Goal: Information Seeking & Learning: Learn about a topic

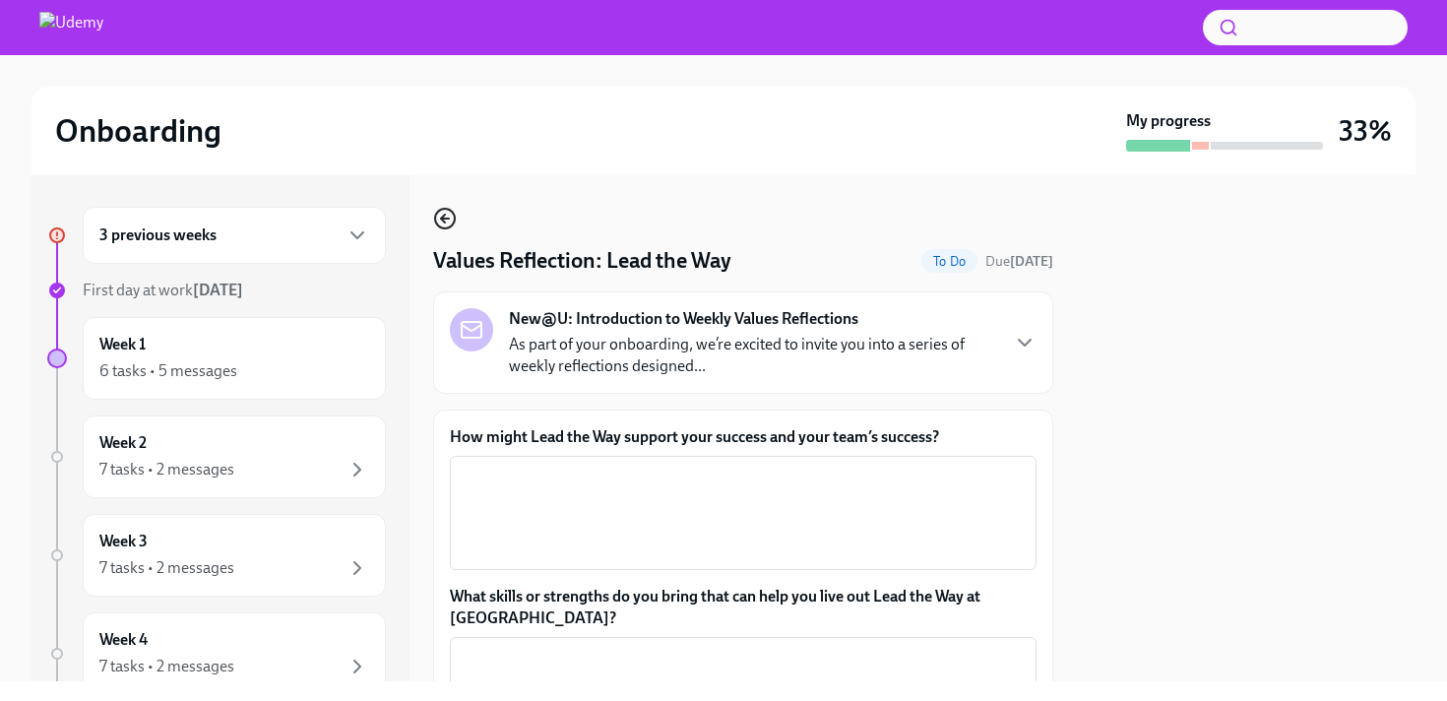
click at [451, 224] on icon "button" at bounding box center [445, 219] width 24 height 24
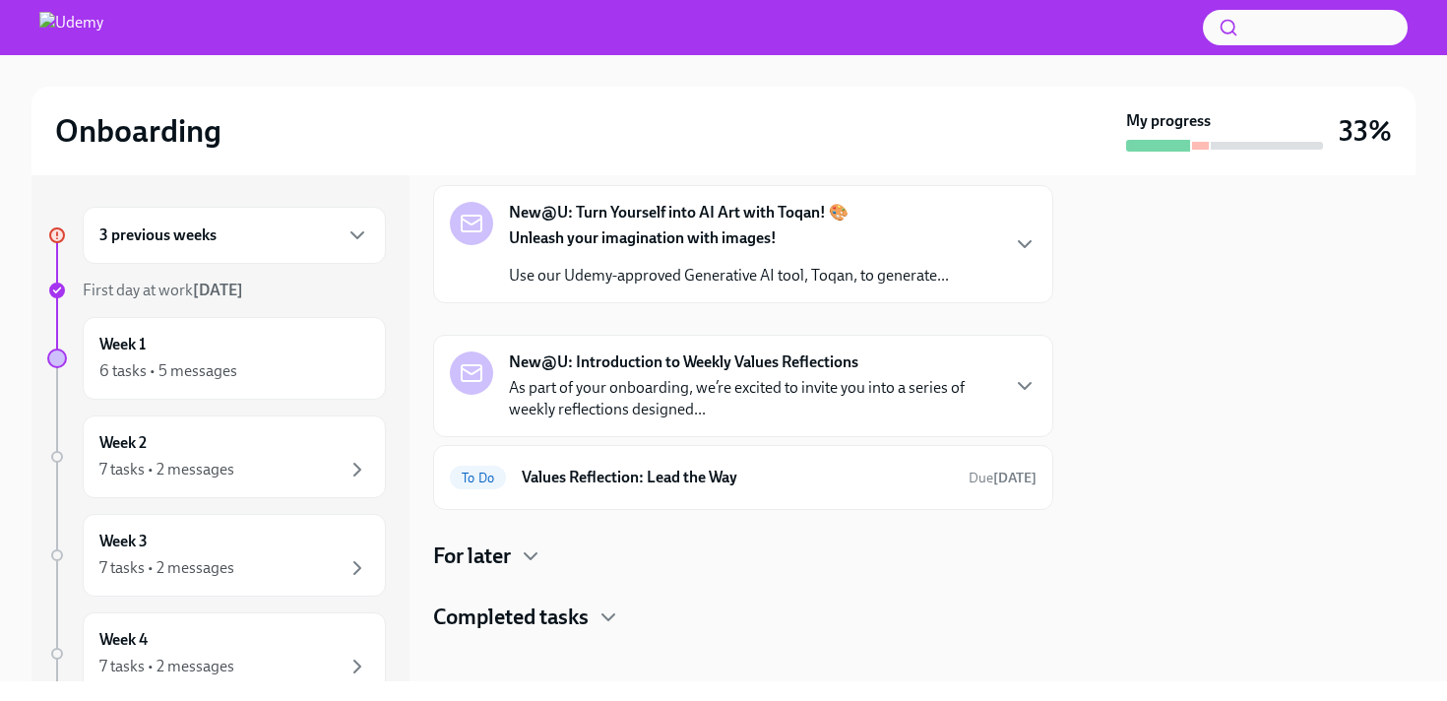
scroll to position [685, 0]
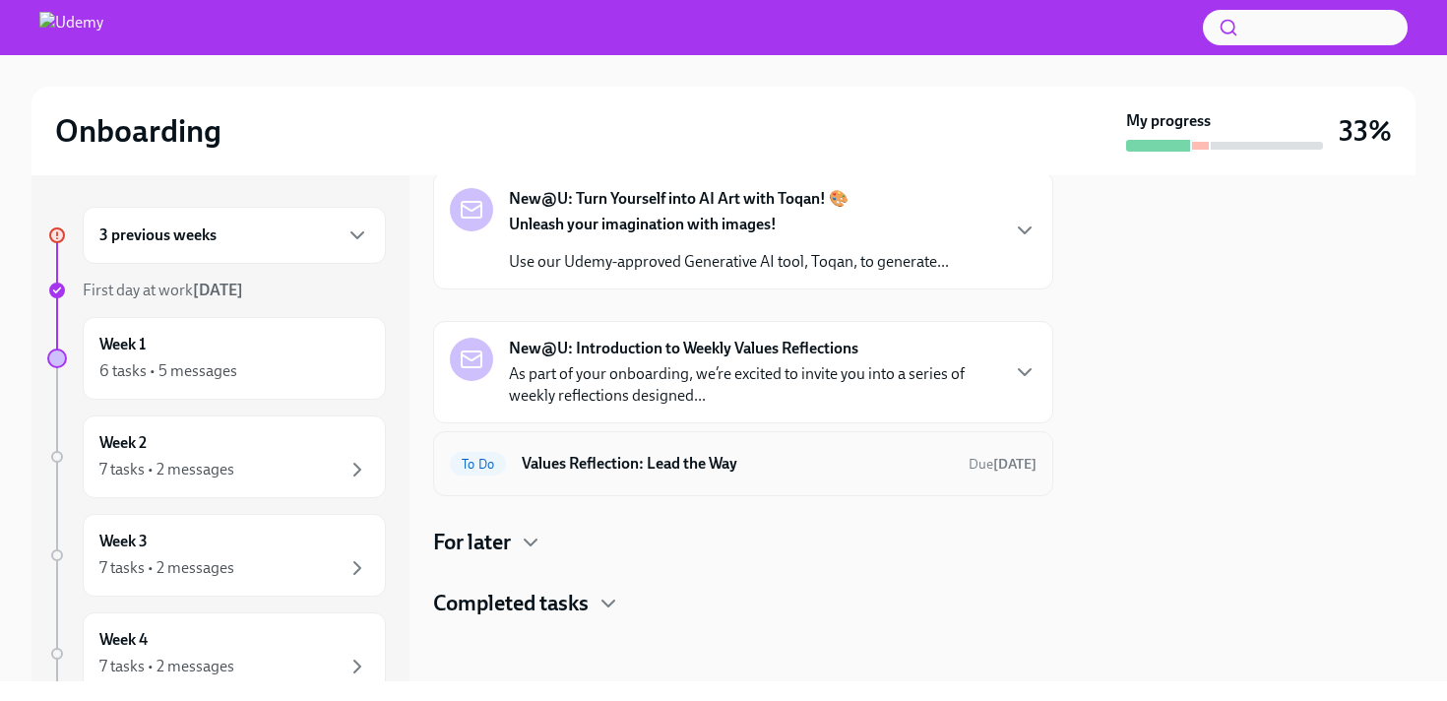
click at [587, 454] on h6 "Values Reflection: Lead the Way" at bounding box center [737, 464] width 431 height 22
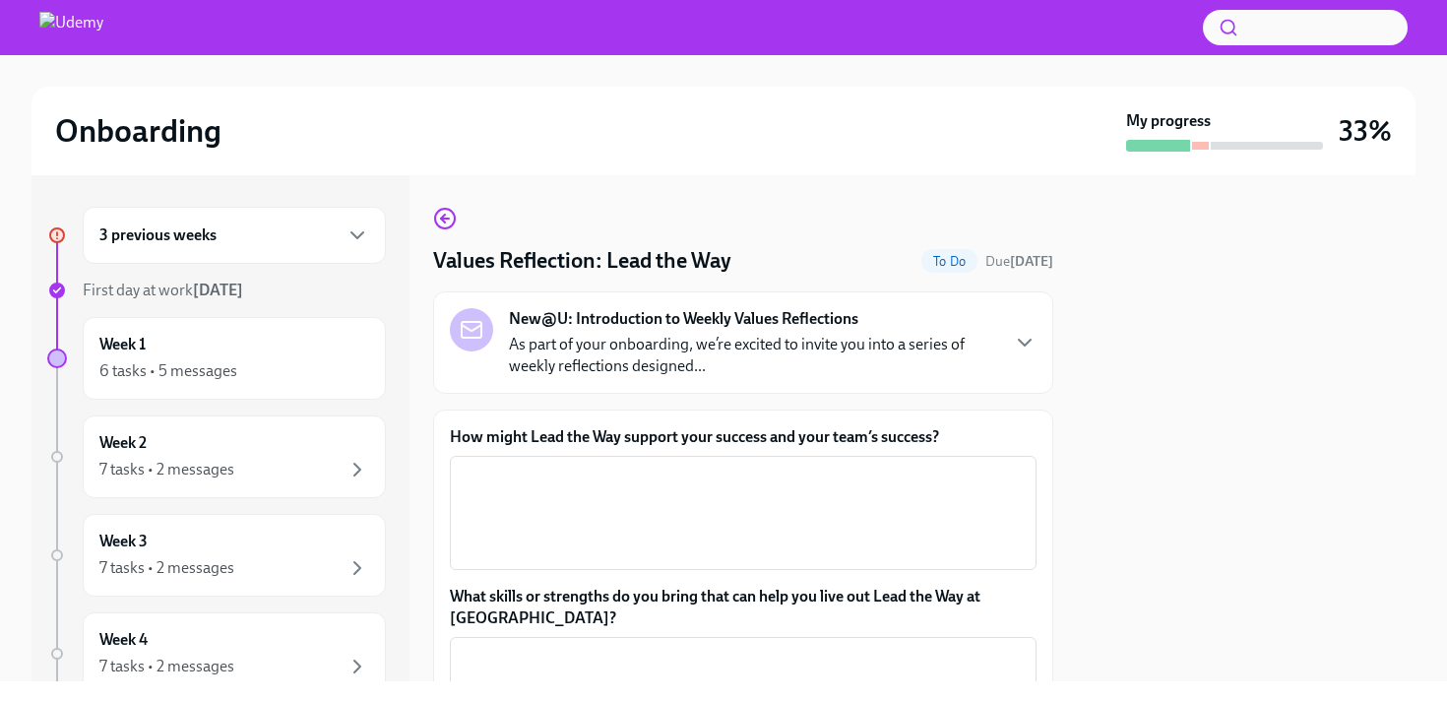
click at [694, 360] on p "As part of your onboarding, we’re excited to invite you into a series of weekly…" at bounding box center [753, 355] width 488 height 43
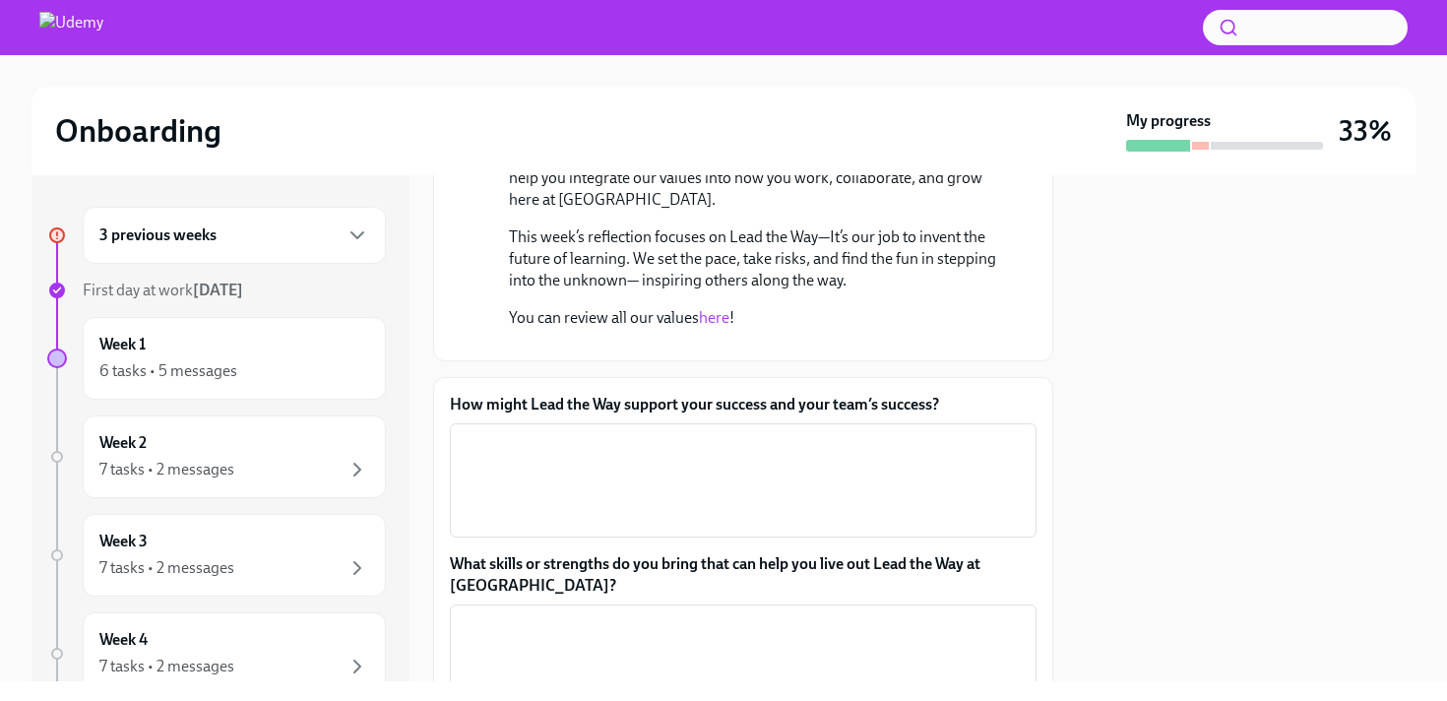
scroll to position [359, 0]
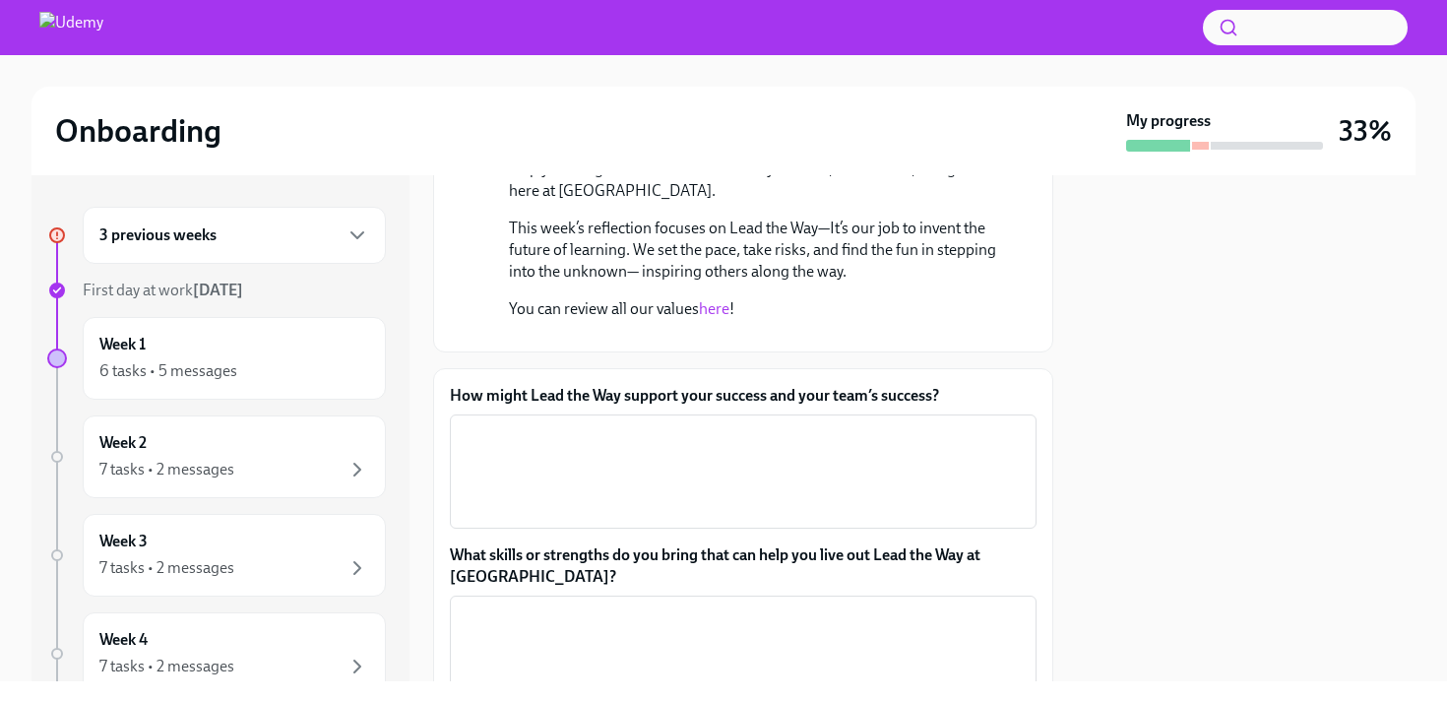
click at [714, 313] on link "here" at bounding box center [714, 308] width 31 height 19
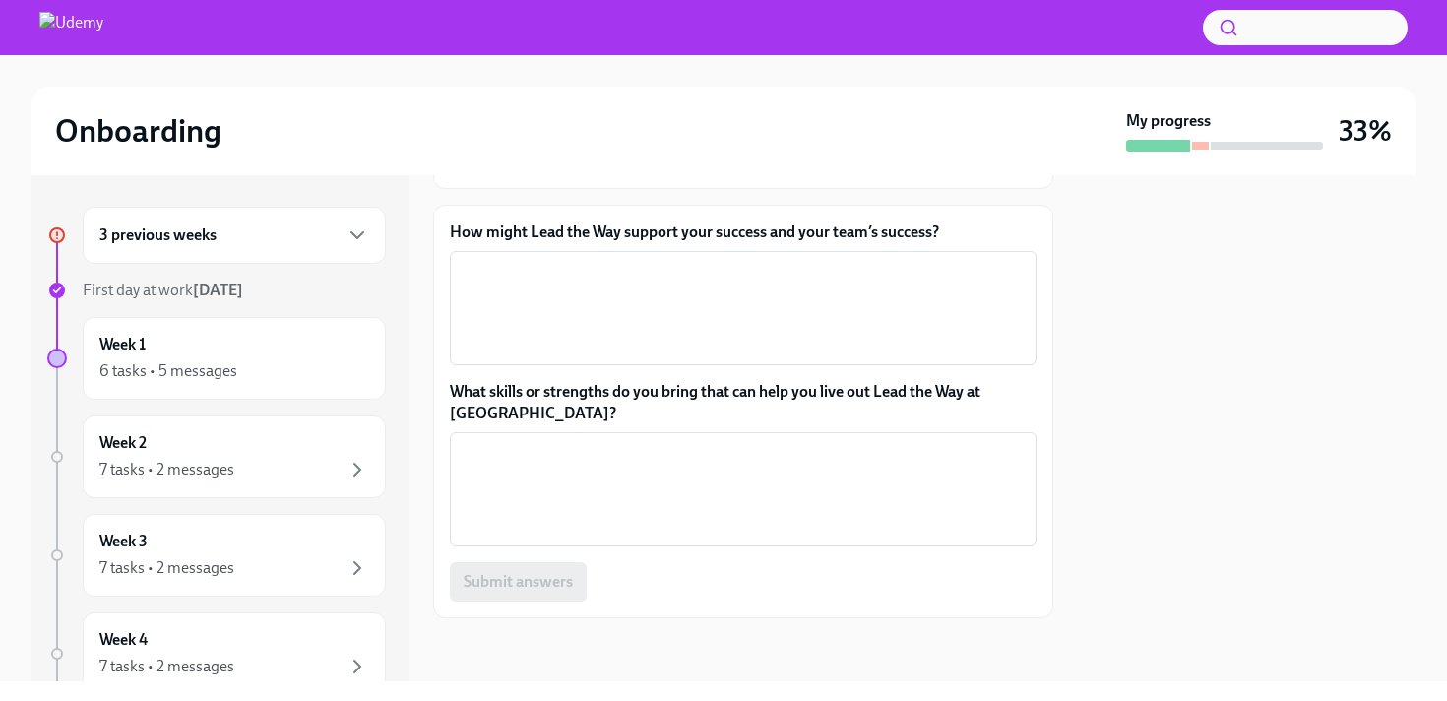
scroll to position [525, 0]
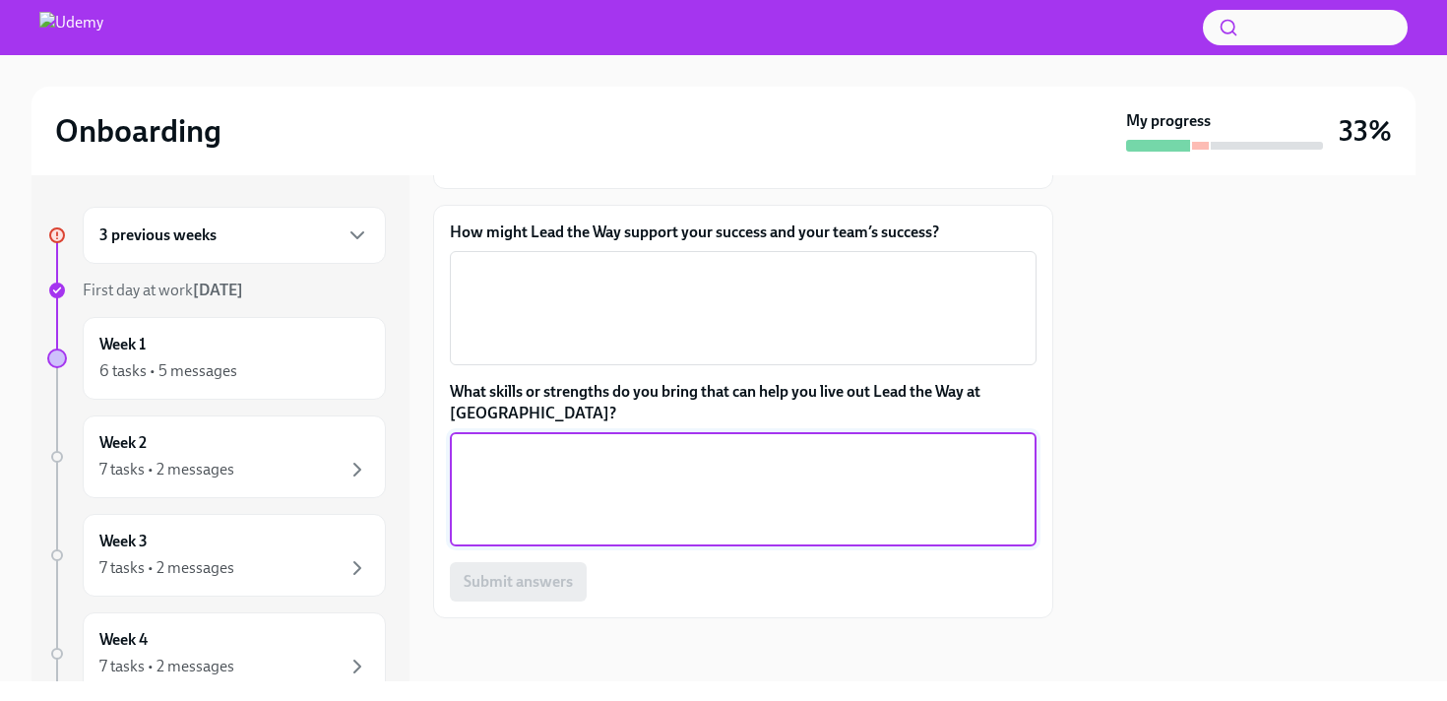
click at [596, 536] on textarea "What skills or strengths do you bring that can help you live out Lead the Way a…" at bounding box center [743, 489] width 563 height 95
drag, startPoint x: 588, startPoint y: 529, endPoint x: 463, endPoint y: 529, distance: 125.0
click at [463, 529] on textarea "I am good at finding inefficiencies and looking for new ways to address them. t…" at bounding box center [743, 489] width 563 height 95
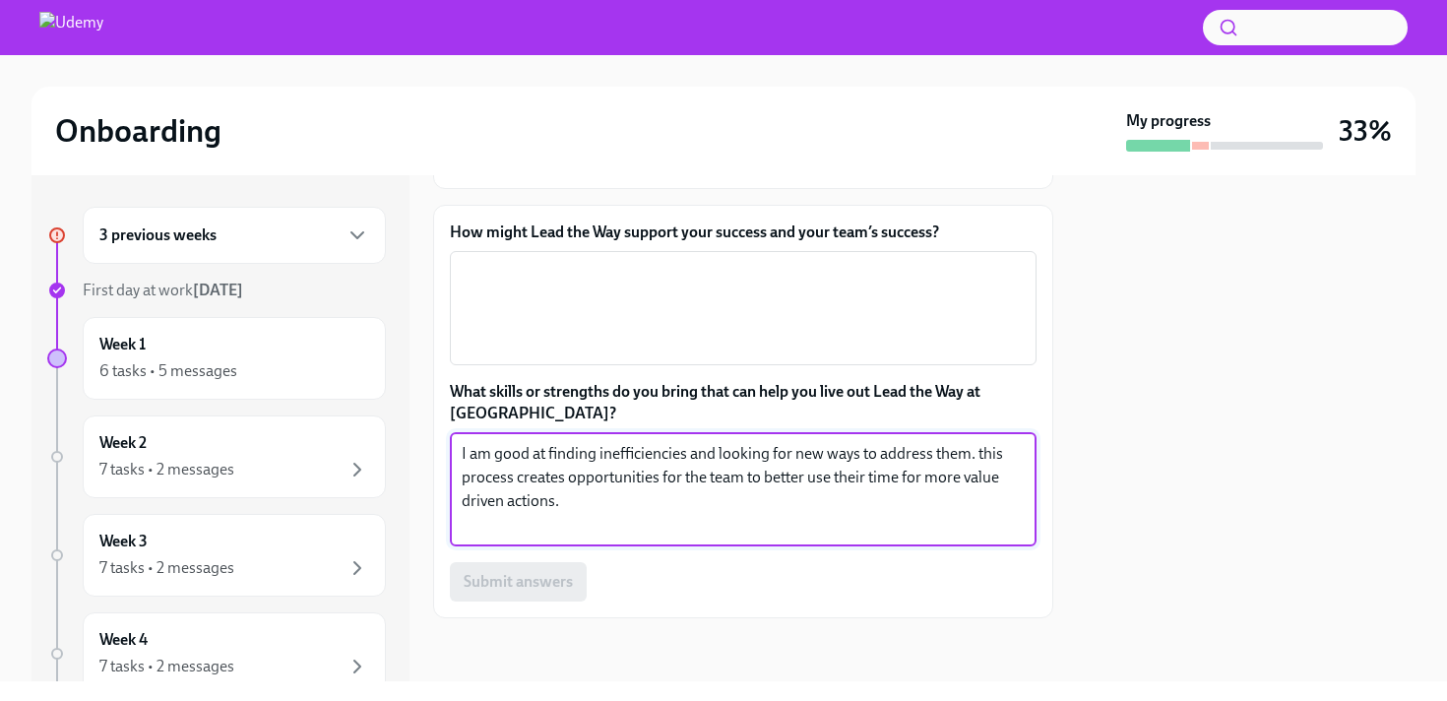
drag, startPoint x: 808, startPoint y: 518, endPoint x: 830, endPoint y: 518, distance: 21.7
click at [830, 518] on textarea "I am good at finding inefficiencies and looking for new ways to address them. t…" at bounding box center [743, 489] width 563 height 95
drag, startPoint x: 938, startPoint y: 523, endPoint x: 915, endPoint y: 521, distance: 22.7
click at [915, 521] on textarea "I am good at finding inefficiencies and looking for new ways to address them. t…" at bounding box center [743, 489] width 563 height 95
type textarea "I am good at finding inefficiencies and looking for new ways to address them. t…"
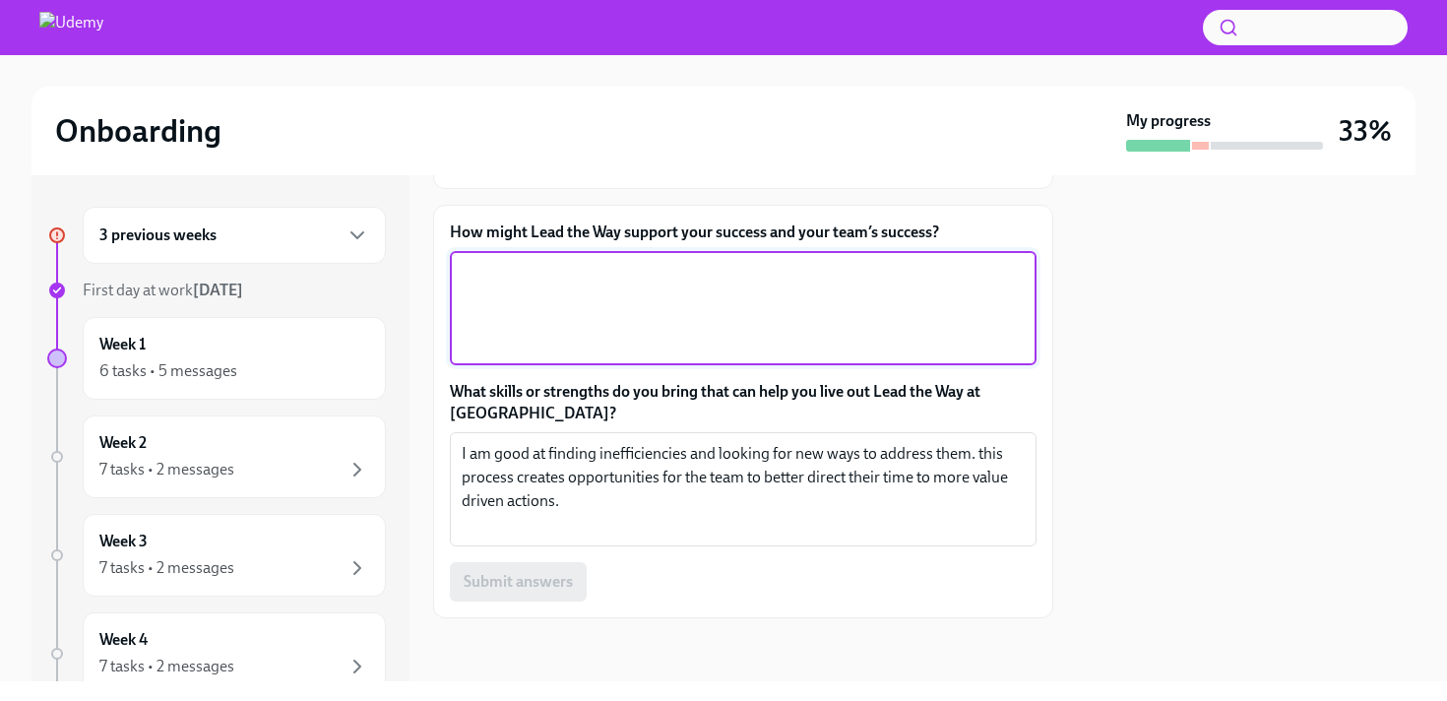
click at [917, 355] on textarea "How might Lead the Way support your success and your team’s success?" at bounding box center [743, 308] width 563 height 95
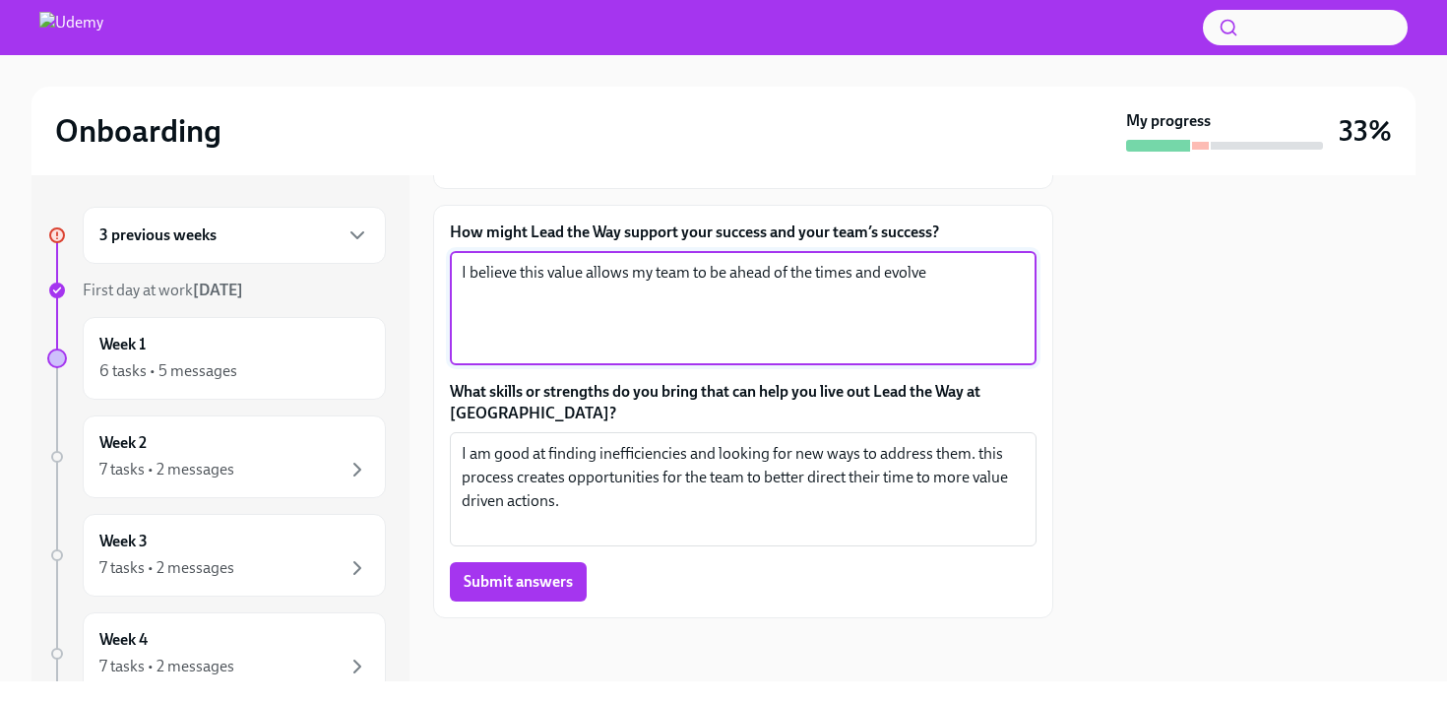
drag, startPoint x: 712, startPoint y: 313, endPoint x: 879, endPoint y: 313, distance: 167.3
click at [879, 313] on textarea "I believe this value allows my team to be ahead of the times and evolve" at bounding box center [743, 308] width 563 height 95
click at [910, 323] on textarea "I believe this value allows my team to evolve" at bounding box center [743, 308] width 563 height 95
type textarea "I believe this value allows my team to evolve with time, after all change in li…"
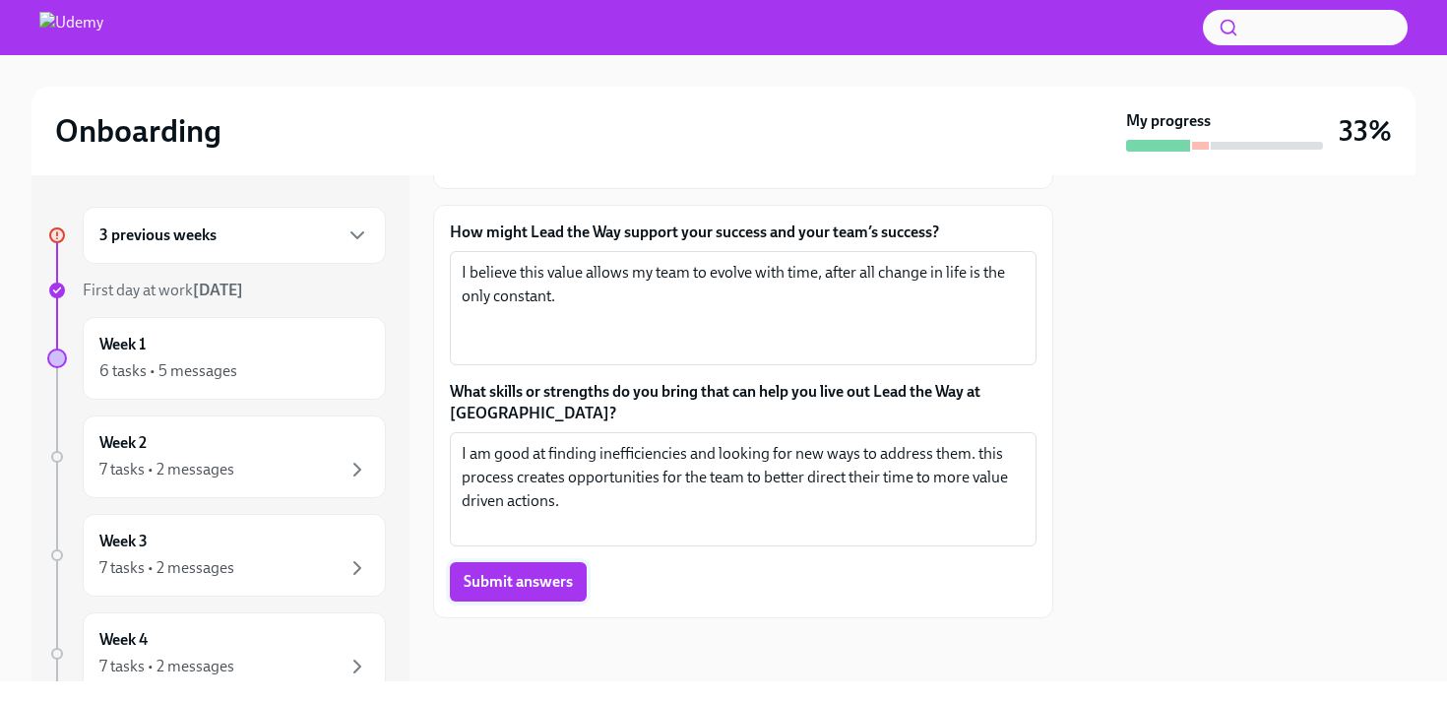
click at [476, 601] on button "Submit answers" at bounding box center [518, 581] width 137 height 39
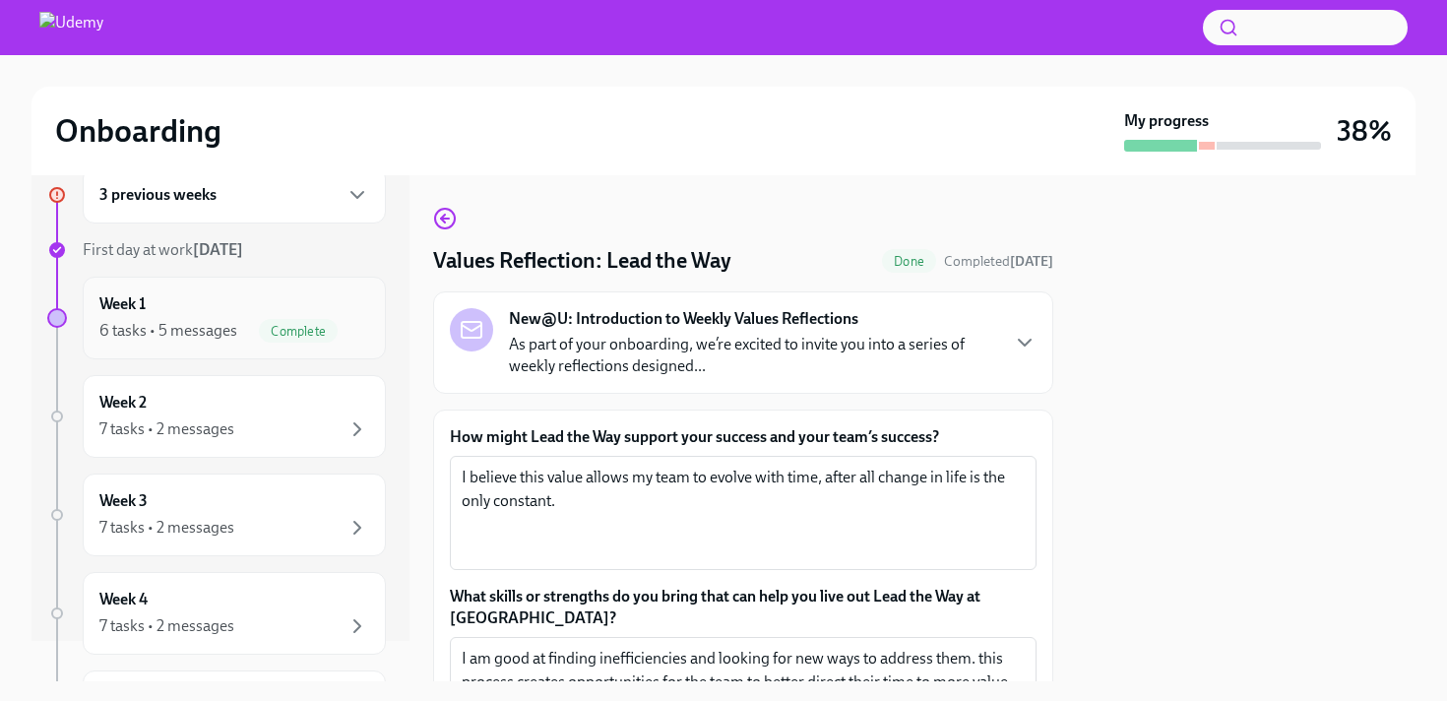
scroll to position [41, 0]
click at [310, 450] on div "Week 2 7 tasks • 2 messages" at bounding box center [234, 415] width 303 height 83
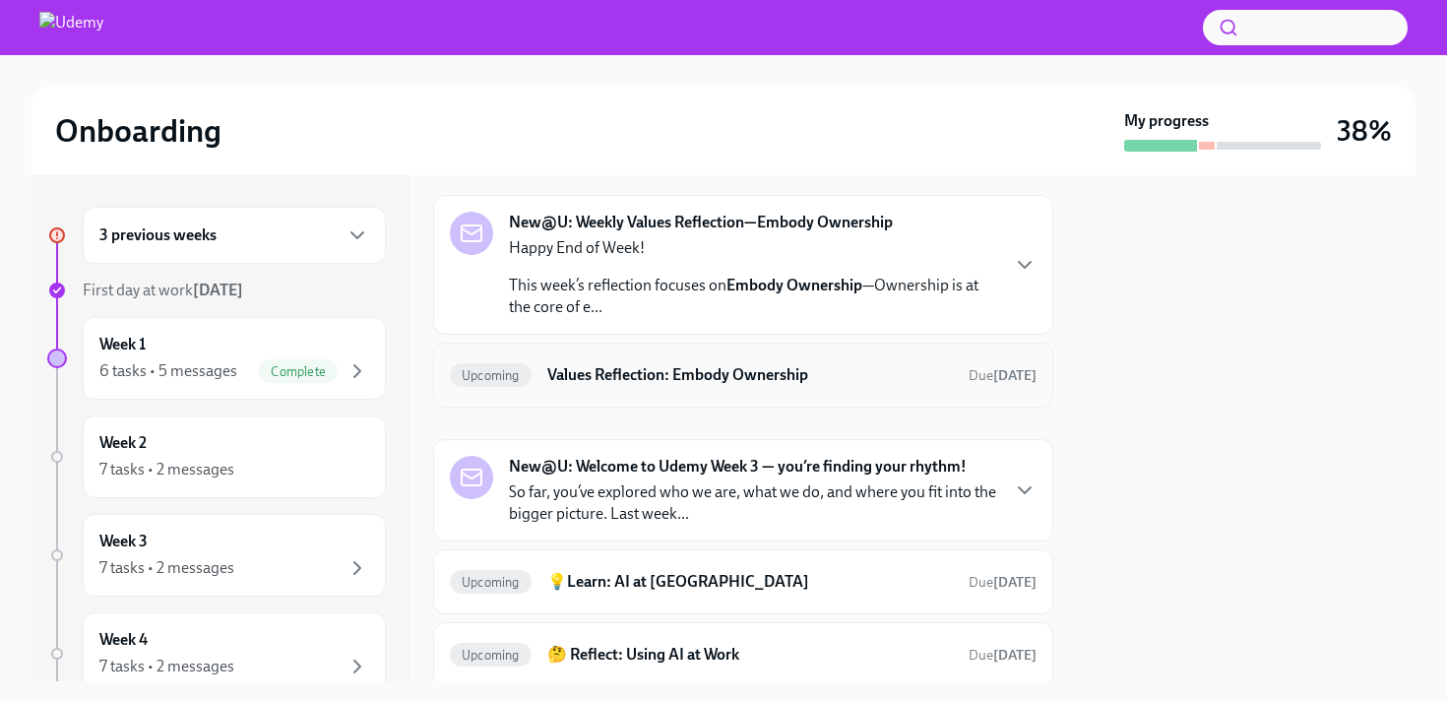
scroll to position [69, 0]
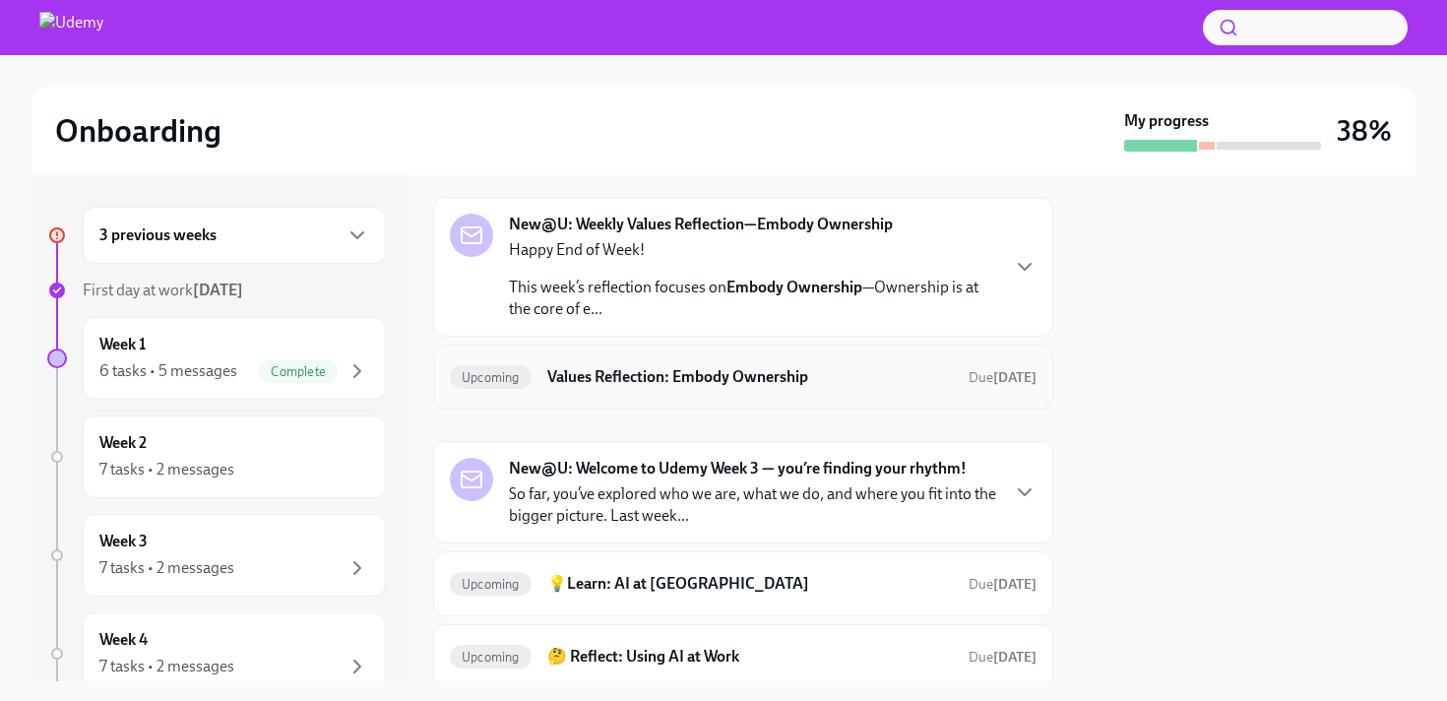
click at [723, 392] on div "Upcoming Values Reflection: Embody Ownership Due [DATE]" at bounding box center [743, 377] width 587 height 32
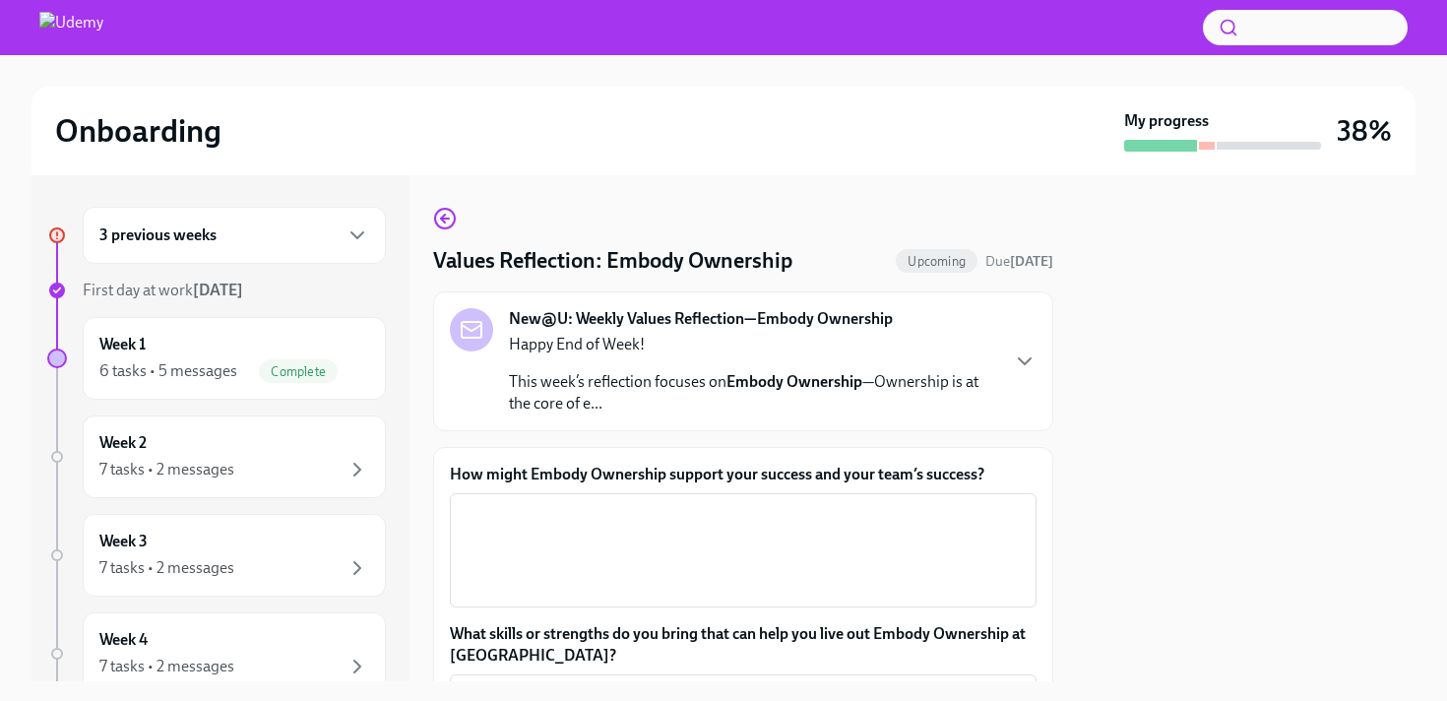
drag, startPoint x: 415, startPoint y: 202, endPoint x: 431, endPoint y: 209, distance: 17.2
click at [415, 202] on div "3 previous weeks First day at work [DATE] Week 1 6 tasks • 5 messages Complete …" at bounding box center [724, 428] width 1384 height 506
click at [434, 211] on icon "button" at bounding box center [445, 219] width 24 height 24
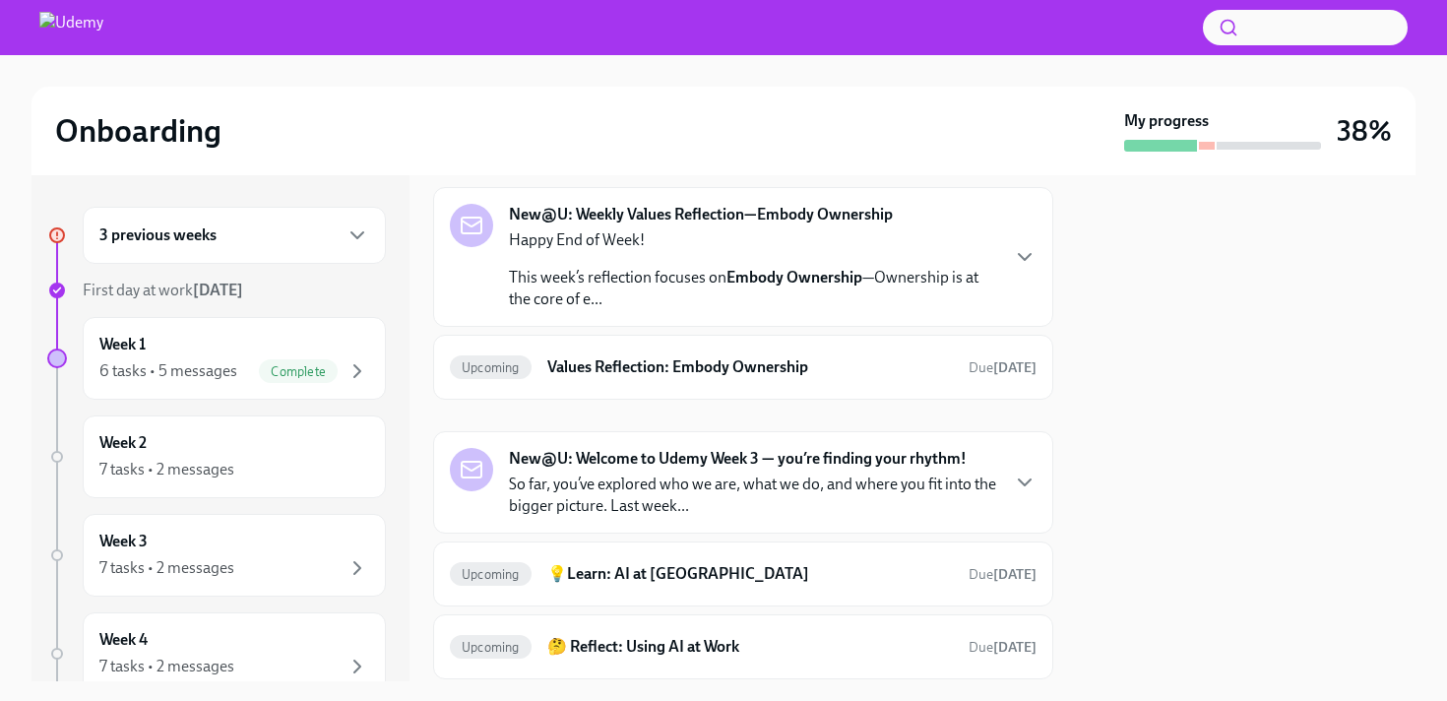
scroll to position [97, 0]
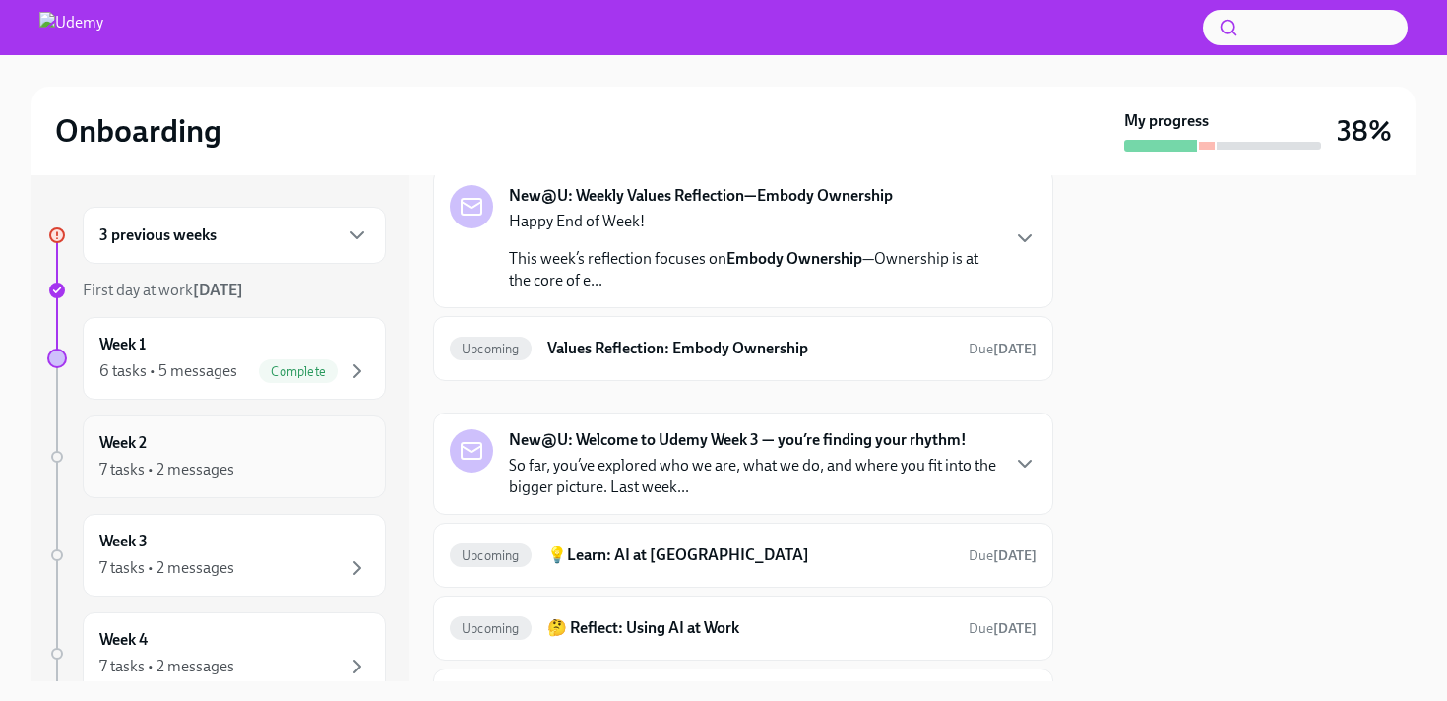
click at [362, 461] on icon "button" at bounding box center [358, 470] width 24 height 24
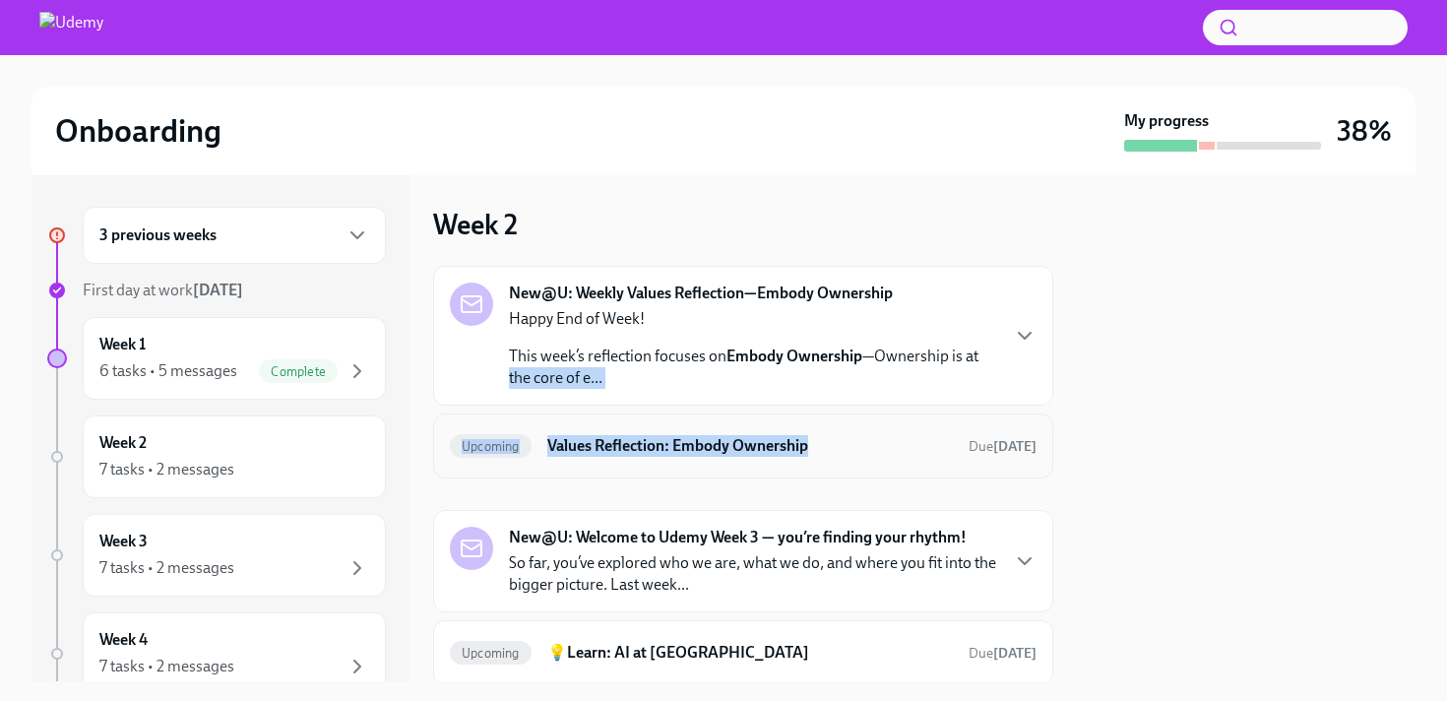
drag, startPoint x: 994, startPoint y: 357, endPoint x: 893, endPoint y: 464, distance: 146.9
click at [895, 463] on div "New@U: Weekly Values Reflection—Embody Ownership Happy End of Week! This week’s…" at bounding box center [743, 372] width 620 height 213
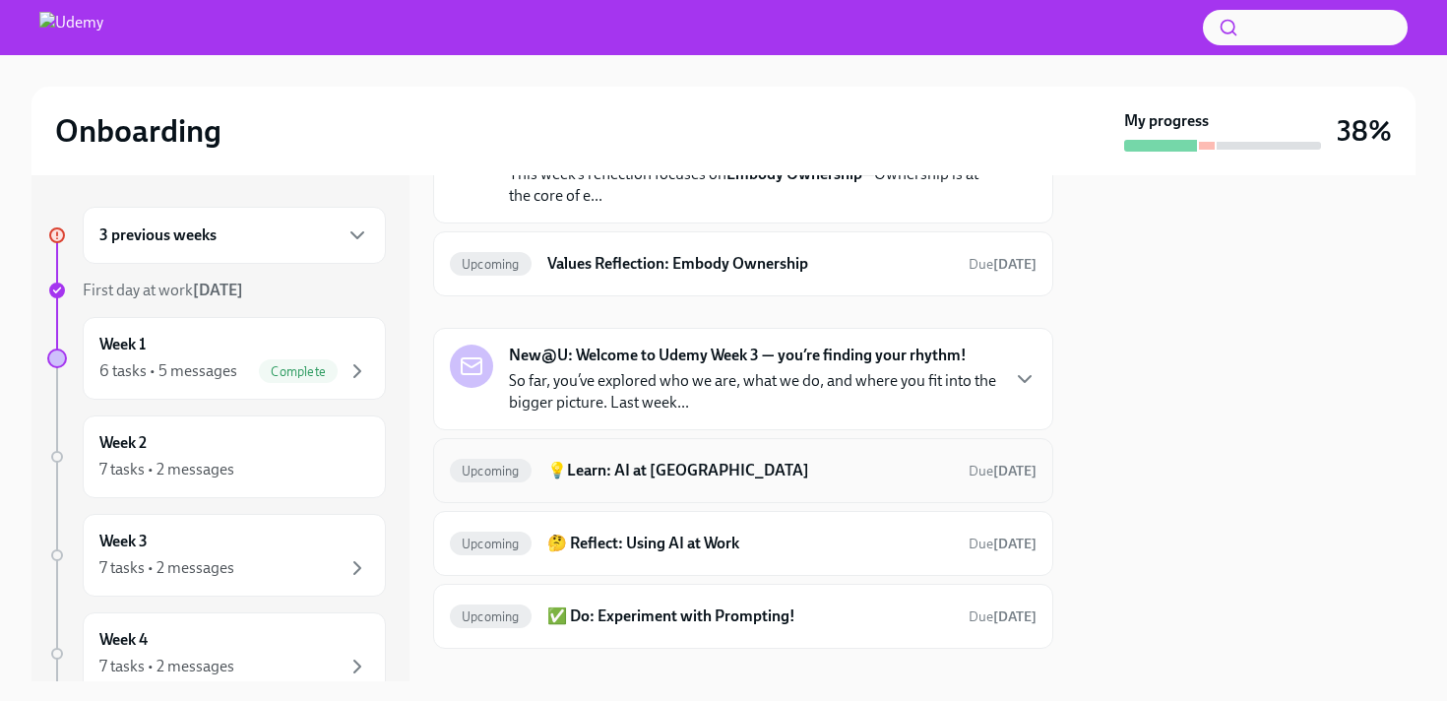
click at [877, 454] on div "Upcoming 💡Learn: AI at Udemy Due [DATE]" at bounding box center [743, 470] width 620 height 65
click at [776, 479] on h6 "💡Learn: AI at [GEOGRAPHIC_DATA]" at bounding box center [750, 471] width 406 height 22
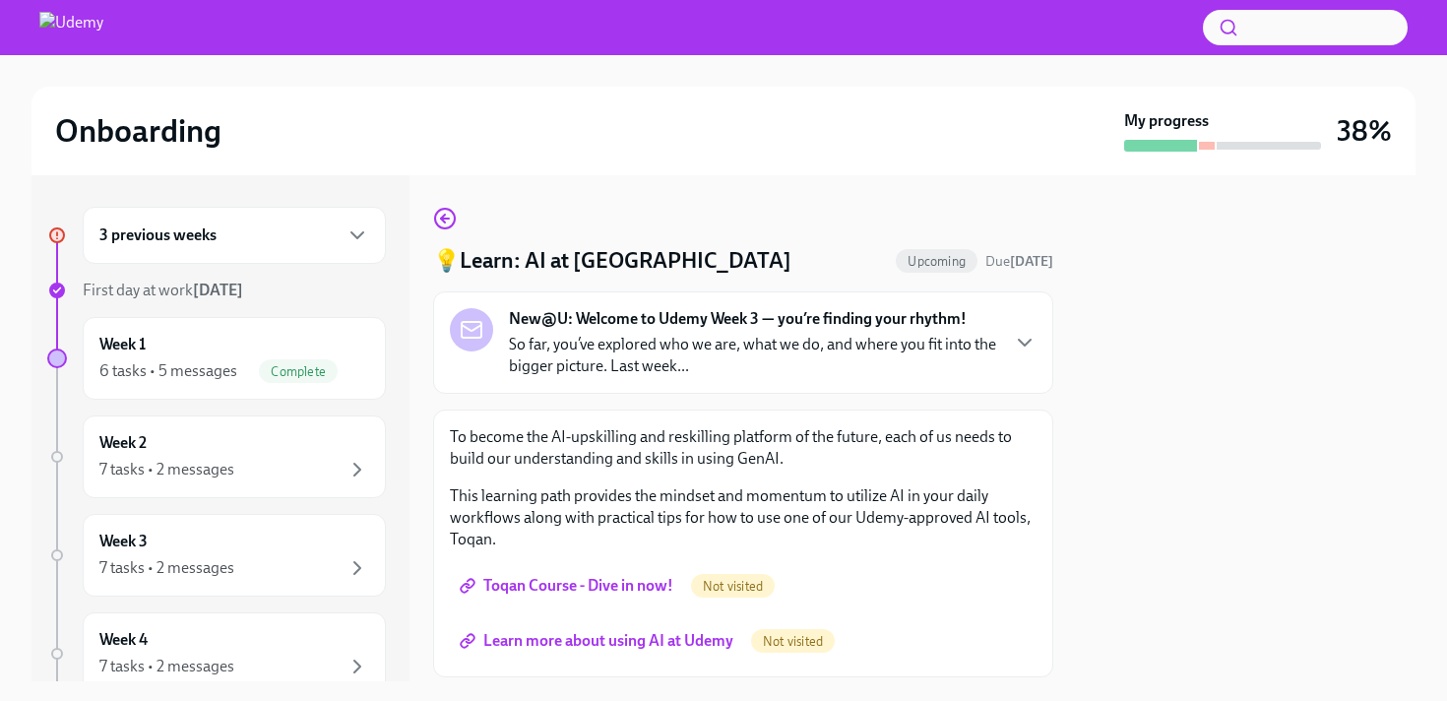
scroll to position [59, 0]
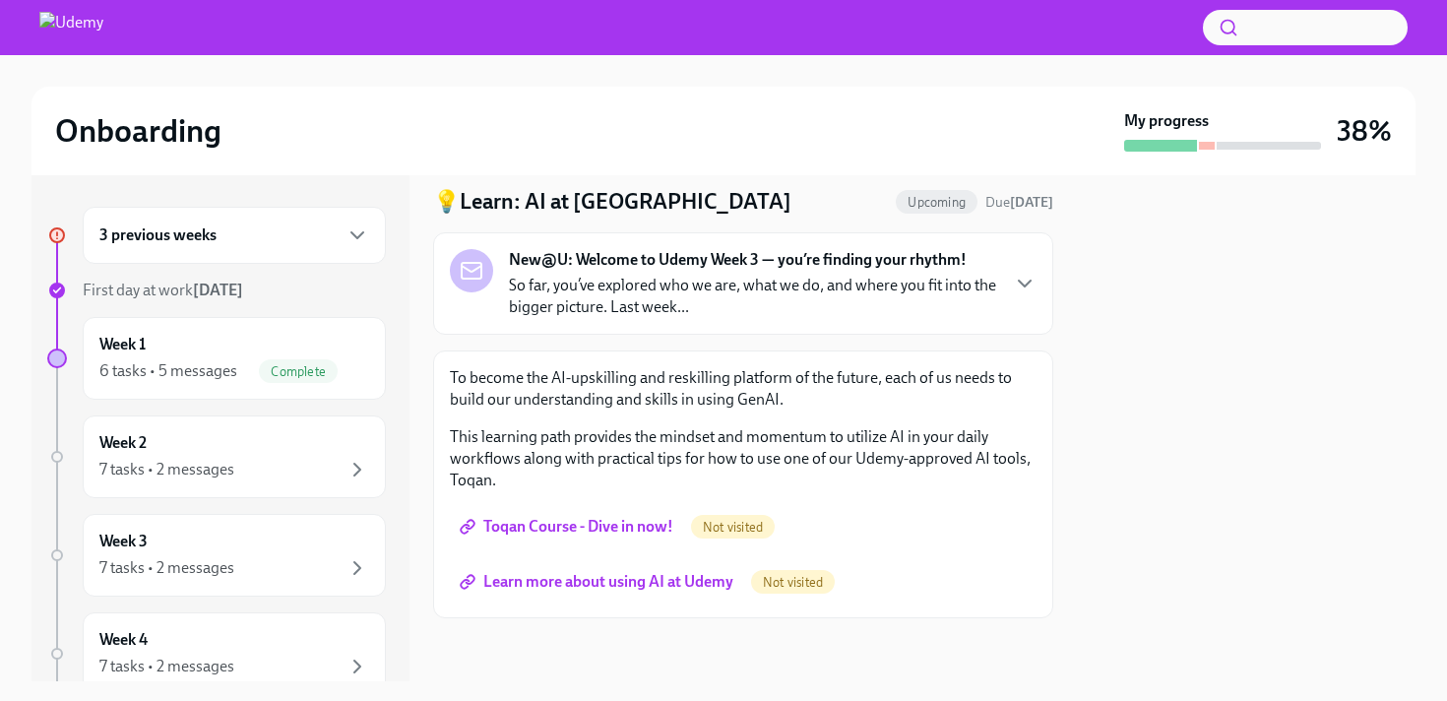
click at [599, 516] on link "Toqan Course - Dive in now!" at bounding box center [568, 526] width 237 height 39
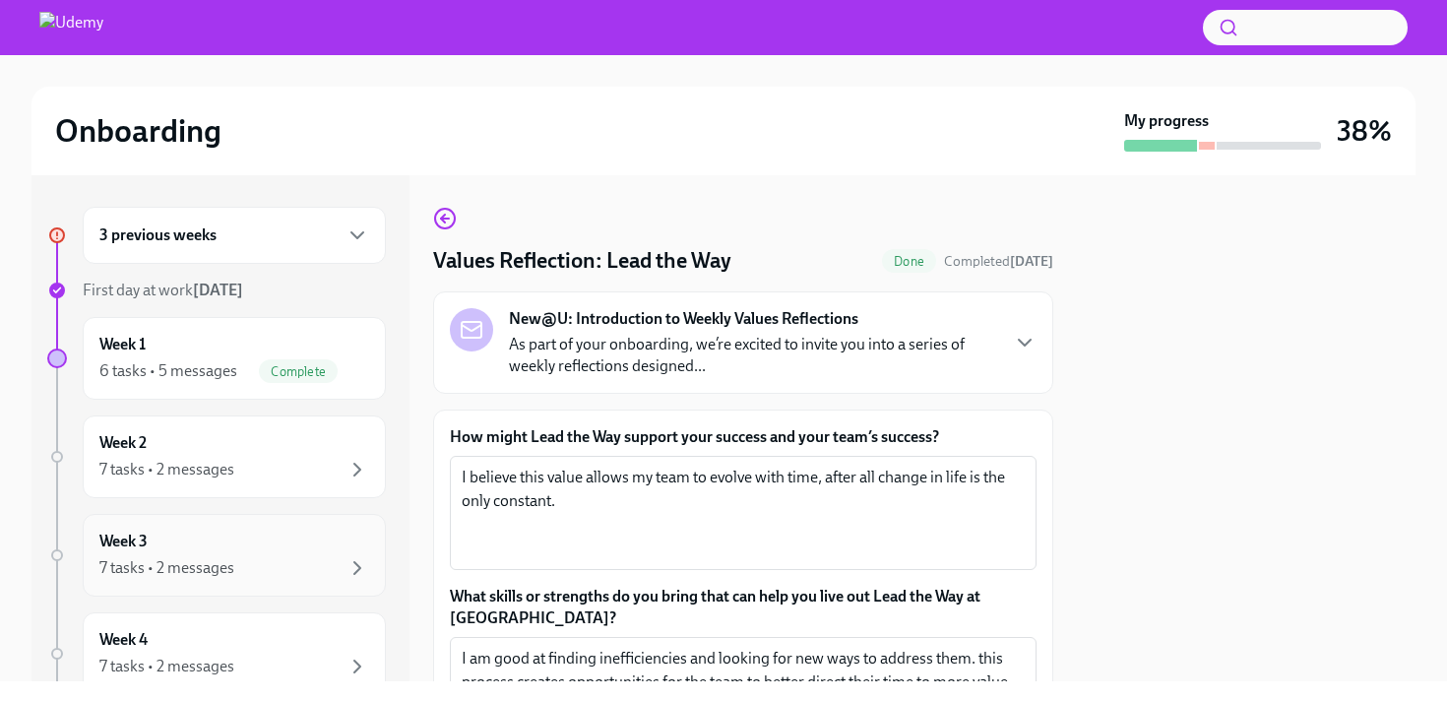
click at [286, 541] on div "Week 3 7 tasks • 2 messages" at bounding box center [234, 555] width 270 height 49
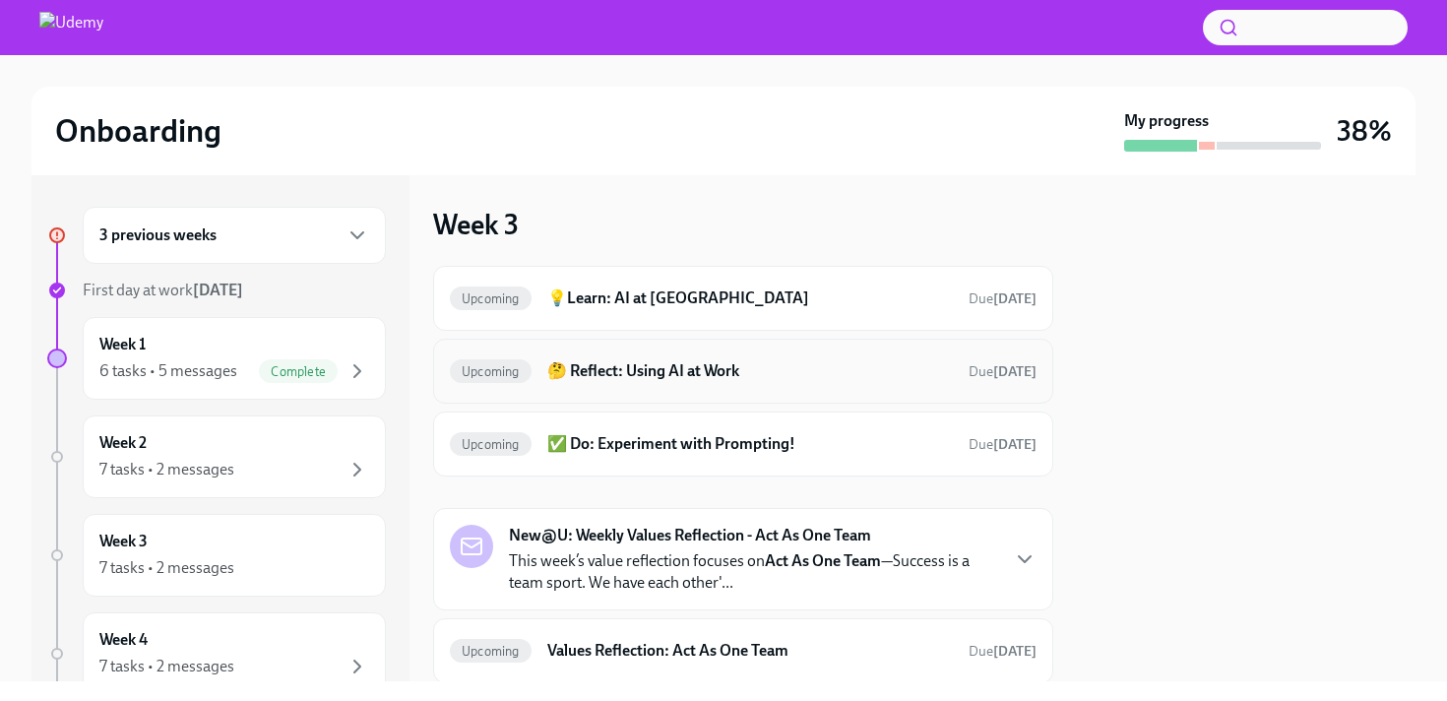
click at [753, 370] on h6 "🤔 Reflect: Using AI at Work" at bounding box center [750, 371] width 406 height 22
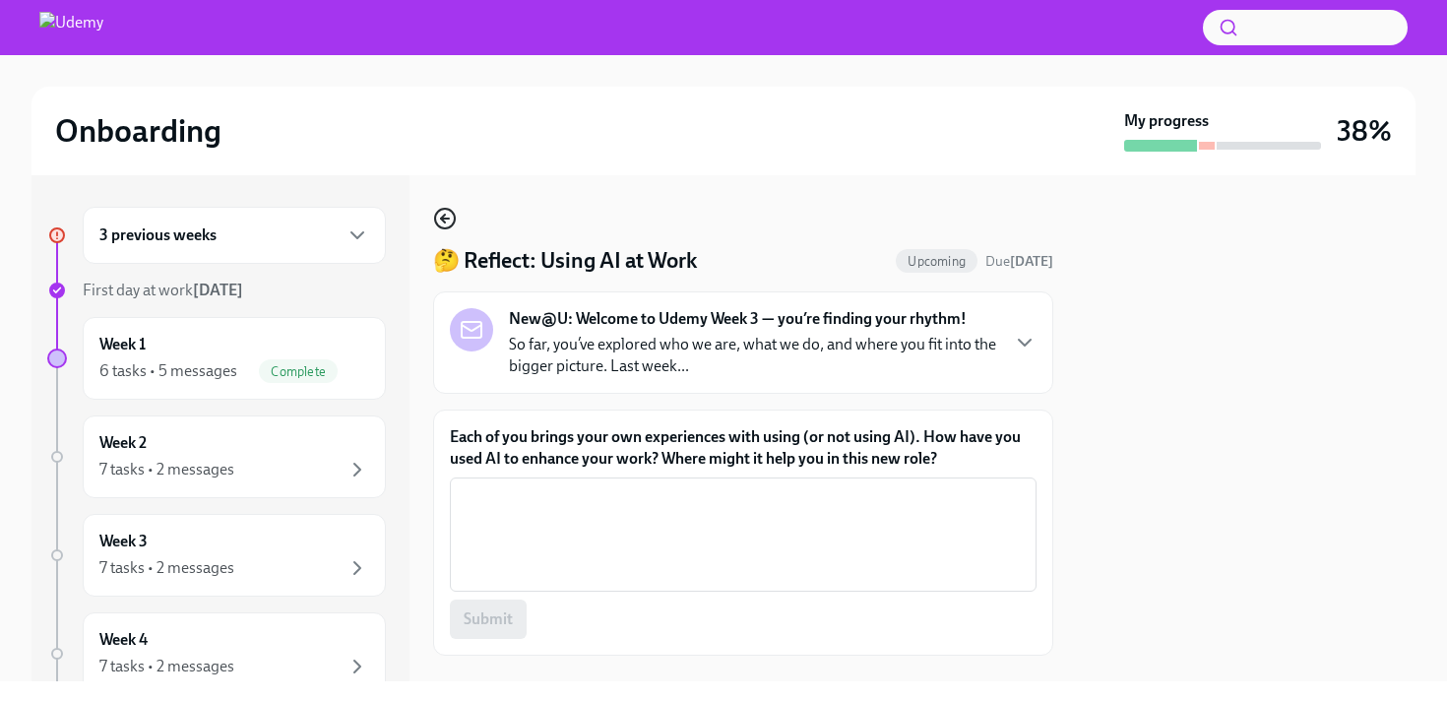
click at [442, 213] on icon "button" at bounding box center [445, 219] width 24 height 24
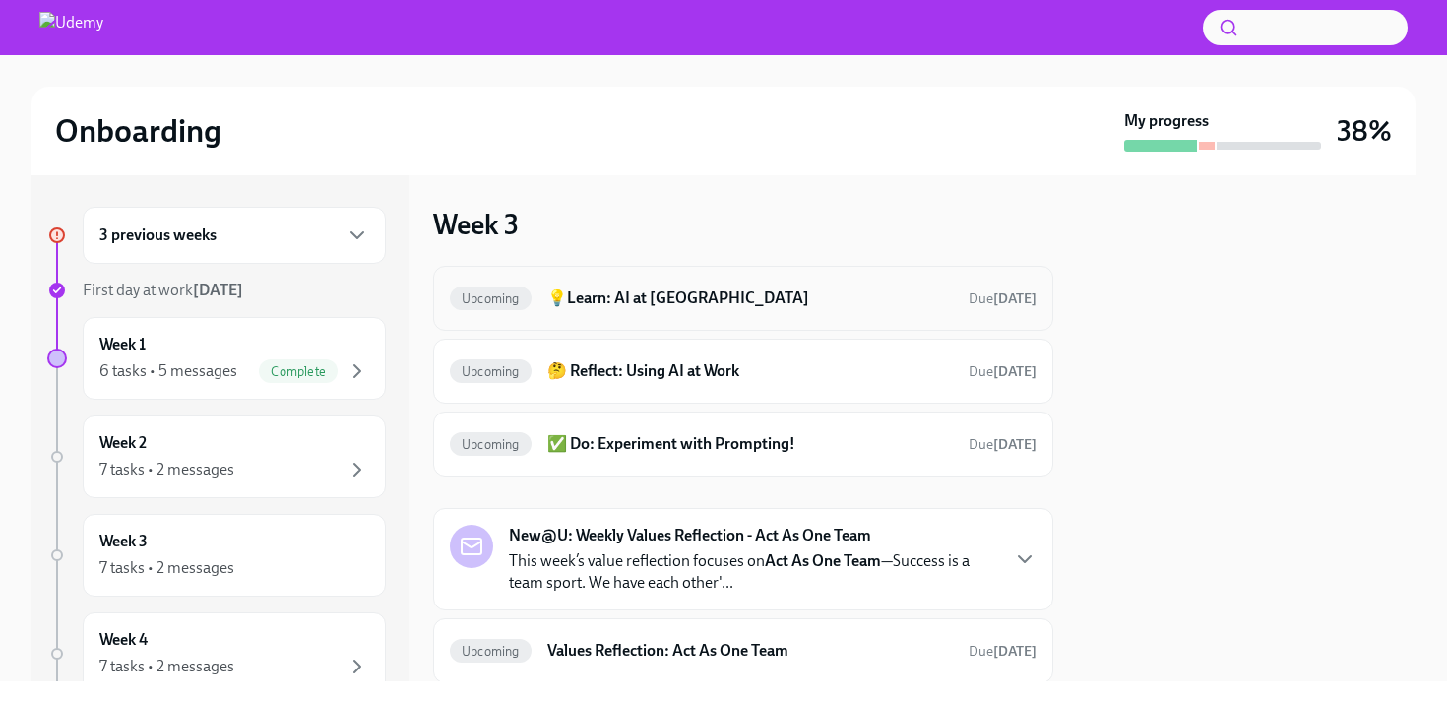
click at [811, 287] on h6 "💡Learn: AI at [GEOGRAPHIC_DATA]" at bounding box center [750, 298] width 406 height 22
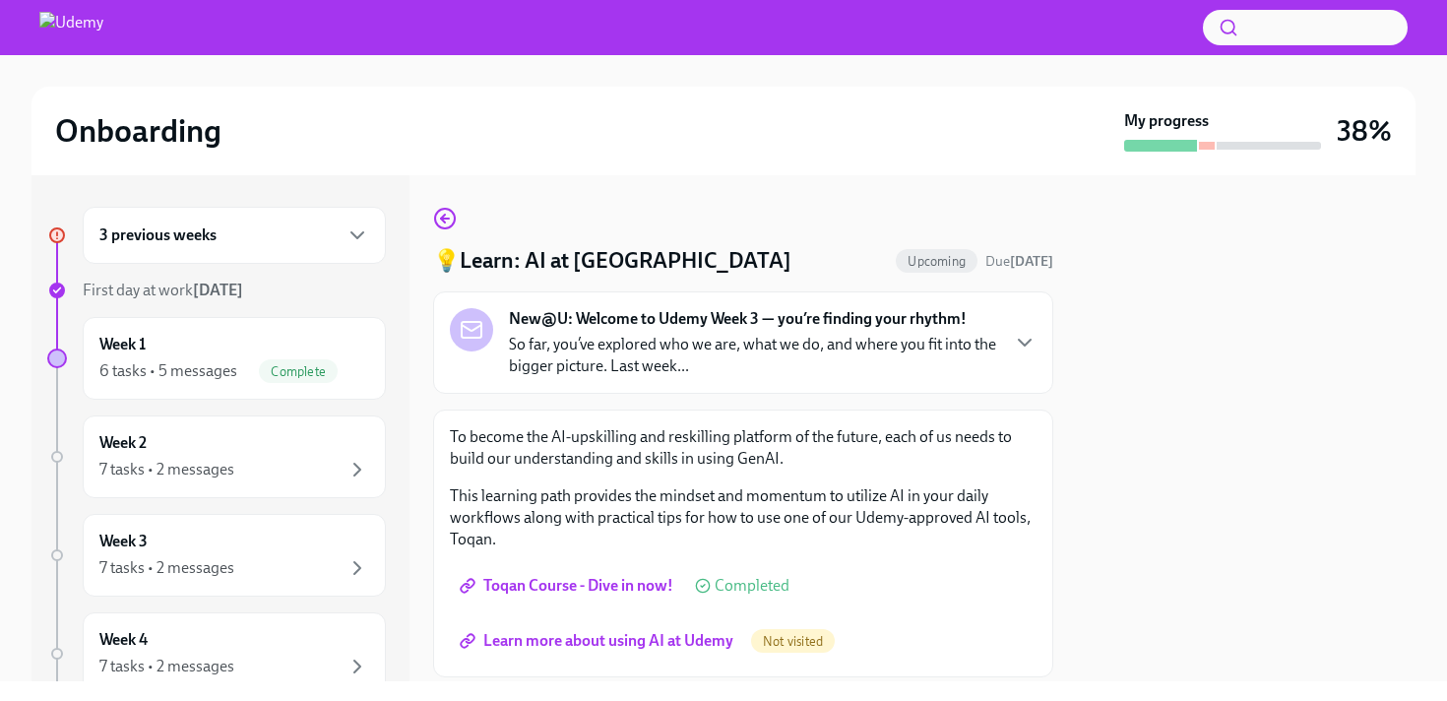
click at [635, 636] on span "Learn more about using AI at Udemy" at bounding box center [599, 641] width 270 height 20
click at [445, 212] on icon "button" at bounding box center [445, 219] width 24 height 24
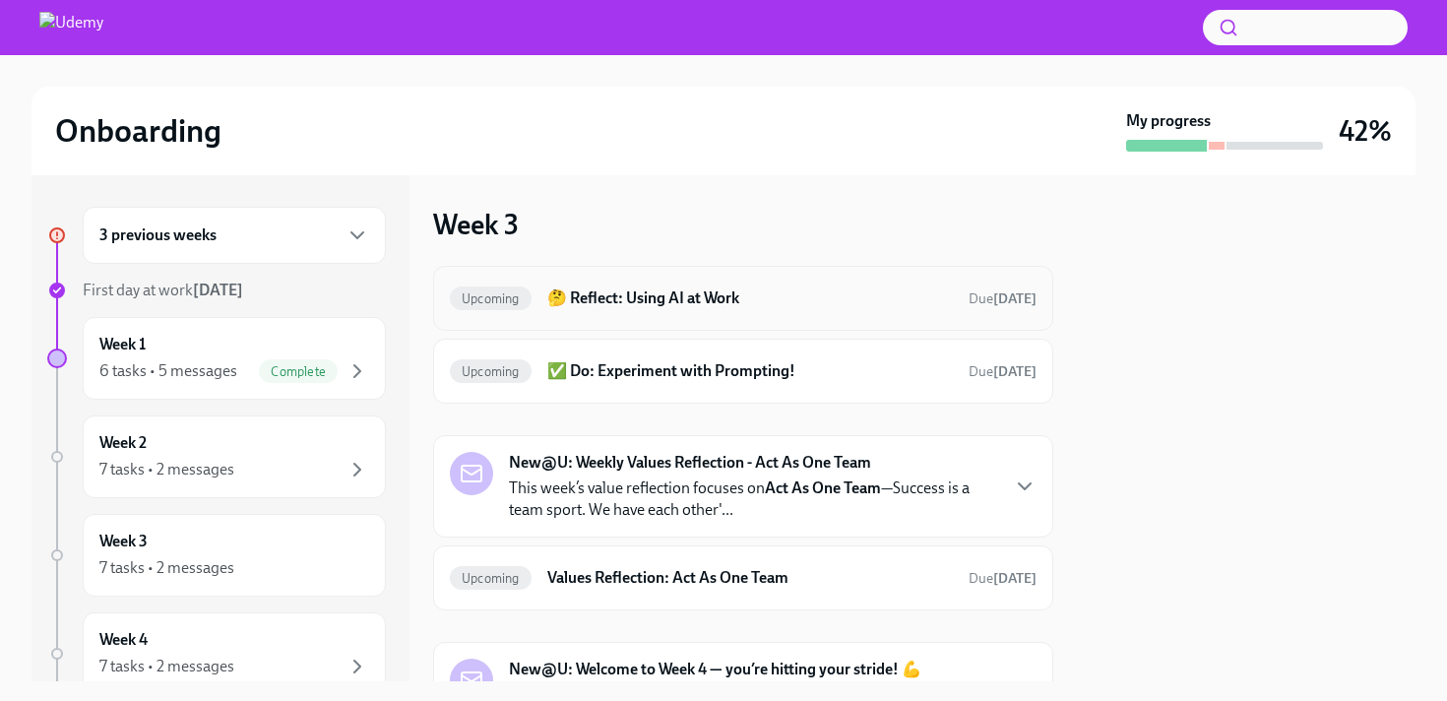
click at [868, 286] on div "Upcoming 🤔 Reflect: Using AI at Work Due in 12 days" at bounding box center [743, 299] width 587 height 32
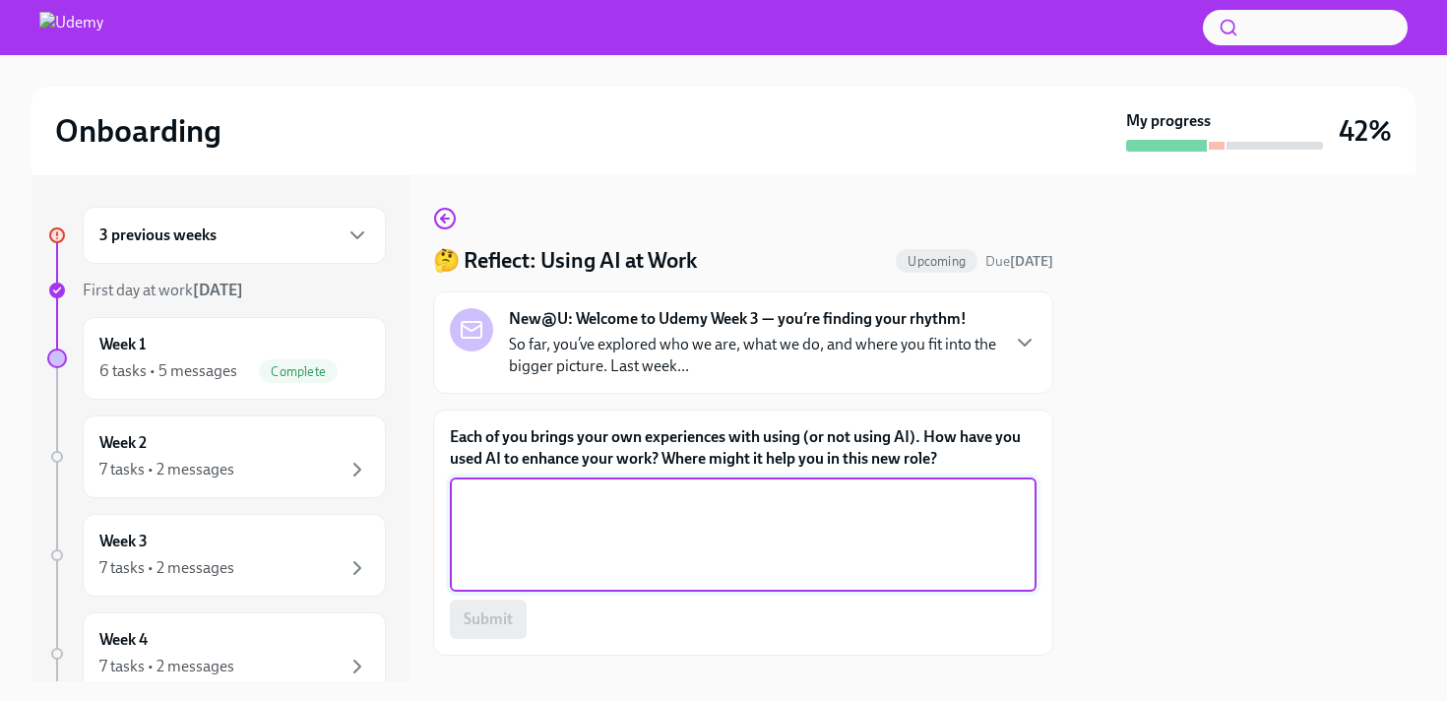
click at [764, 504] on textarea "Each of you brings your own experiences with using (or not using AI). How have …" at bounding box center [743, 534] width 563 height 95
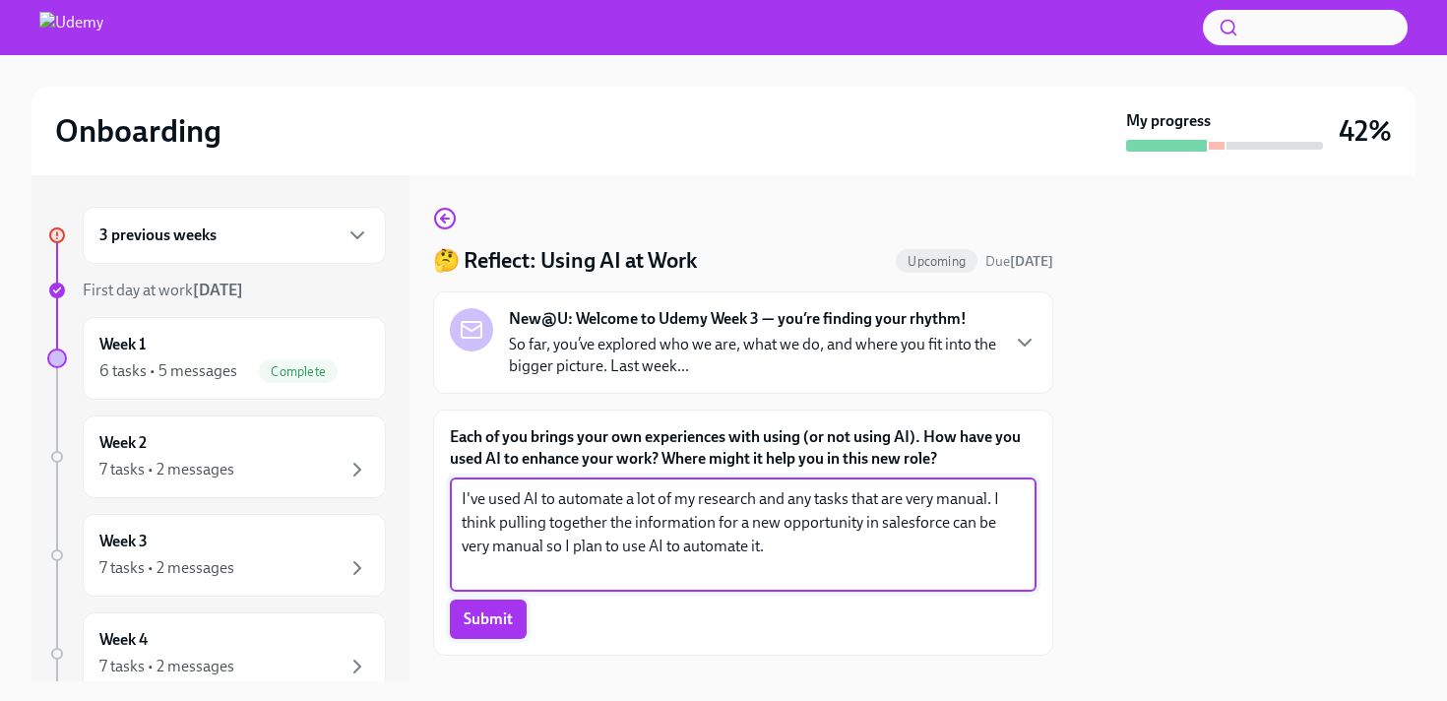
type textarea "I've used AI to automate a lot of my research and any tasks that are very manua…"
click at [490, 614] on span "Submit" at bounding box center [488, 619] width 49 height 20
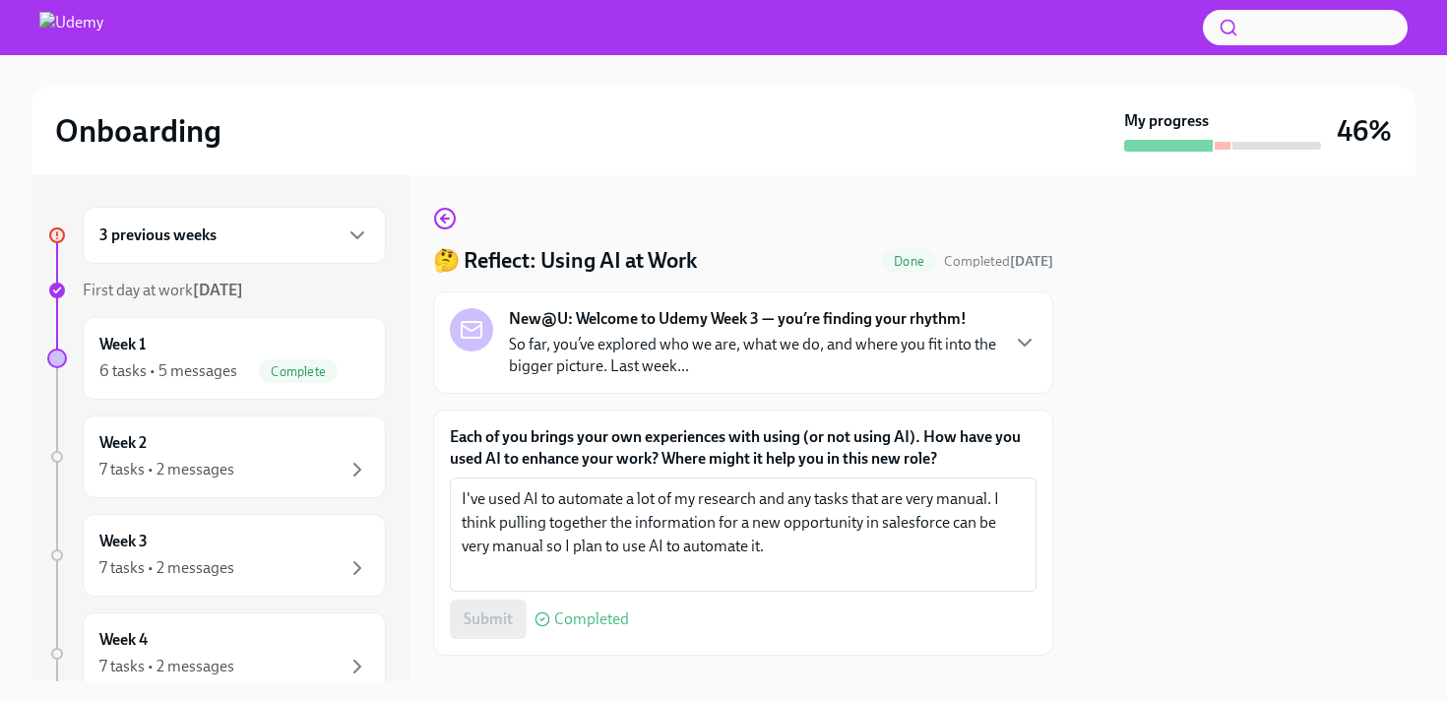
click at [445, 204] on div "🤔 Reflect: Using AI at Work Done Completed today New@U: Welcome to Udemy Week 3…" at bounding box center [743, 428] width 620 height 506
click at [444, 210] on circle "button" at bounding box center [445, 219] width 20 height 20
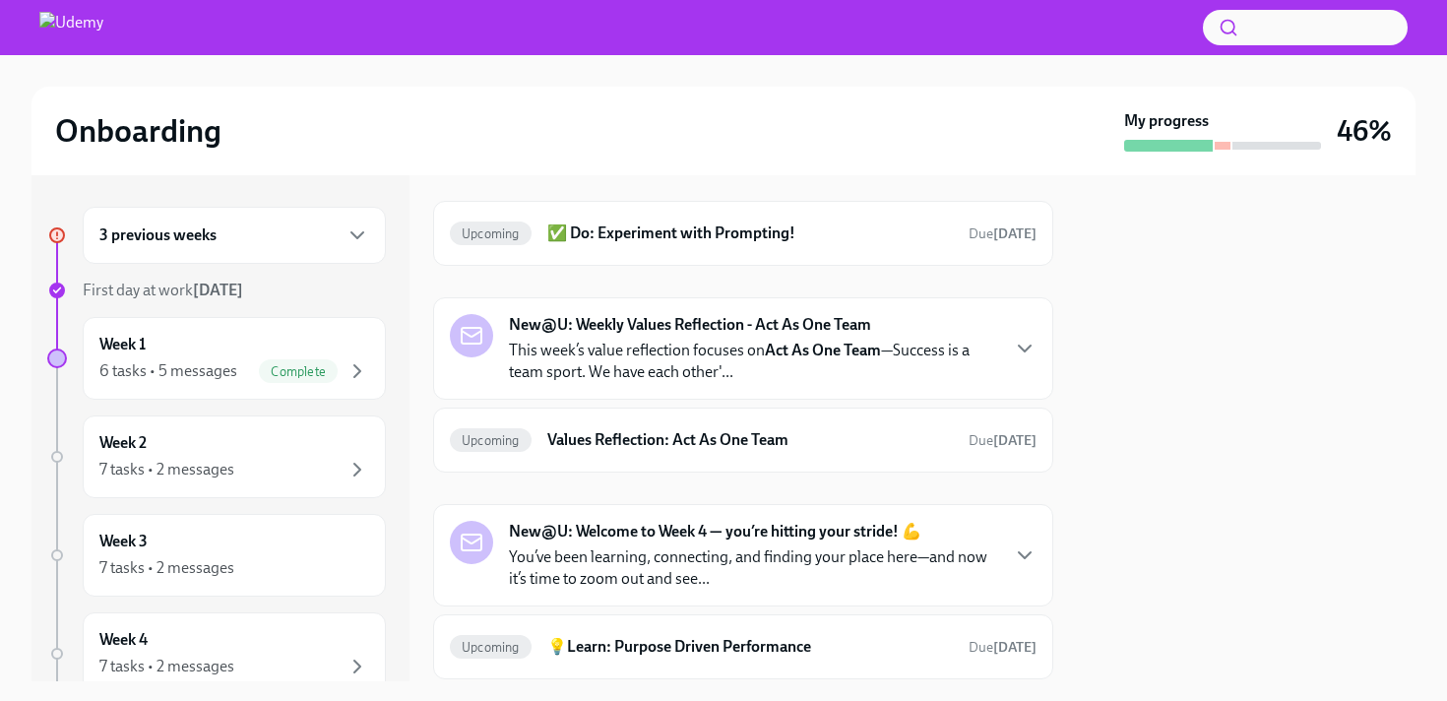
scroll to position [1, 0]
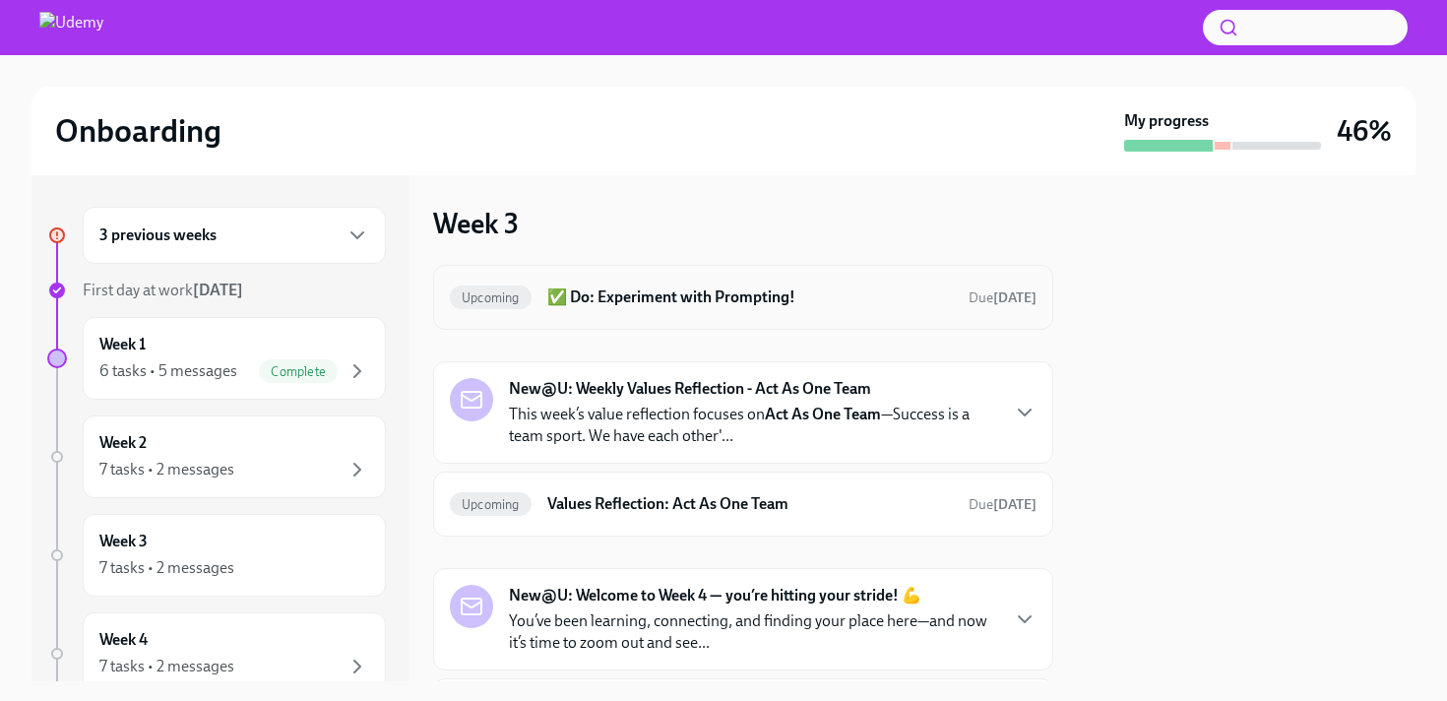
click at [727, 302] on h6 "✅ Do: Experiment with Prompting!" at bounding box center [750, 297] width 406 height 22
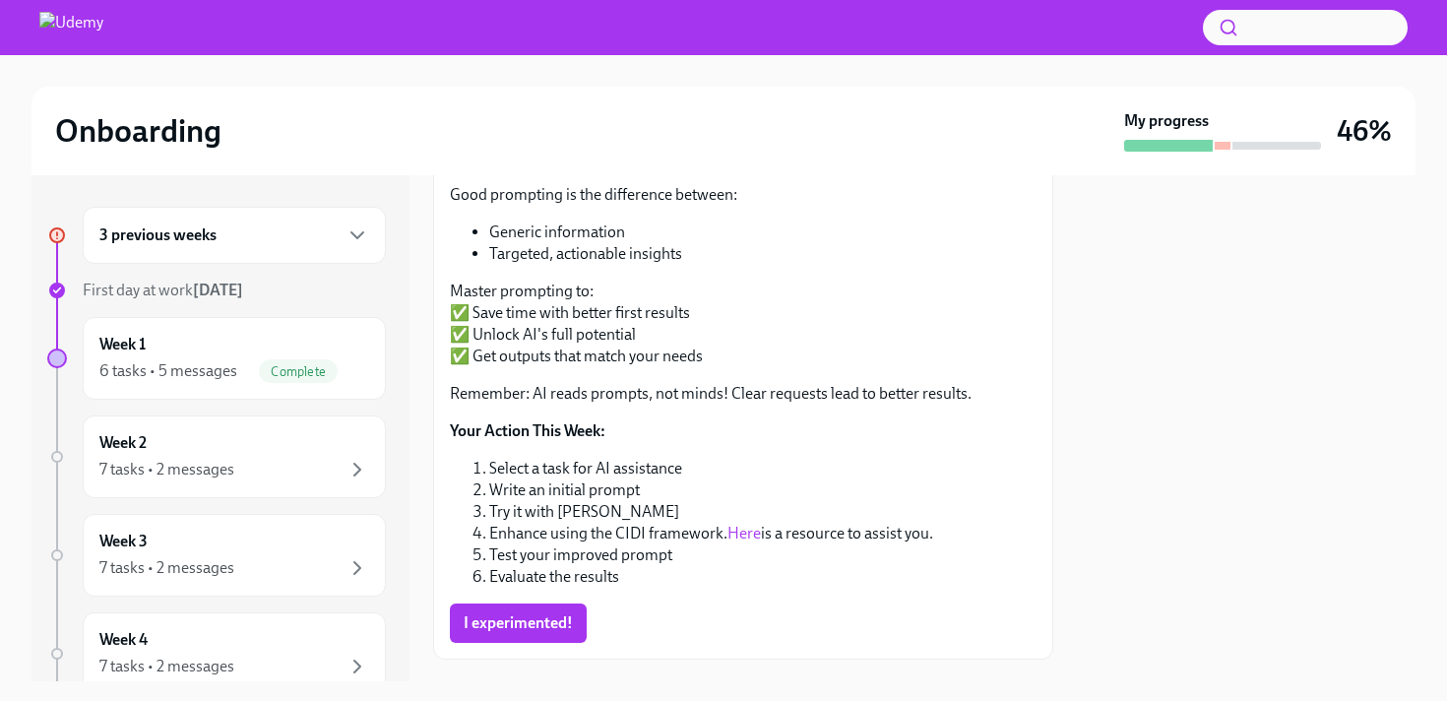
scroll to position [304, 0]
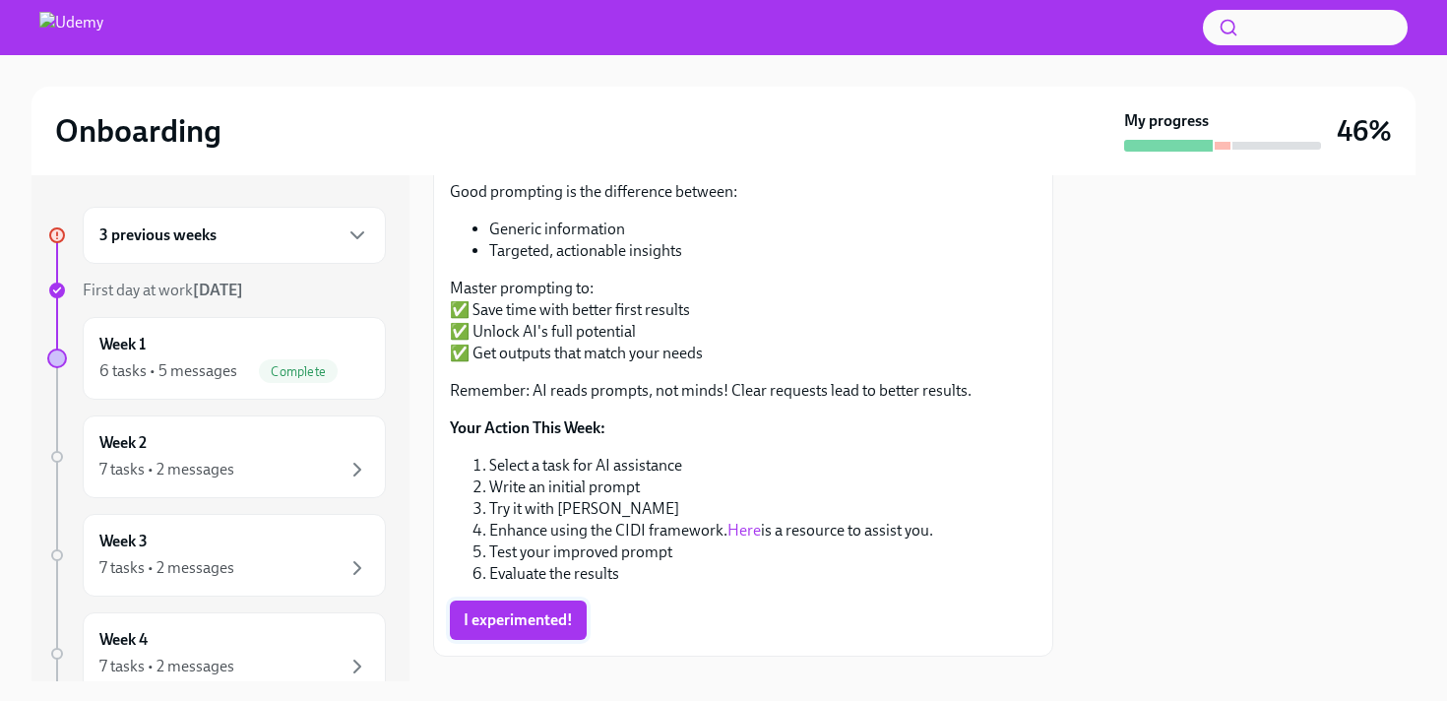
click at [500, 611] on span "I experimented!" at bounding box center [518, 620] width 109 height 20
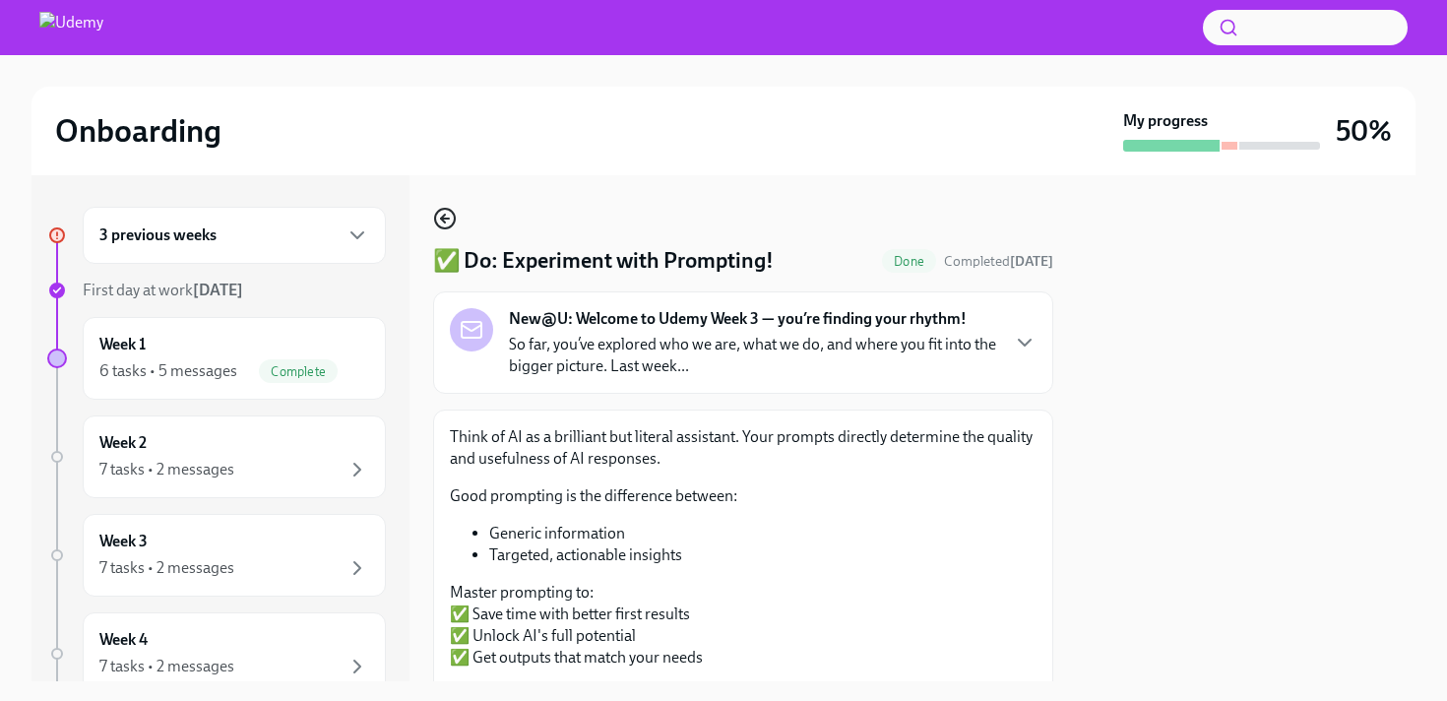
click at [444, 222] on icon "button" at bounding box center [443, 219] width 4 height 8
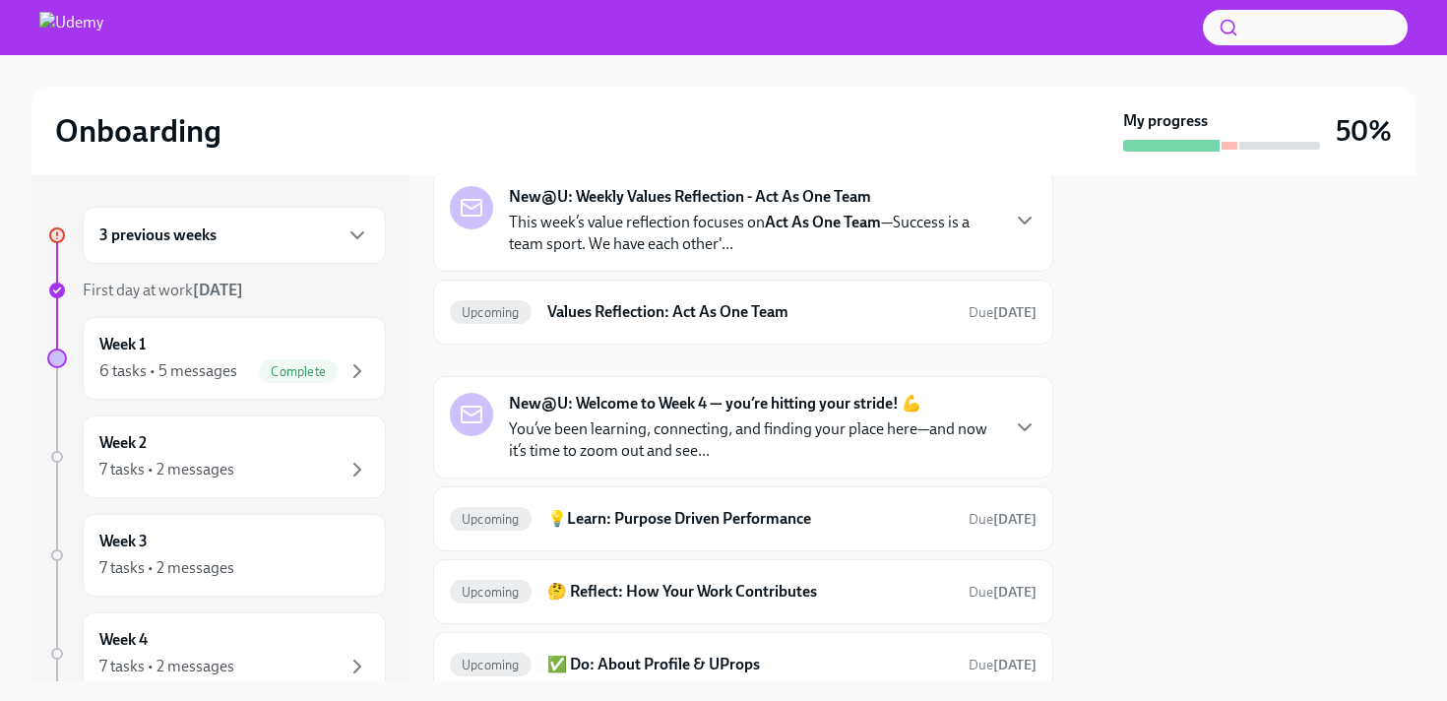
scroll to position [171, 0]
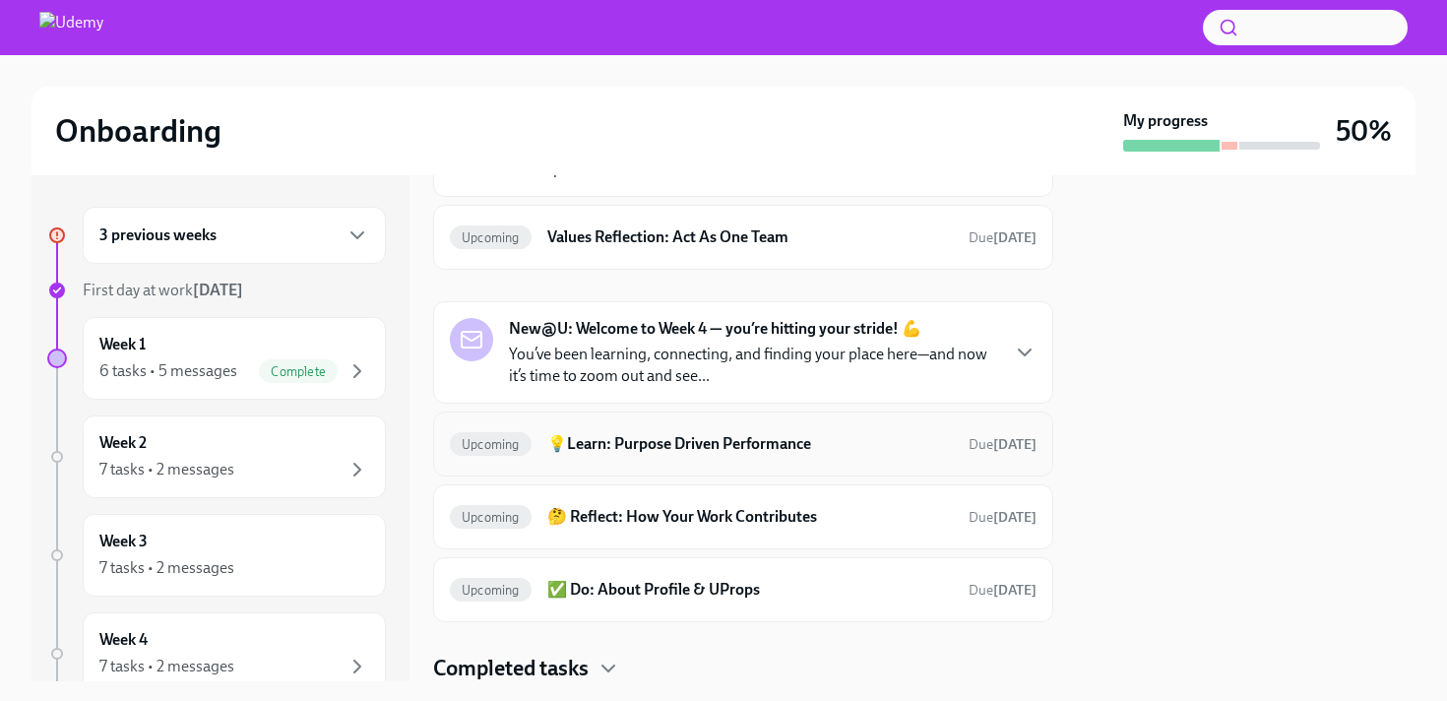
click at [594, 444] on h6 "💡Learn: Purpose Driven Performance" at bounding box center [750, 444] width 406 height 22
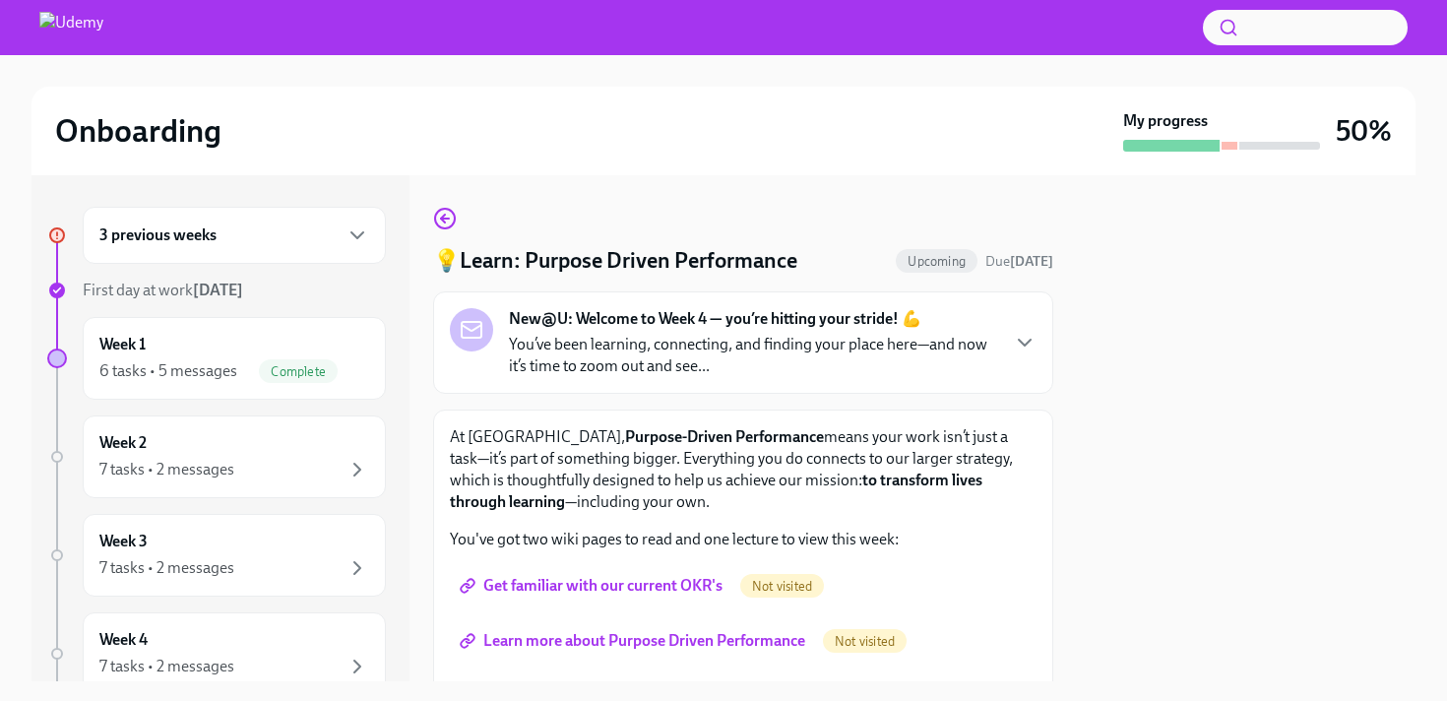
scroll to position [73, 0]
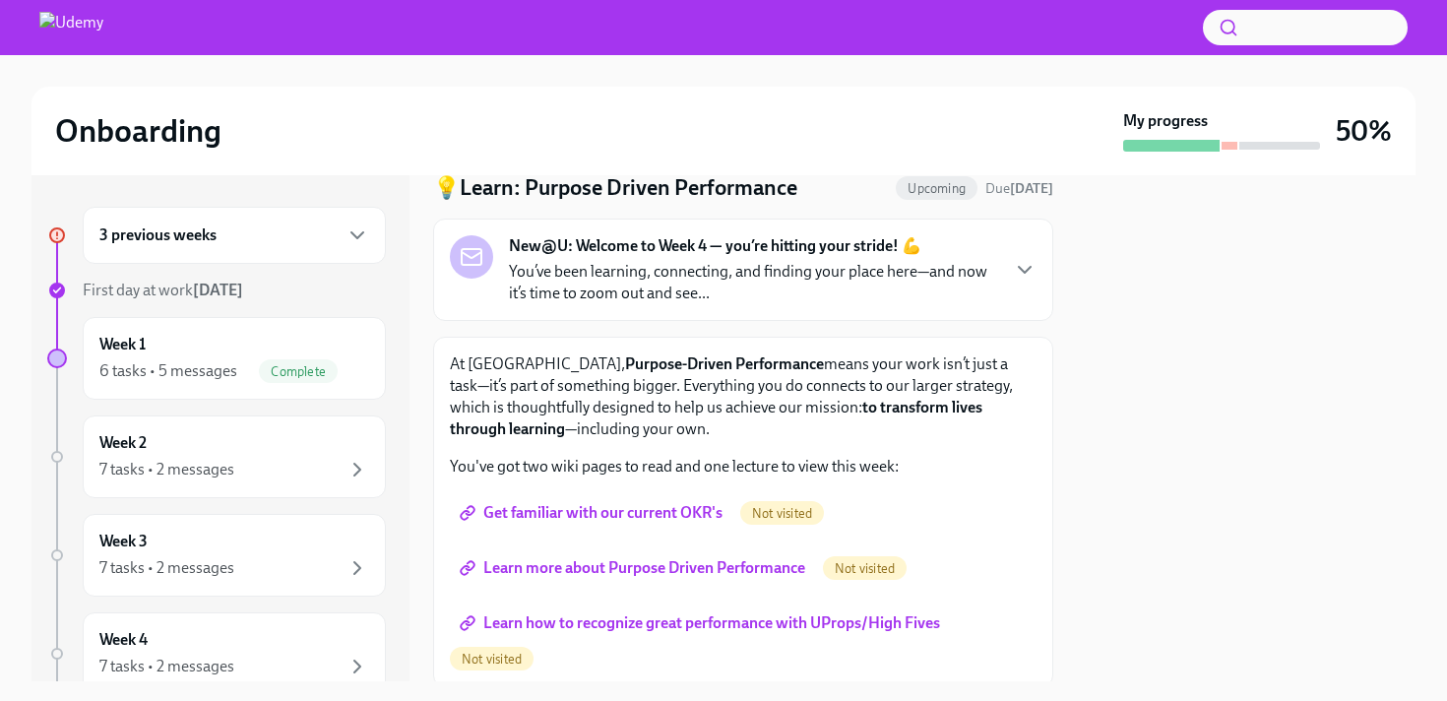
click at [582, 518] on span "Get familiar with our current OKR's" at bounding box center [593, 513] width 259 height 20
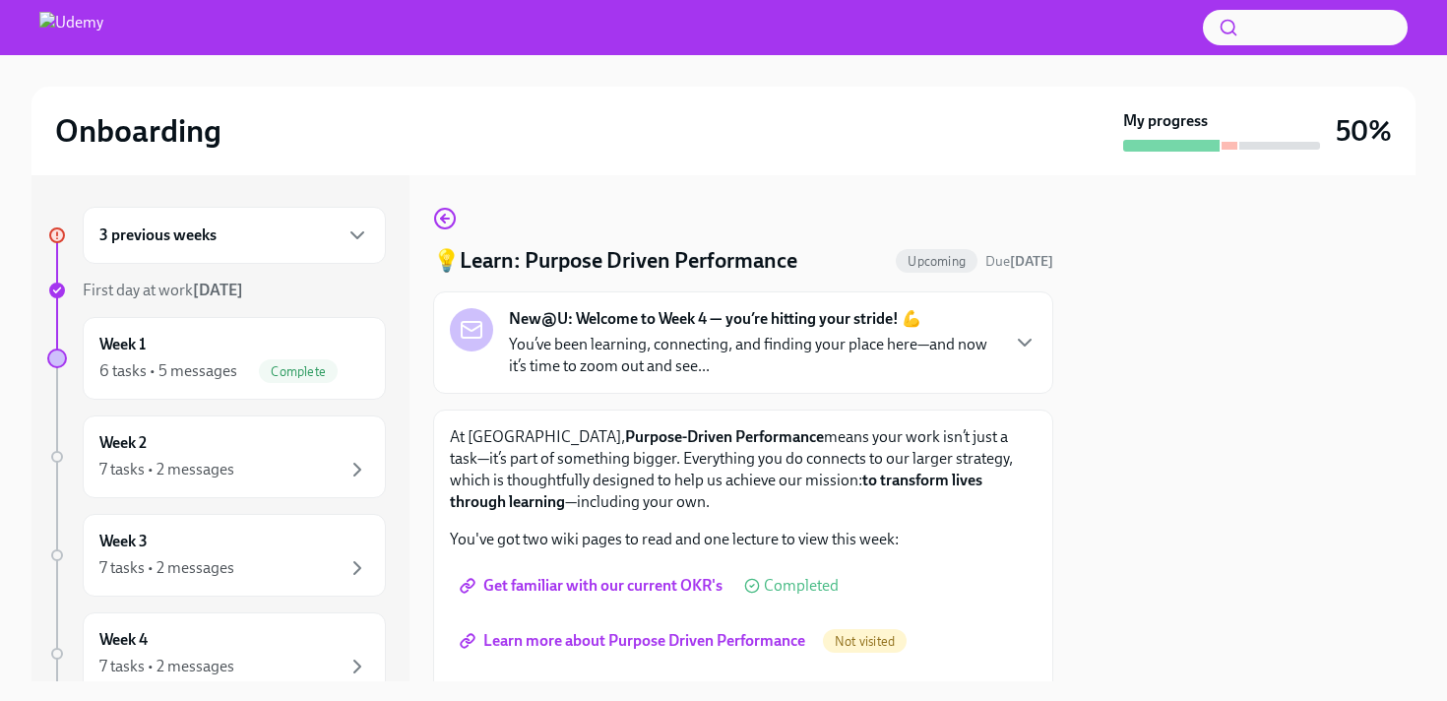
click at [566, 625] on link "Learn more about Purpose Driven Performance" at bounding box center [634, 640] width 369 height 39
click at [448, 214] on icon "button" at bounding box center [445, 219] width 24 height 24
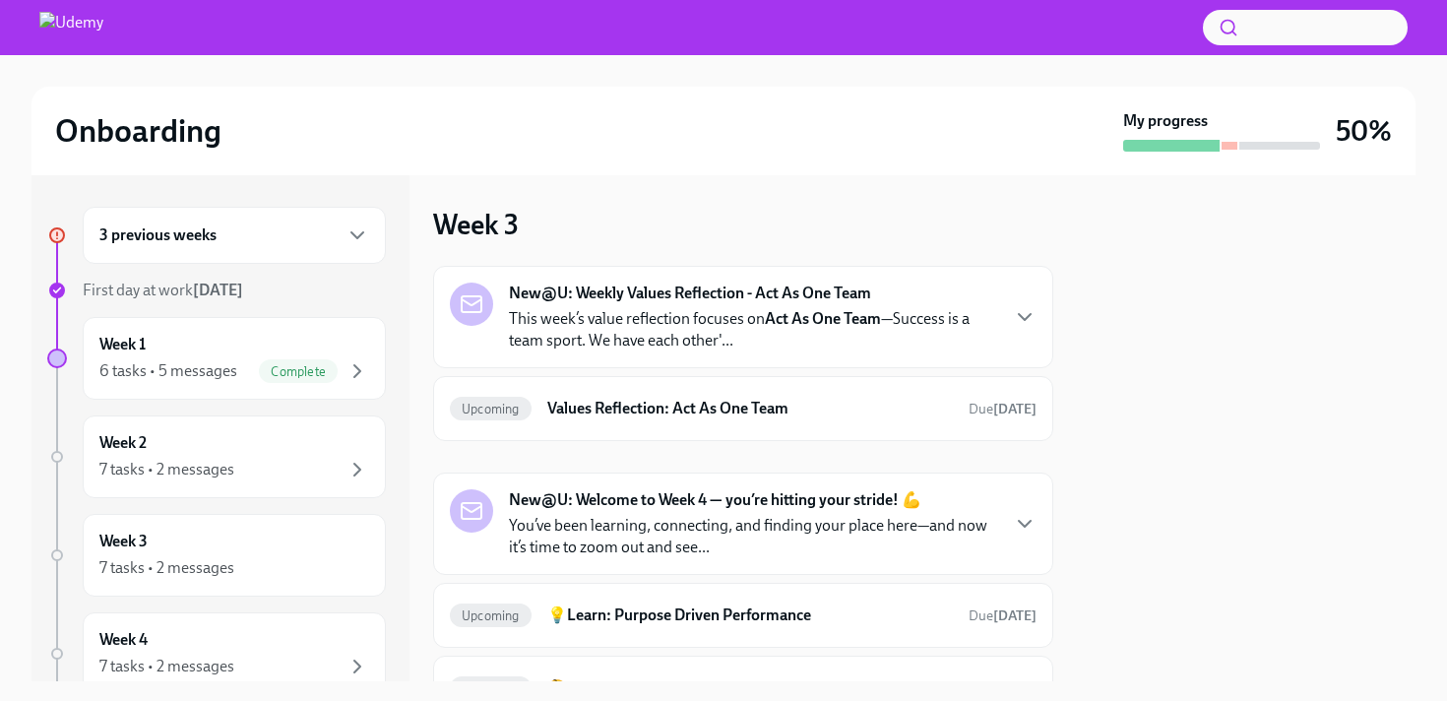
scroll to position [81, 0]
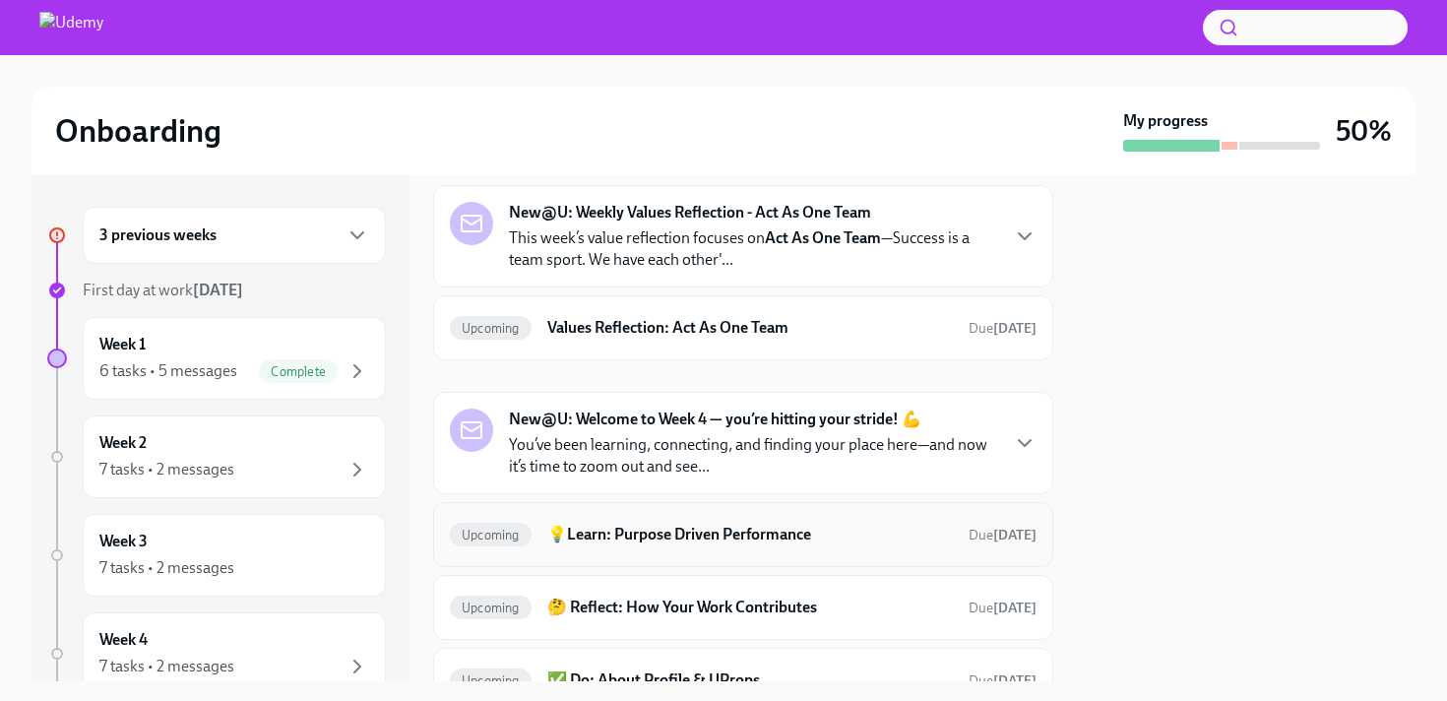
click at [606, 538] on h6 "💡Learn: Purpose Driven Performance" at bounding box center [750, 535] width 406 height 22
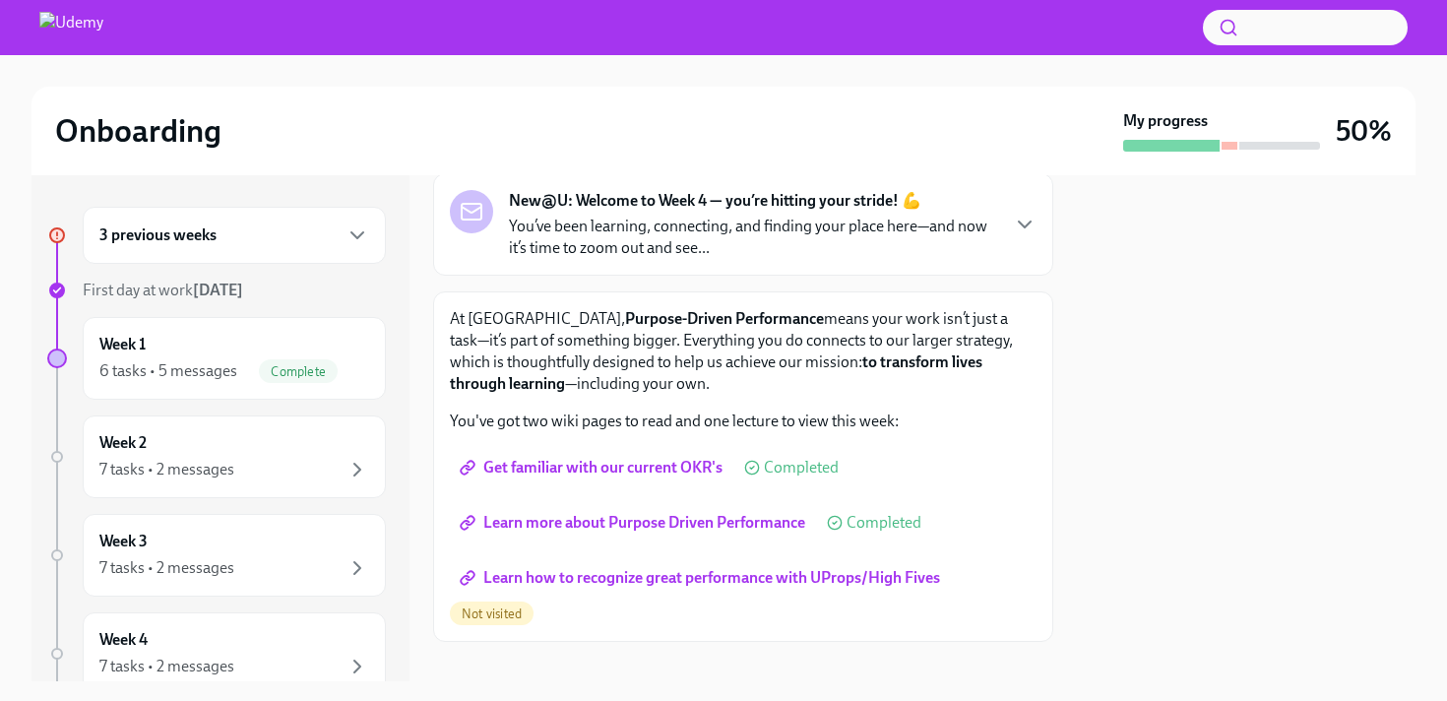
scroll to position [142, 0]
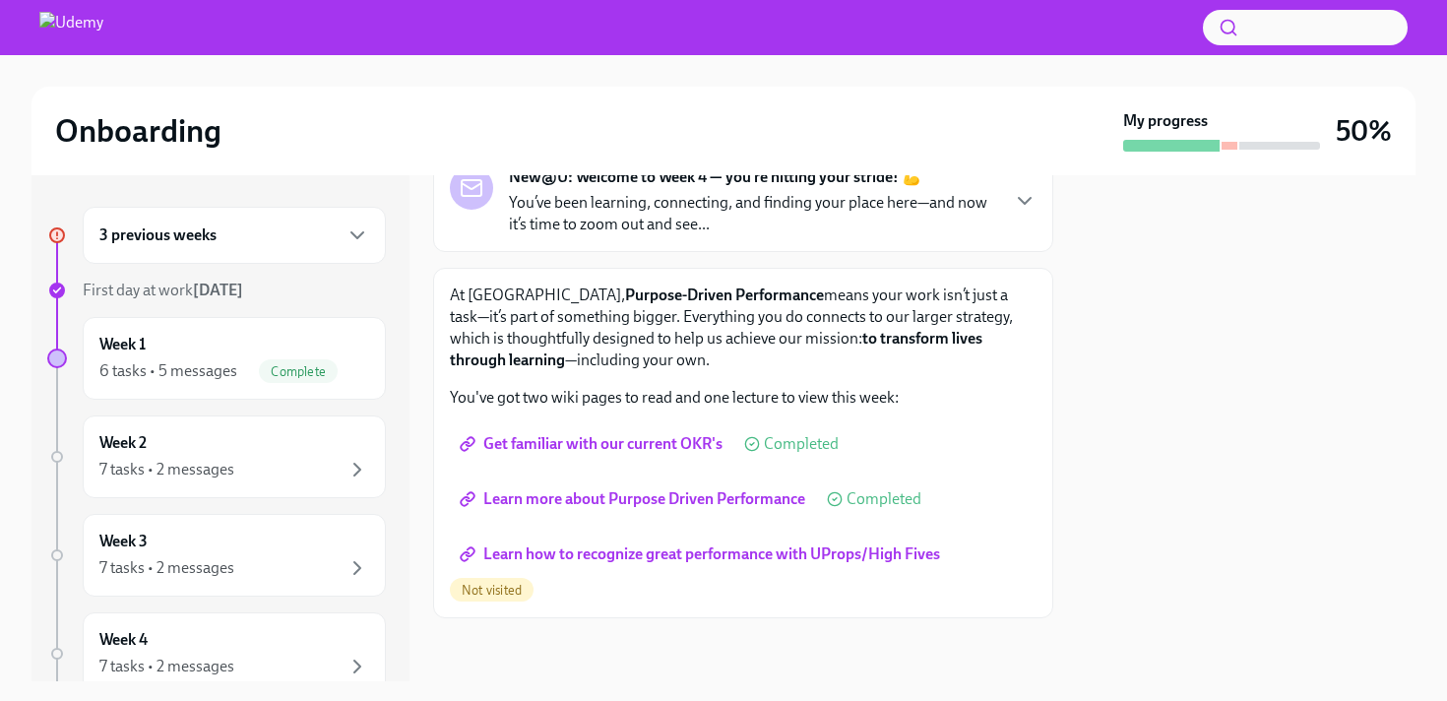
click at [602, 549] on span "Learn how to recognize great performance with UProps/High Fives" at bounding box center [702, 554] width 476 height 20
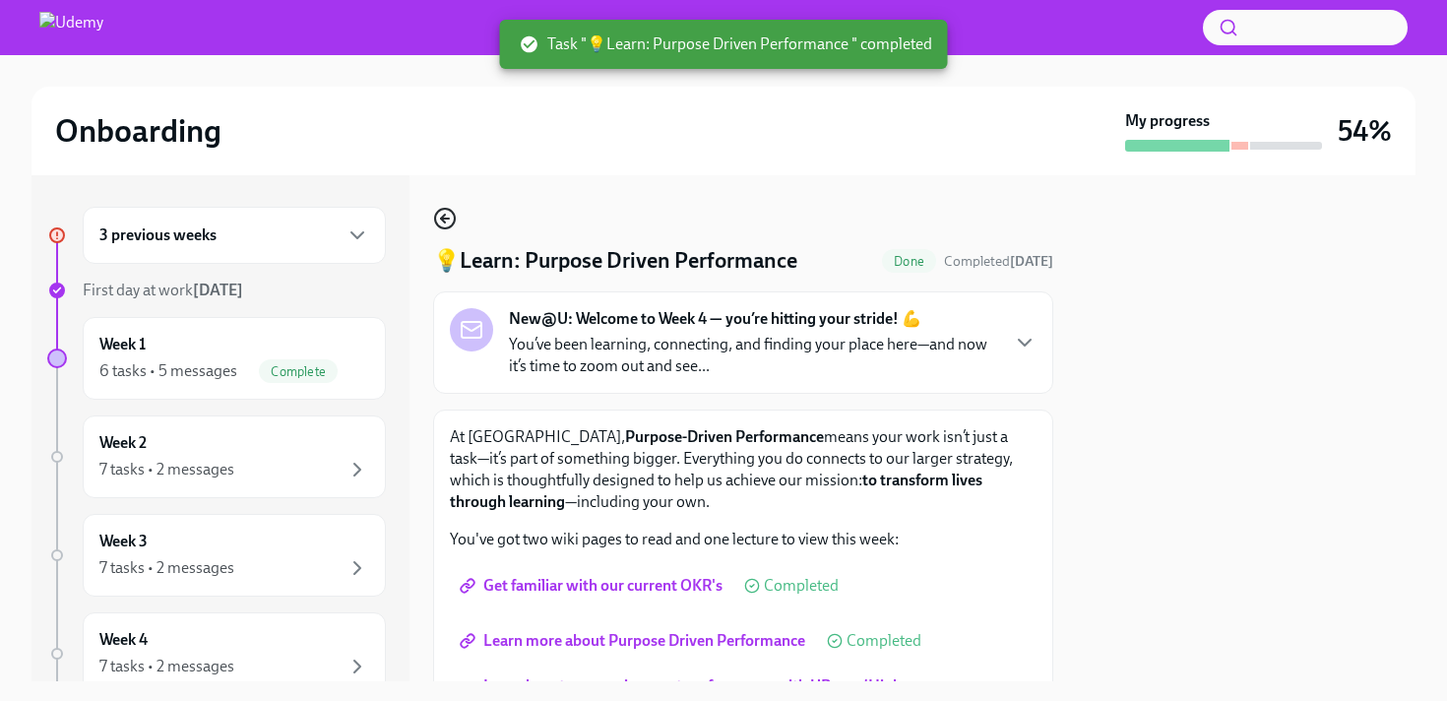
click at [446, 219] on icon "button" at bounding box center [445, 219] width 8 height 0
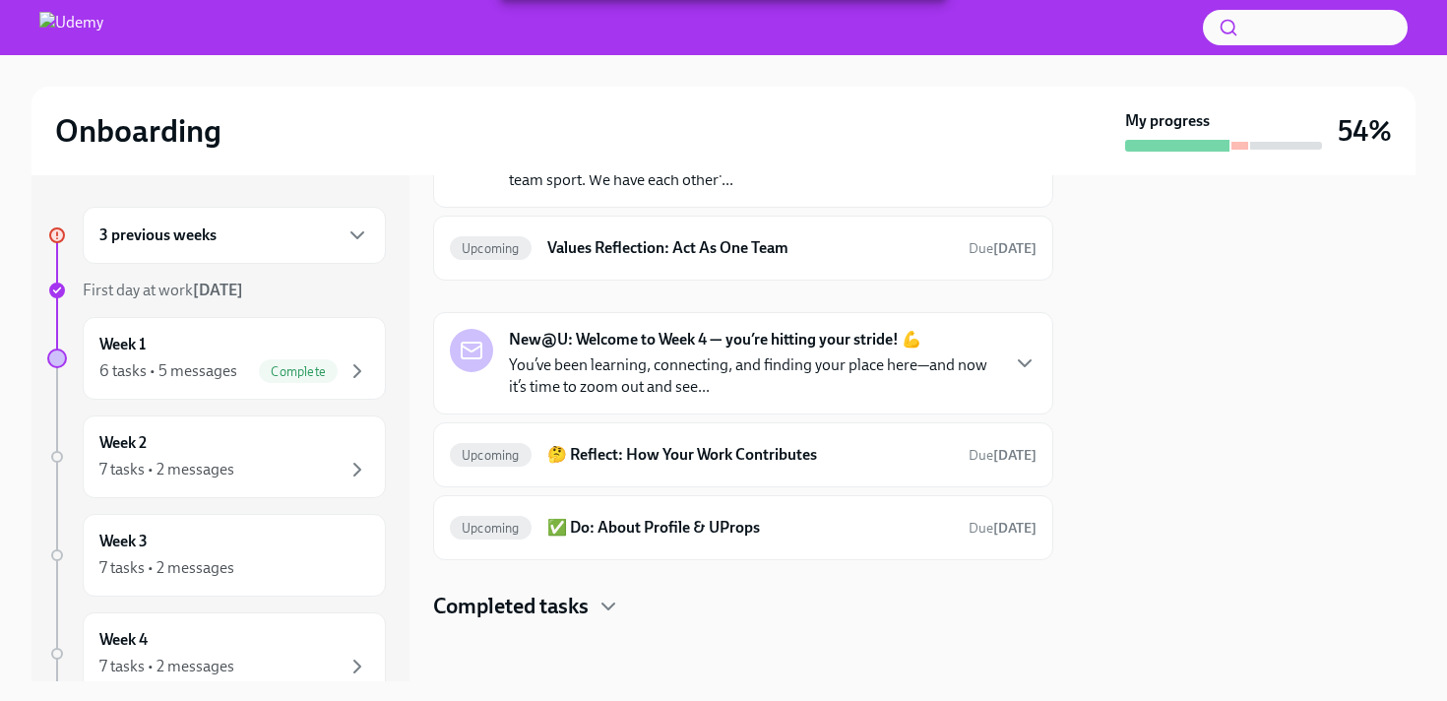
scroll to position [163, 0]
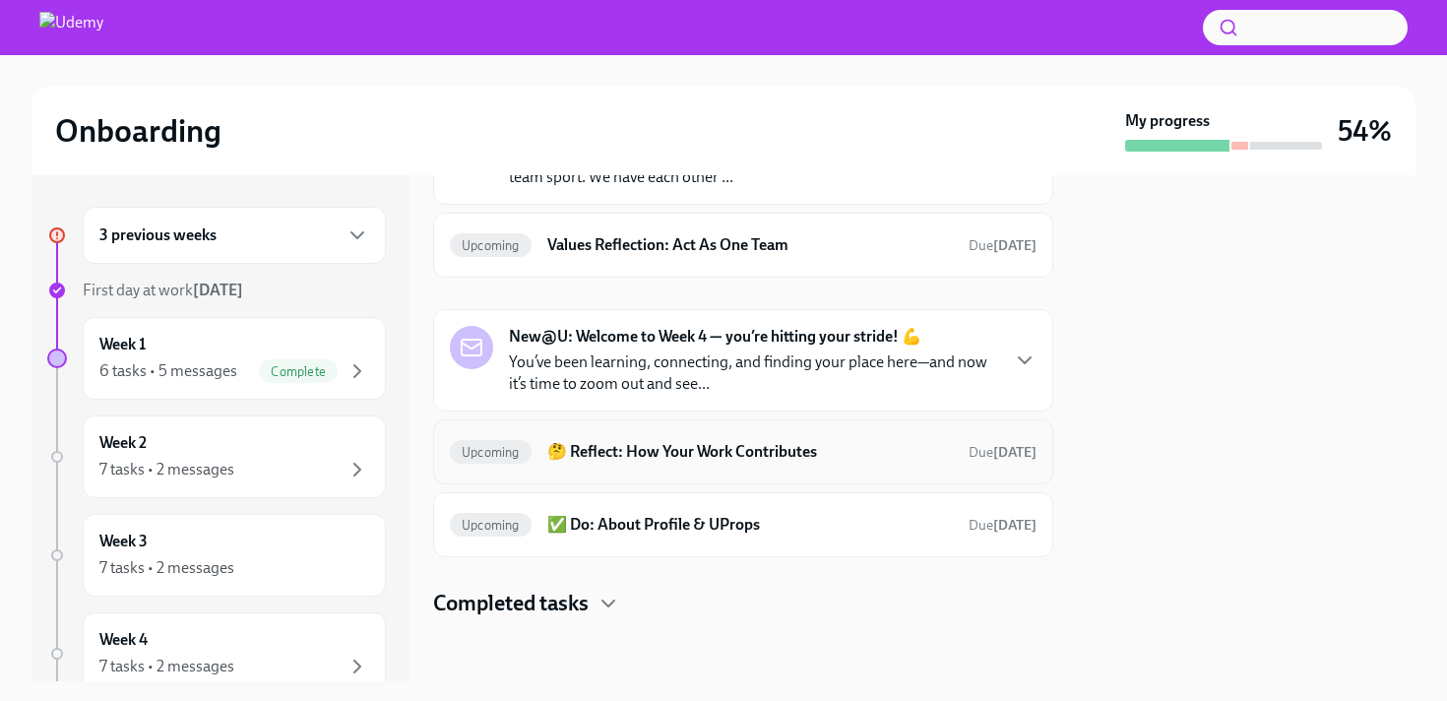
click at [635, 466] on div "Upcoming 🤔 Reflect: How Your Work Contributes Due Nov 1st" at bounding box center [743, 452] width 587 height 32
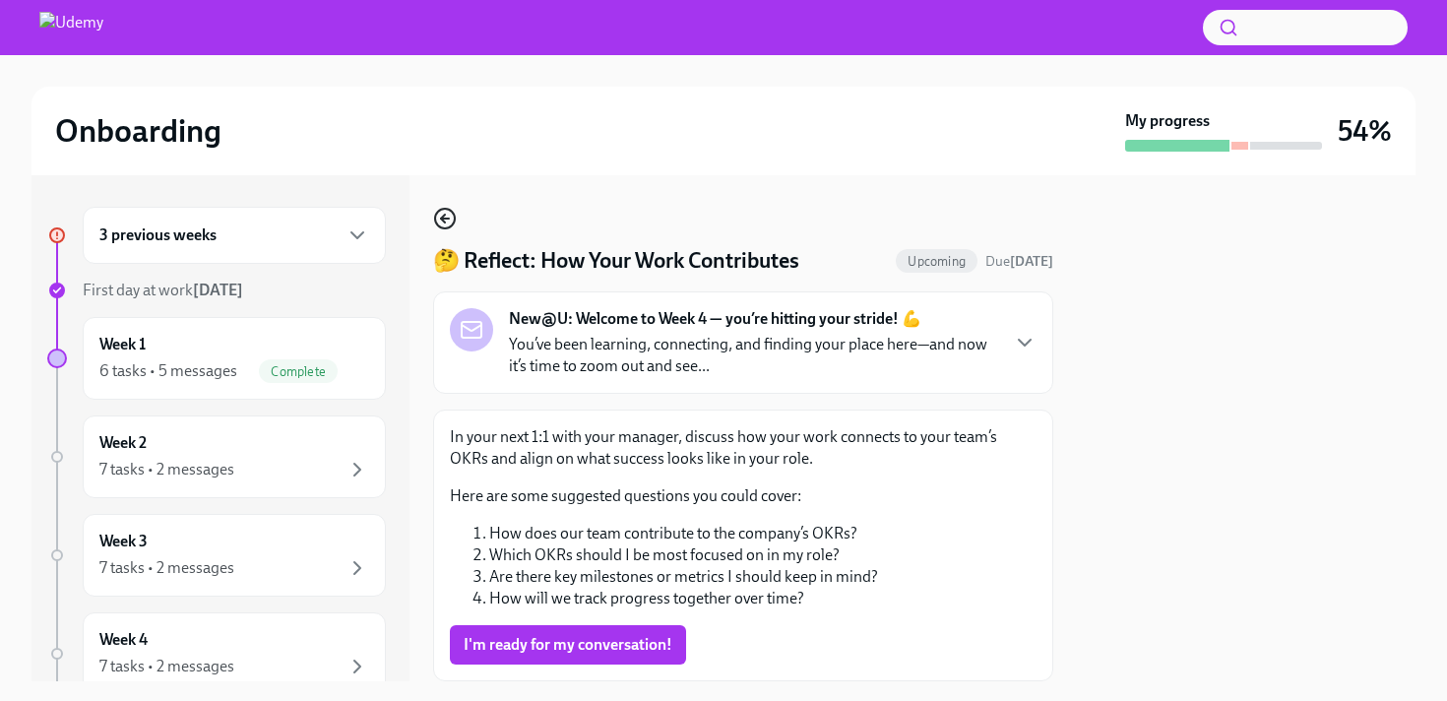
click at [447, 207] on icon "button" at bounding box center [445, 219] width 24 height 24
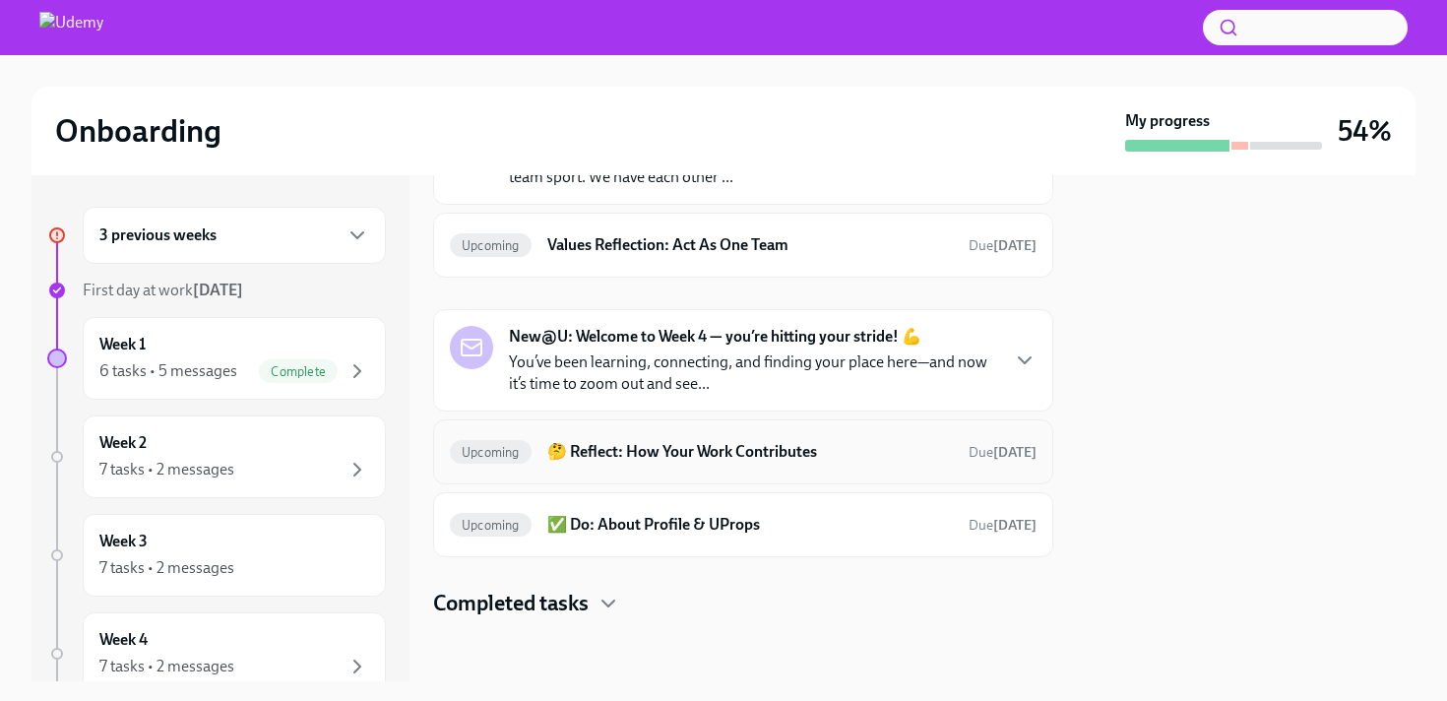
scroll to position [159, 0]
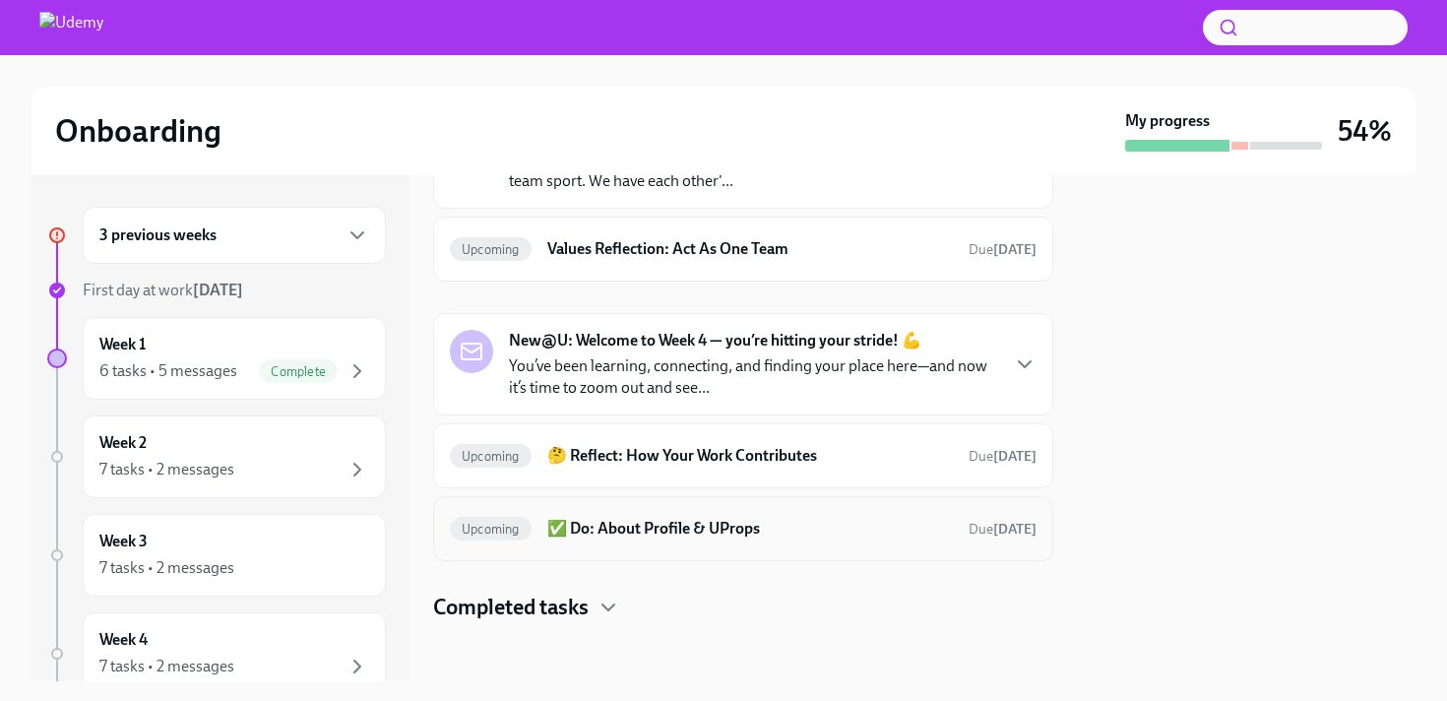
click at [632, 546] on div "Upcoming ✅ Do: About Profile & UProps Due Nov 1st" at bounding box center [743, 528] width 620 height 65
click at [628, 523] on h6 "✅ Do: About Profile & UProps" at bounding box center [750, 529] width 406 height 22
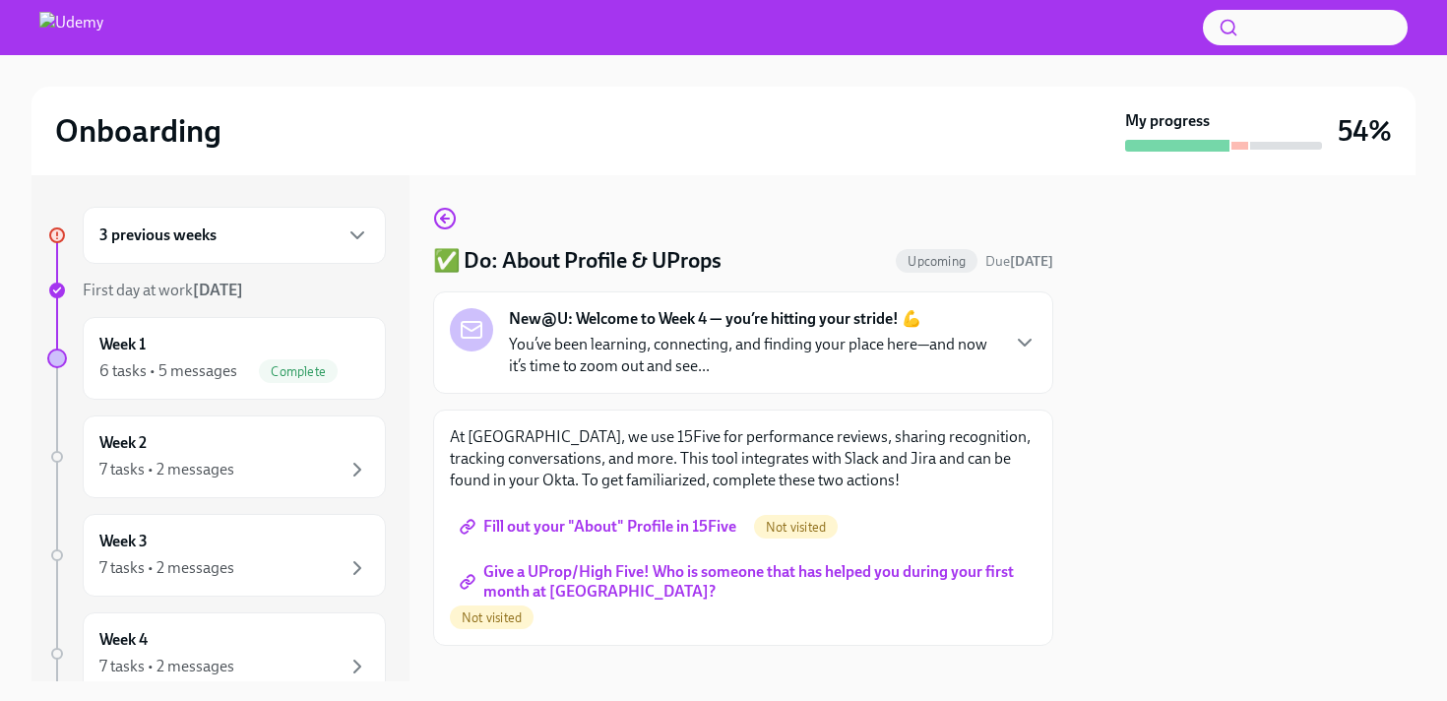
scroll to position [28, 0]
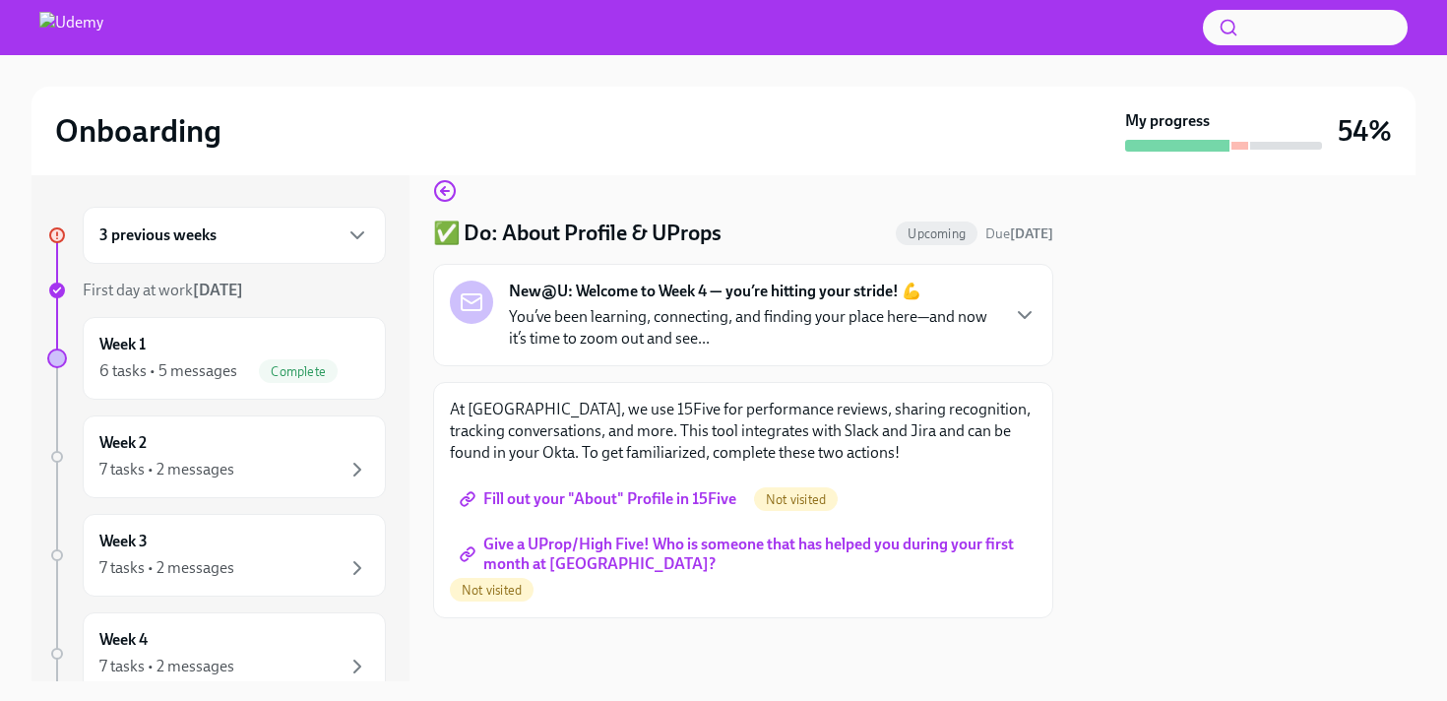
click at [627, 503] on span "Fill out your "About" Profile in 15Five" at bounding box center [600, 499] width 273 height 20
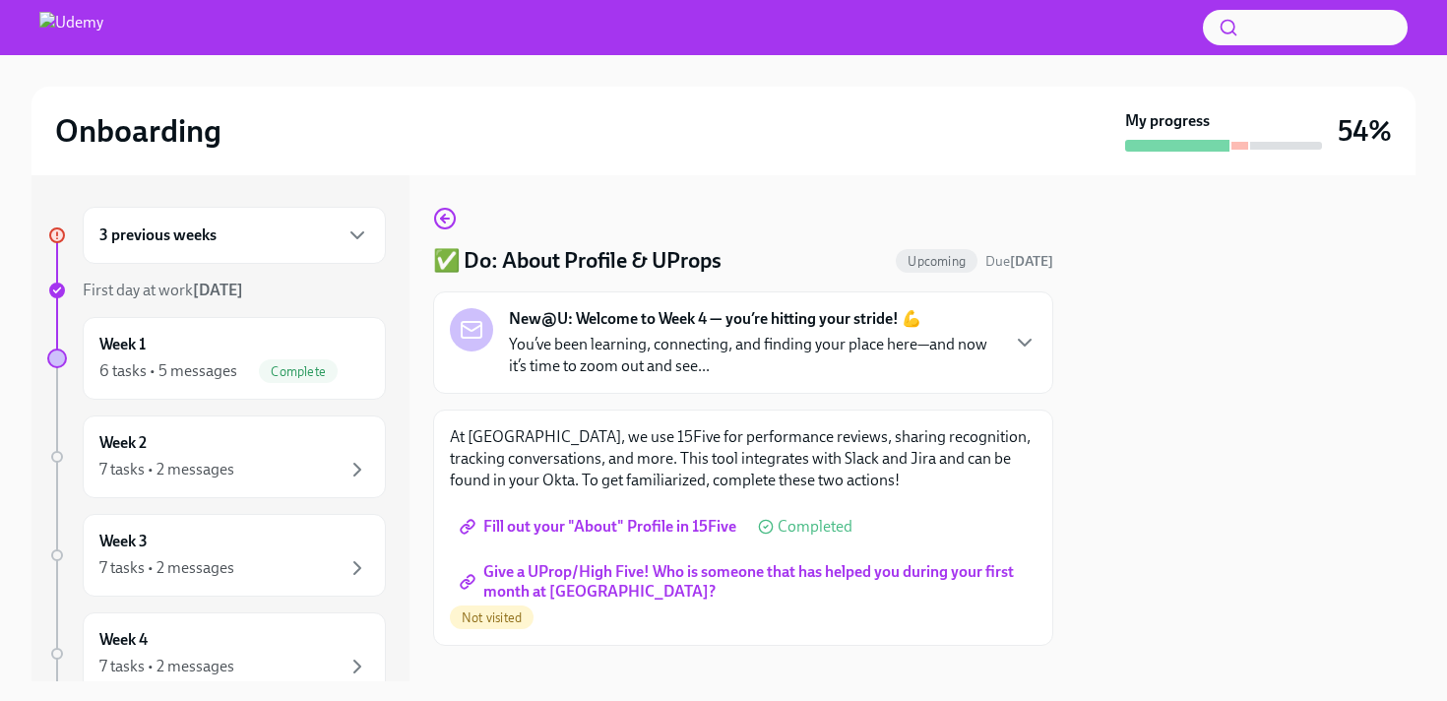
click at [750, 572] on span "Give a UProp/High Five! Who is someone that has helped you during your first mo…" at bounding box center [743, 582] width 559 height 20
click at [438, 212] on circle "button" at bounding box center [445, 219] width 20 height 20
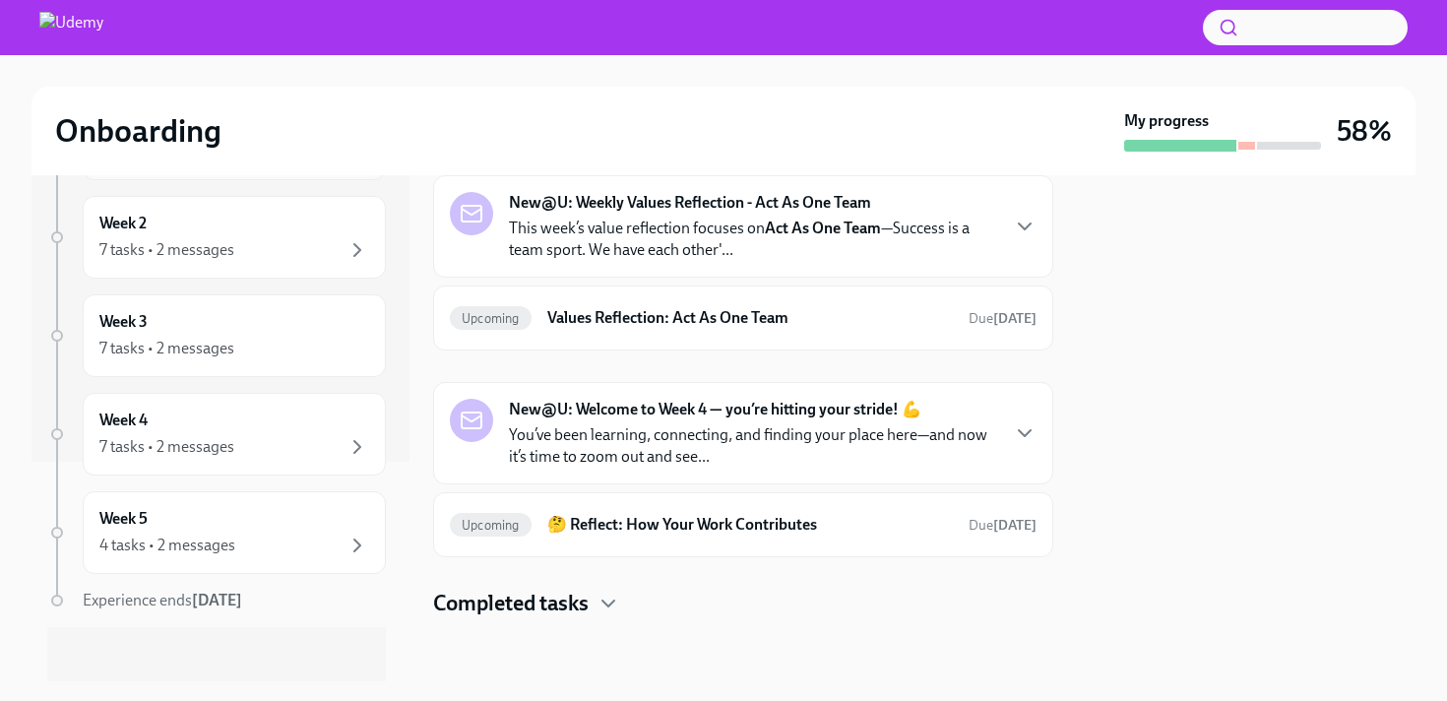
scroll to position [221, 0]
click at [225, 518] on div "Week 5 4 tasks • 2 messages" at bounding box center [234, 531] width 270 height 49
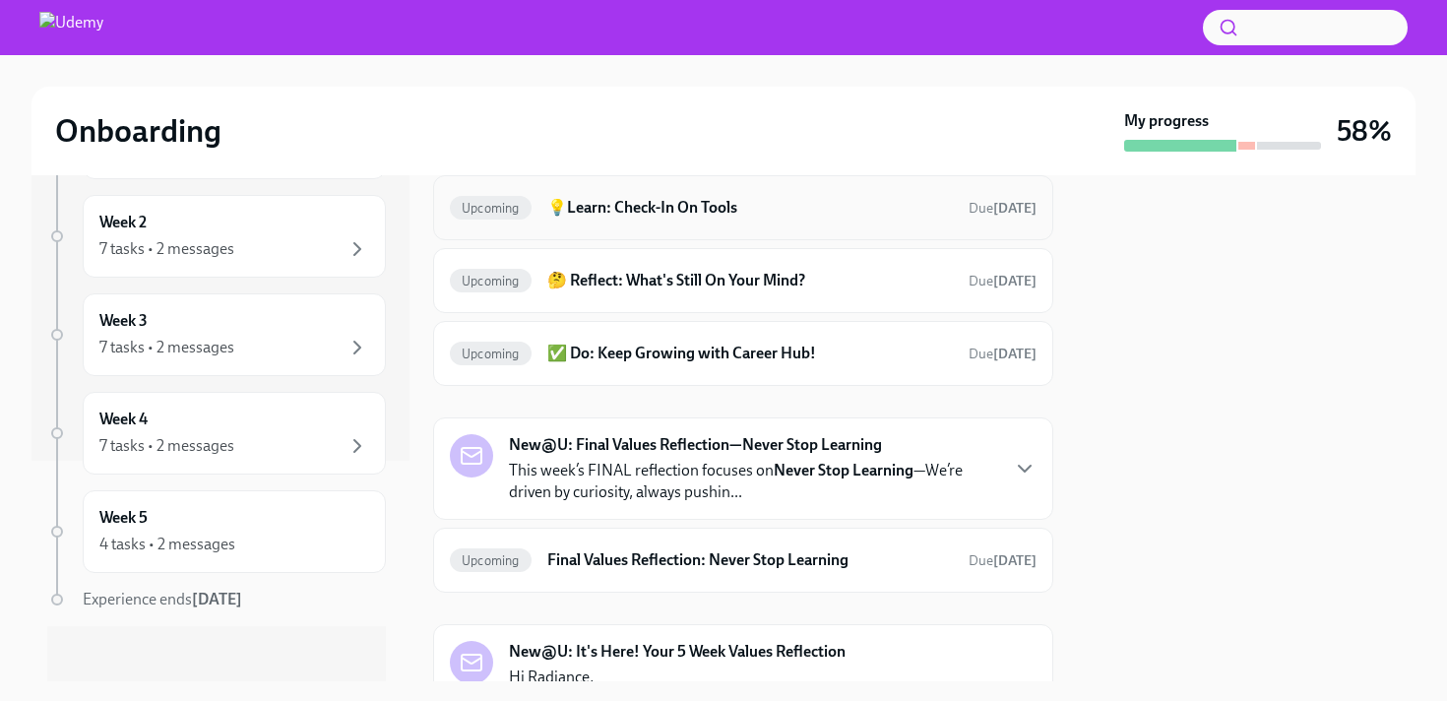
click at [739, 225] on div "Upcoming 💡Learn: Check-In On Tools Due Nov 8th" at bounding box center [743, 207] width 620 height 65
click at [720, 205] on h6 "💡Learn: Check-In On Tools" at bounding box center [750, 208] width 406 height 22
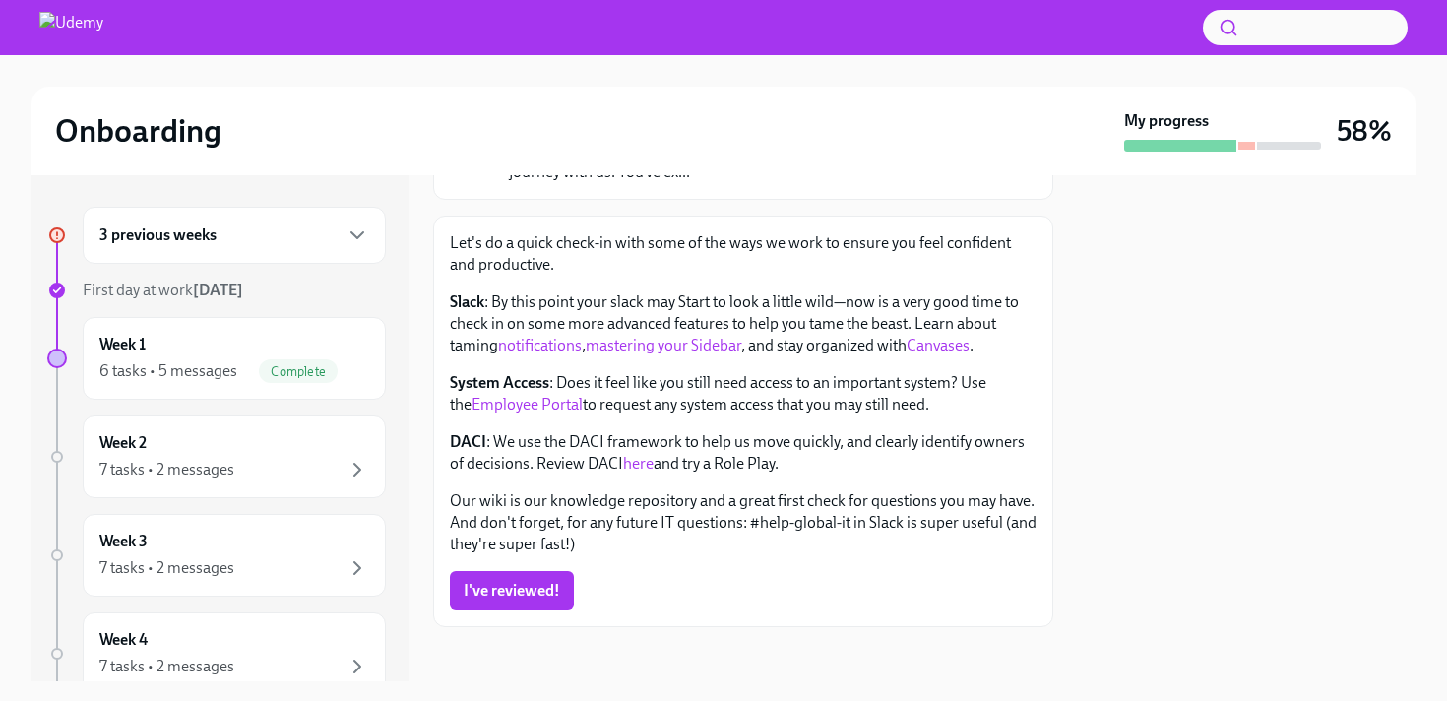
scroll to position [203, 0]
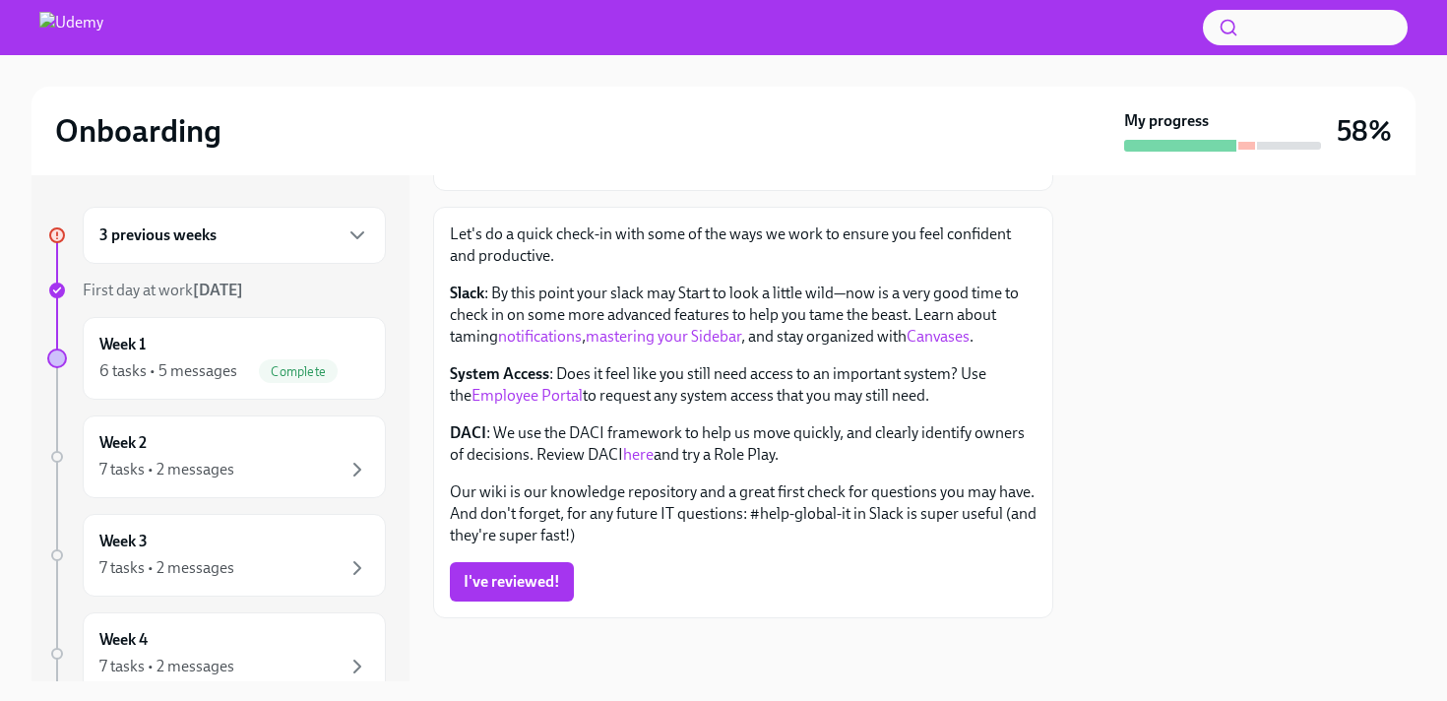
click at [928, 344] on link "Canvases" at bounding box center [938, 336] width 63 height 19
click at [538, 583] on span "I've reviewed!" at bounding box center [512, 582] width 96 height 20
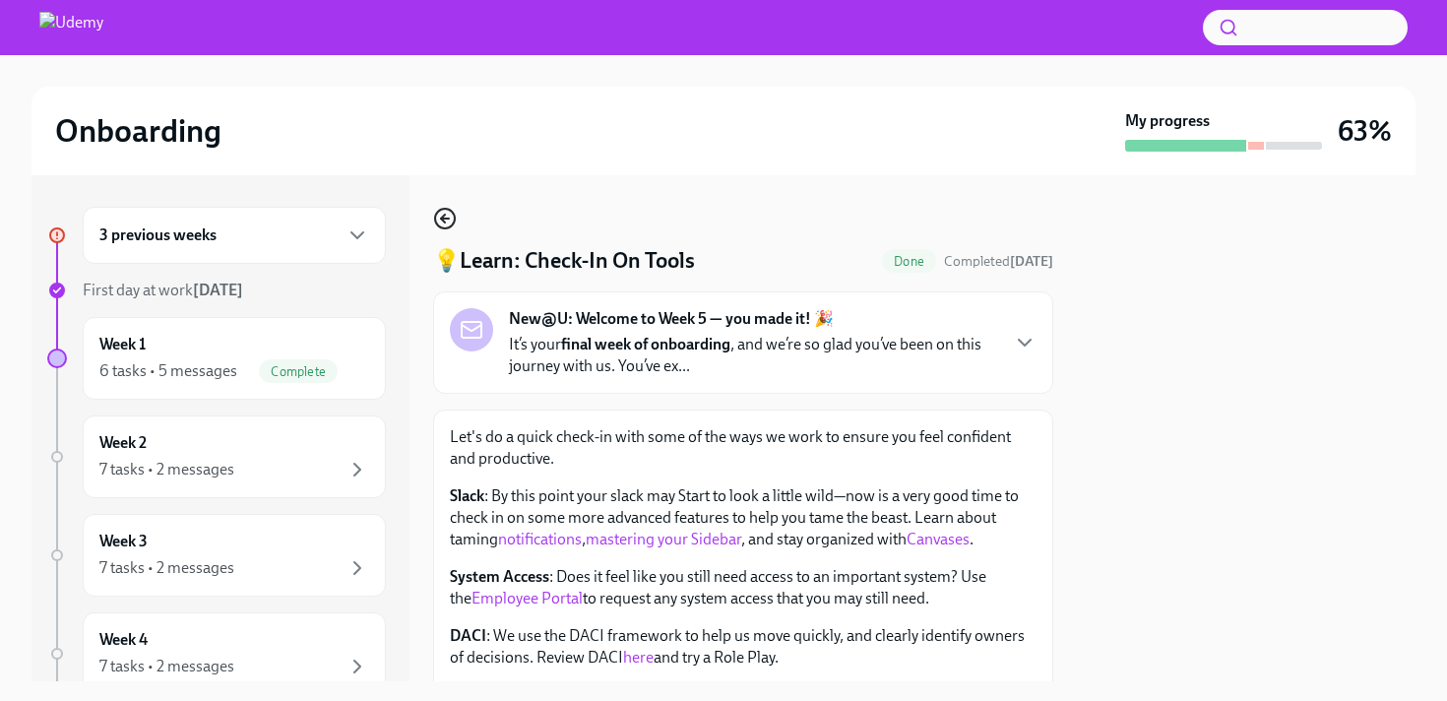
click at [452, 215] on icon "button" at bounding box center [445, 219] width 24 height 24
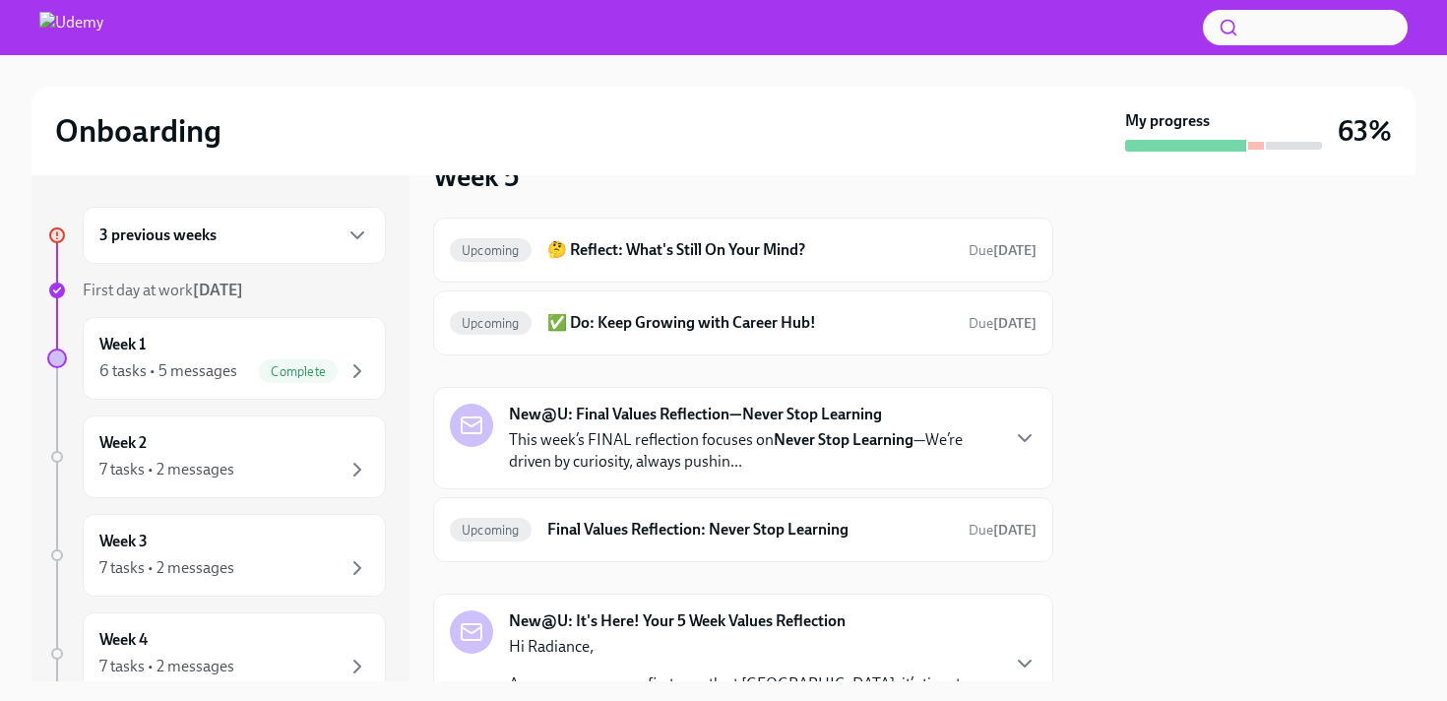
scroll to position [48, 0]
click at [667, 309] on div "Upcoming ✅ Do: Keep Growing with Career Hub! Due Nov 8th" at bounding box center [743, 323] width 587 height 32
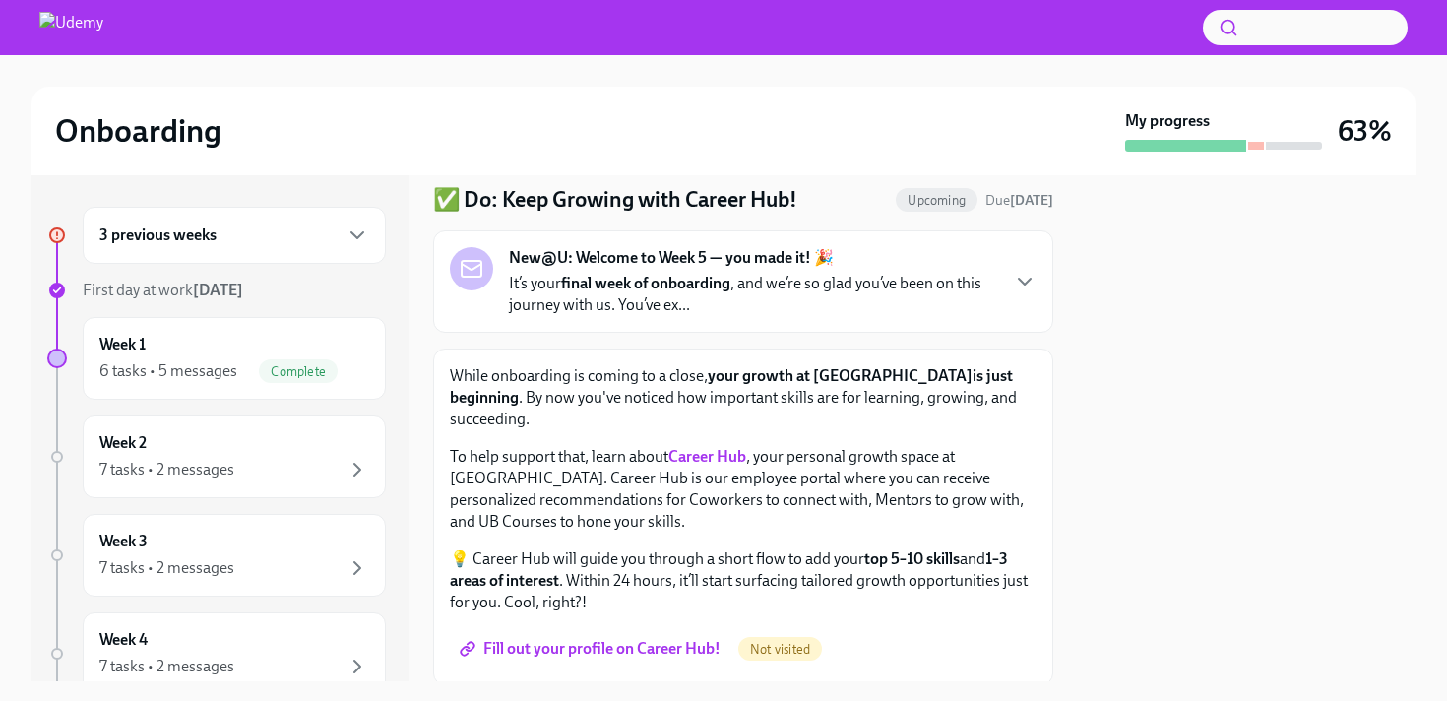
scroll to position [93, 0]
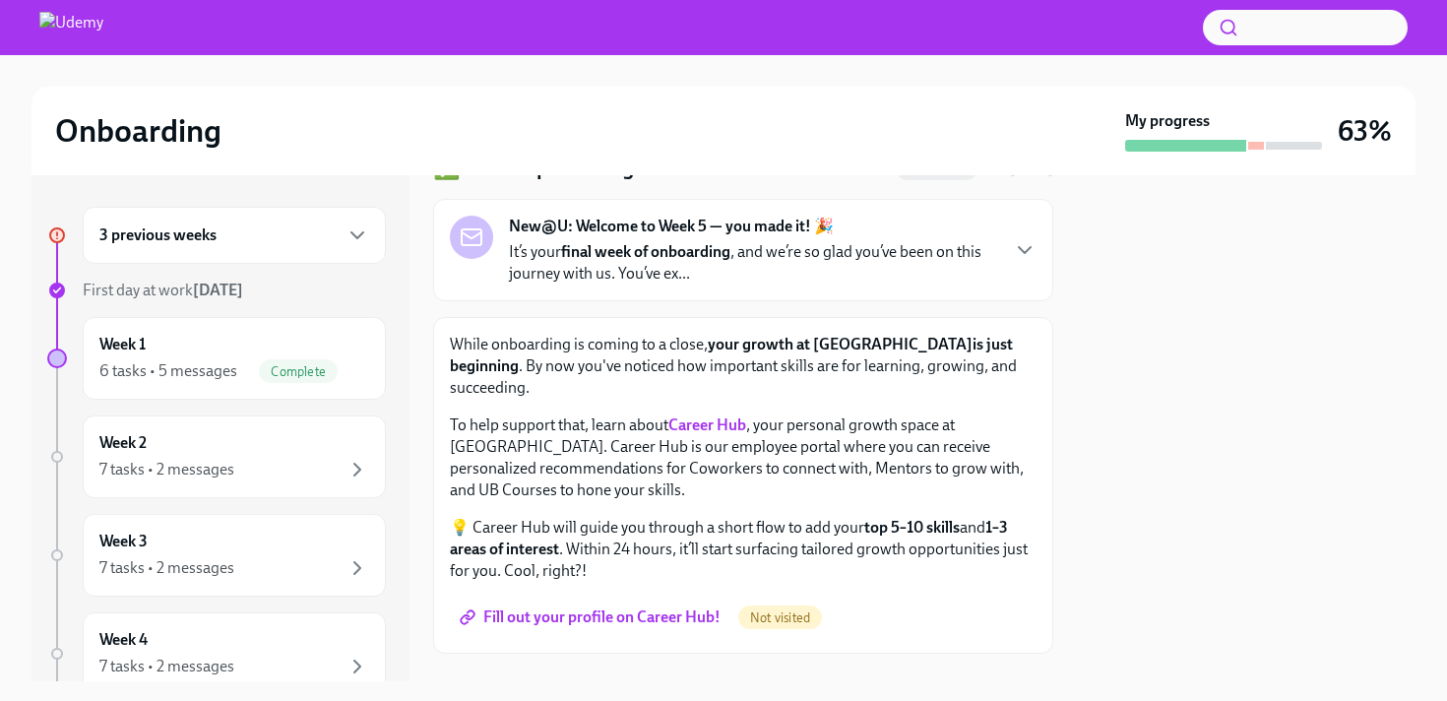
click at [717, 415] on strong "Career Hub" at bounding box center [707, 424] width 78 height 19
click at [654, 607] on span "Fill out your profile on Career Hub!" at bounding box center [592, 617] width 257 height 20
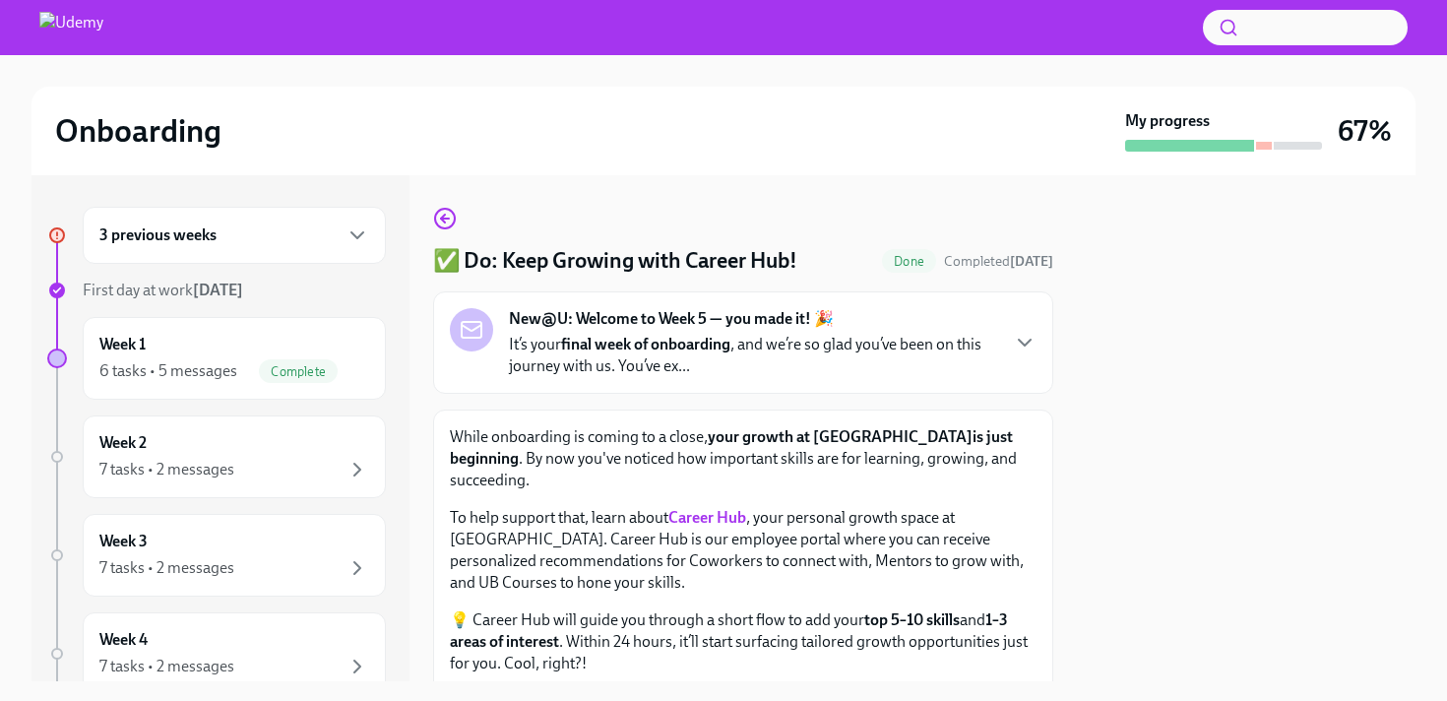
click at [452, 199] on div "✅ Do: Keep Growing with Career Hub! Done Completed today New@U: Welcome to Week…" at bounding box center [743, 428] width 620 height 506
click at [442, 213] on icon "button" at bounding box center [445, 219] width 24 height 24
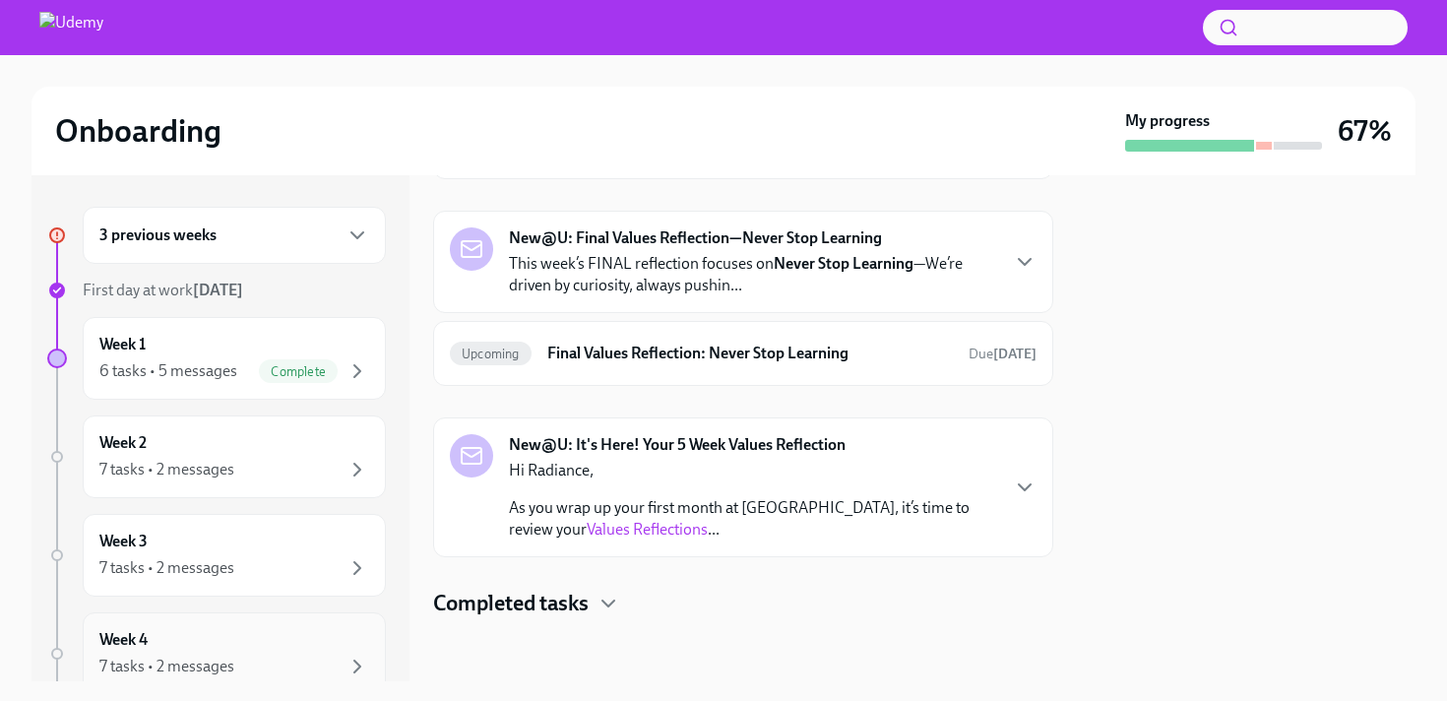
scroll to position [228, 0]
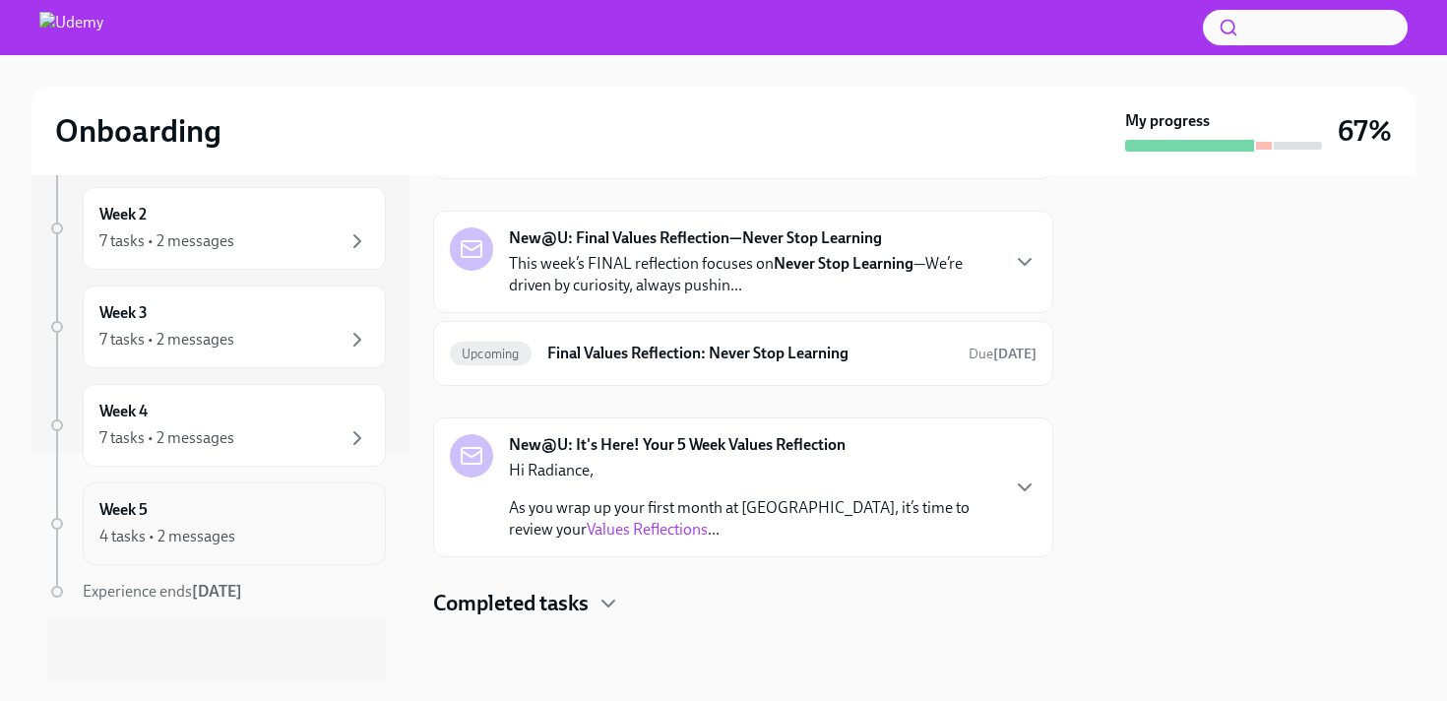
click at [257, 544] on div "4 tasks • 2 messages" at bounding box center [234, 537] width 270 height 24
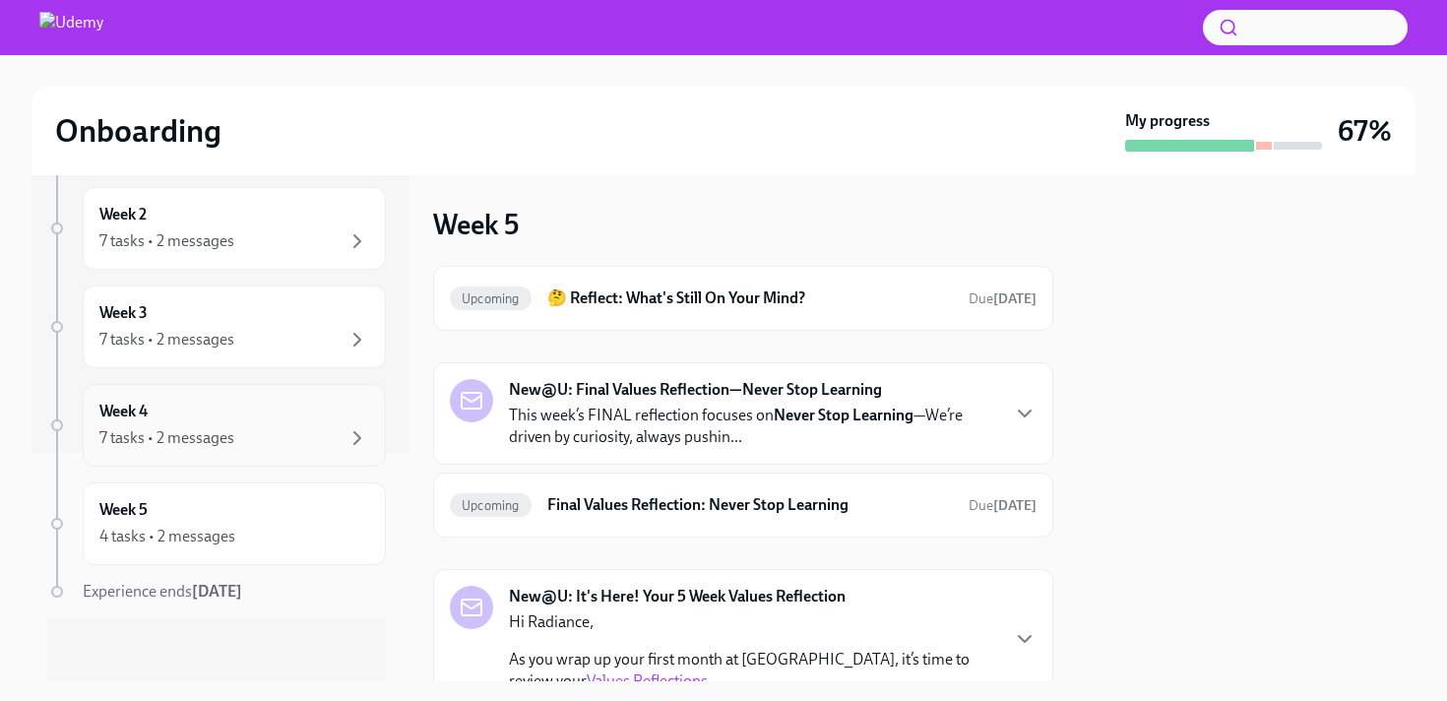
click at [231, 412] on div "Week 4 7 tasks • 2 messages" at bounding box center [234, 425] width 270 height 49
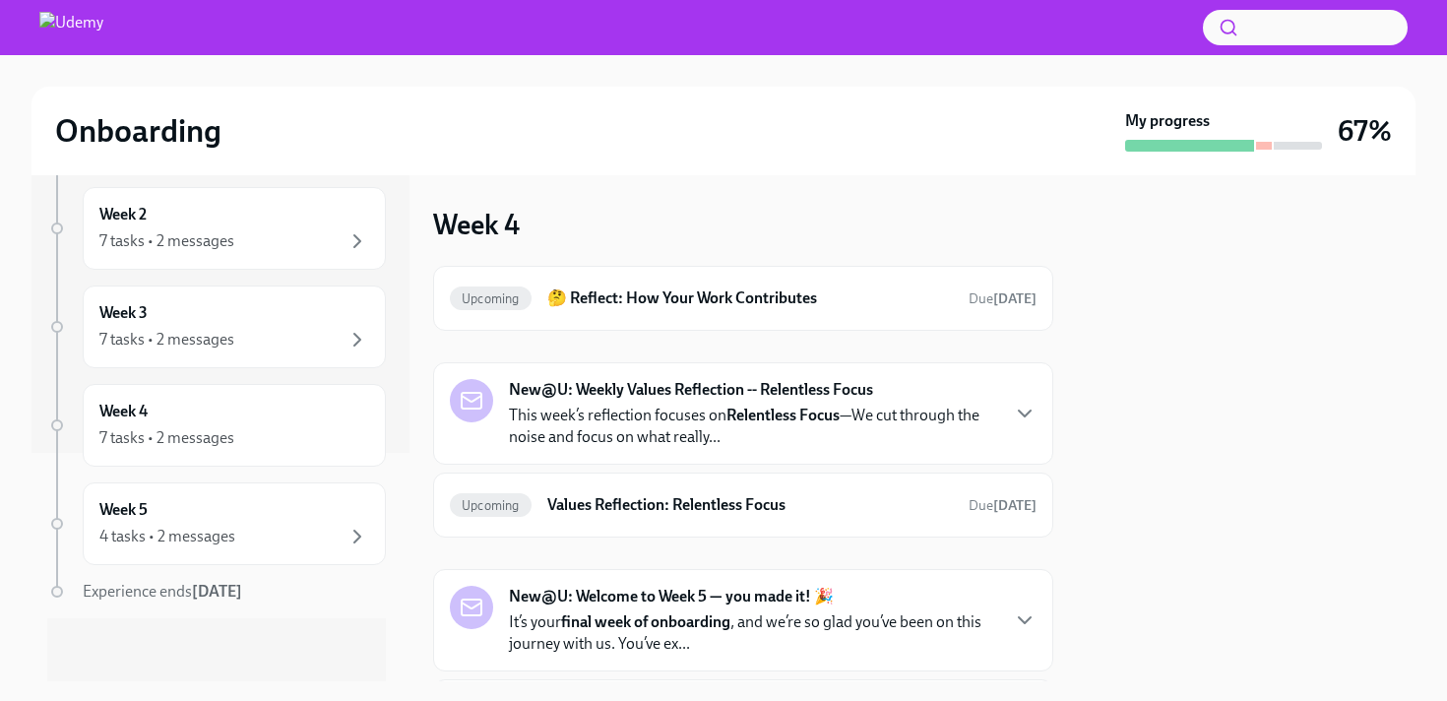
scroll to position [187, 0]
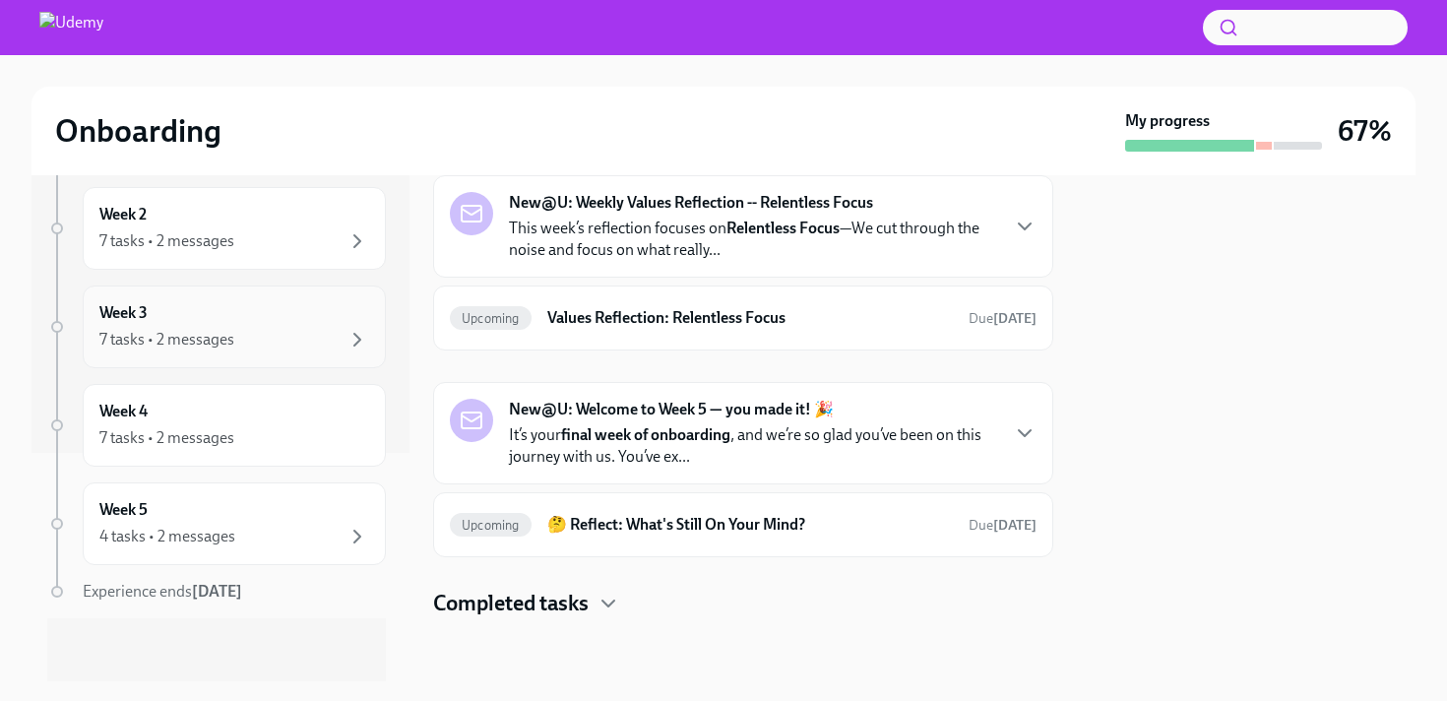
click at [282, 333] on div "7 tasks • 2 messages" at bounding box center [234, 340] width 270 height 24
